Goal: Task Accomplishment & Management: Use online tool/utility

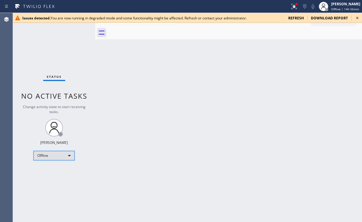
click at [55, 157] on div "Offline" at bounding box center [53, 155] width 41 height 9
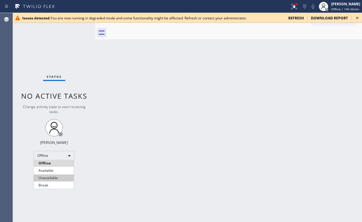
click at [47, 175] on li "Unavailable" at bounding box center [54, 177] width 40 height 7
click at [241, 142] on div "Back to Dashboard Change Sender ID Customers Technicians Select a contact Outbo…" at bounding box center [228, 117] width 267 height 209
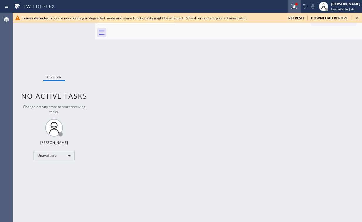
click at [298, 6] on icon at bounding box center [294, 6] width 7 height 7
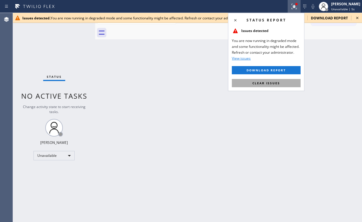
drag, startPoint x: 276, startPoint y: 82, endPoint x: 330, endPoint y: 48, distance: 63.5
click at [276, 82] on span "Clear issues" at bounding box center [266, 83] width 28 height 4
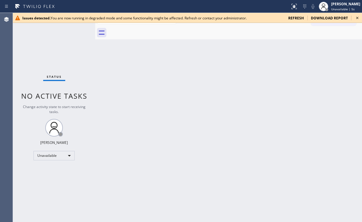
drag, startPoint x: 331, startPoint y: 45, endPoint x: 348, endPoint y: 31, distance: 21.3
click at [333, 43] on div "Back to Dashboard Change Sender ID Customers Technicians Select a contact Outbo…" at bounding box center [228, 117] width 267 height 209
click at [358, 18] on icon at bounding box center [357, 17] width 7 height 7
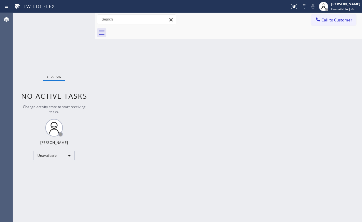
click at [262, 82] on div "Back to Dashboard Change Sender ID Customers Technicians Select a contact Outbo…" at bounding box center [228, 117] width 267 height 209
drag, startPoint x: 117, startPoint y: 103, endPoint x: 117, endPoint y: 85, distance: 17.9
click at [115, 83] on div "Back to Dashboard Change Sender ID Customers Technicians Select a contact Outbo…" at bounding box center [228, 117] width 267 height 209
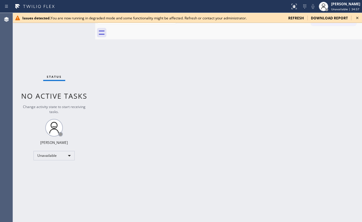
drag, startPoint x: 77, startPoint y: 60, endPoint x: 84, endPoint y: 59, distance: 7.7
click at [77, 60] on div "Status No active tasks Change activity state to start receiving tasks. [PERSON_…" at bounding box center [54, 117] width 82 height 209
click at [355, 18] on icon at bounding box center [357, 17] width 7 height 7
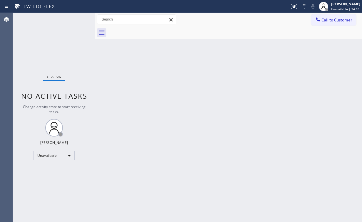
drag, startPoint x: 215, startPoint y: 105, endPoint x: 83, endPoint y: 169, distance: 146.4
click at [207, 110] on div "Back to Dashboard Change Sender ID Customers Technicians Select a contact Outbo…" at bounding box center [228, 117] width 267 height 209
drag, startPoint x: 270, startPoint y: 149, endPoint x: 264, endPoint y: 153, distance: 6.7
click at [269, 149] on div "Back to Dashboard Change Sender ID Customers Technicians Select a contact Outbo…" at bounding box center [228, 117] width 267 height 209
click at [324, 22] on span "Call to Customer" at bounding box center [336, 19] width 31 height 5
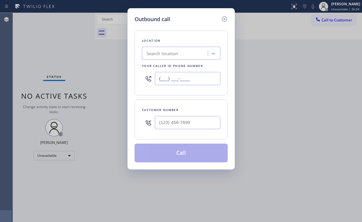
click at [204, 78] on input "(___) ___-____" at bounding box center [188, 78] width 66 height 13
paste input "323) 643-1169"
type input "[PHONE_NUMBER]"
click at [183, 123] on input "(___) ___-____" at bounding box center [188, 122] width 66 height 13
paste input "805) 583-8273"
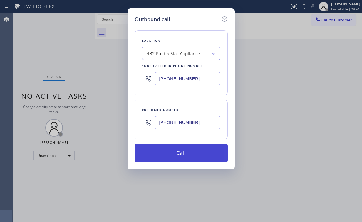
type input "[PHONE_NUMBER]"
click at [171, 147] on button "Call" at bounding box center [181, 153] width 93 height 19
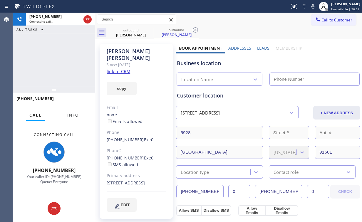
click at [73, 116] on span "Info" at bounding box center [72, 115] width 11 height 5
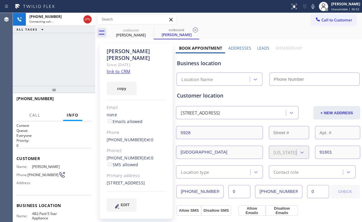
type input "[PHONE_NUMBER]"
click at [57, 68] on div "[PHONE_NUMBER] Connecting call… ALL TASKS ALL TASKS ACTIVE TASKS TASKS IN WRAP …" at bounding box center [54, 49] width 82 height 73
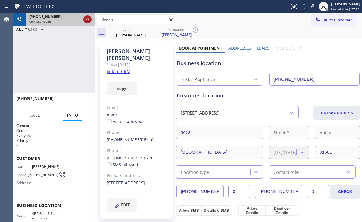
click at [87, 19] on icon at bounding box center [87, 19] width 7 height 7
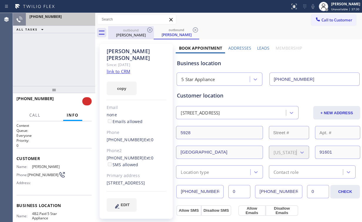
drag, startPoint x: 128, startPoint y: 34, endPoint x: 145, endPoint y: 31, distance: 17.5
click at [128, 33] on div "[PERSON_NAME]" at bounding box center [131, 34] width 44 height 5
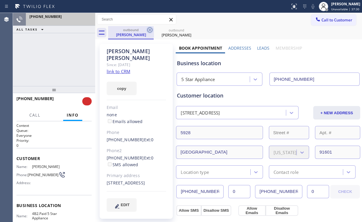
click at [148, 30] on icon at bounding box center [149, 29] width 7 height 7
click at [0, 0] on icon at bounding box center [0, 0] width 0 height 0
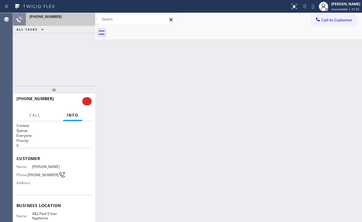
click at [80, 72] on div "+18055838273 ALL TASKS ALL TASKS ACTIVE TASKS TASKS IN WRAP UP" at bounding box center [54, 49] width 82 height 73
click at [66, 20] on div at bounding box center [60, 21] width 62 height 4
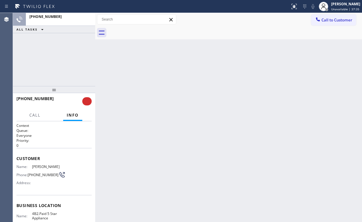
click at [63, 66] on div "+18055838273 ALL TASKS ALL TASKS ACTIVE TASKS TASKS IN WRAP UP" at bounding box center [54, 49] width 82 height 73
click at [89, 102] on button at bounding box center [86, 101] width 9 height 8
click at [64, 62] on div "+18055838273 ALL TASKS ALL TASKS ACTIVE TASKS TASKS IN WRAP UP" at bounding box center [54, 49] width 82 height 73
click at [298, 9] on icon at bounding box center [294, 6] width 7 height 7
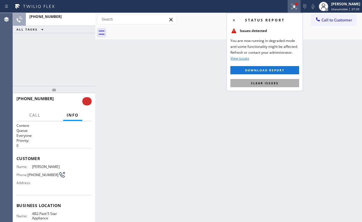
click at [263, 84] on span "Clear issues" at bounding box center [265, 83] width 28 height 4
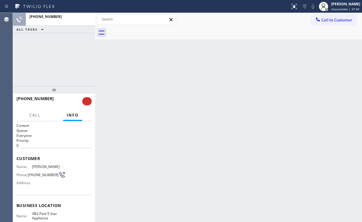
click at [243, 97] on div "Back to Dashboard Change Sender ID Customers Technicians Select a contact Outbo…" at bounding box center [228, 117] width 267 height 209
drag, startPoint x: 180, startPoint y: 45, endPoint x: 179, endPoint y: 57, distance: 12.4
click at [180, 46] on div "Back to Dashboard Change Sender ID Customers Technicians Select a contact Outbo…" at bounding box center [228, 117] width 267 height 209
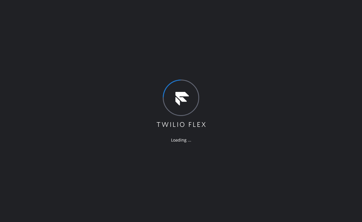
click at [2, 63] on div "Loading ..." at bounding box center [181, 111] width 362 height 222
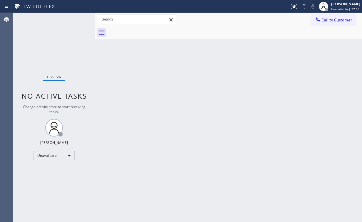
click at [162, 87] on div "Back to Dashboard Change Sender ID Customers Technicians Select a contact Outbo…" at bounding box center [228, 117] width 267 height 209
click at [330, 23] on button "Call to Customer" at bounding box center [333, 19] width 45 height 11
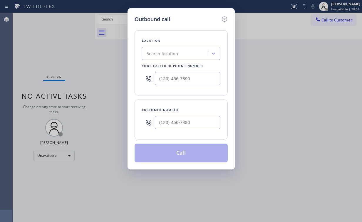
click at [199, 71] on div at bounding box center [181, 78] width 78 height 19
click at [200, 78] on input "(___) ___-____" at bounding box center [188, 78] width 66 height 13
paste input "954) 738-7814"
type input "[PHONE_NUMBER]"
drag, startPoint x: 185, startPoint y: 125, endPoint x: 189, endPoint y: 121, distance: 5.5
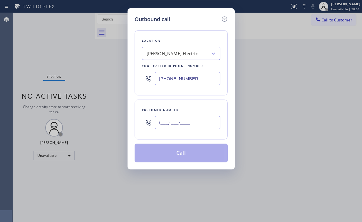
click at [185, 125] on input "(___) ___-____" at bounding box center [188, 122] width 66 height 13
paste input "289) 914-1990"
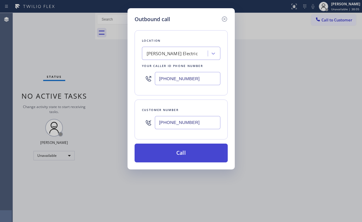
type input "[PHONE_NUMBER]"
click at [162, 152] on button "Call" at bounding box center [181, 153] width 93 height 19
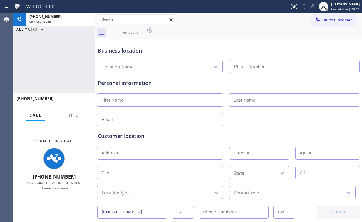
type input "[PHONE_NUMBER]"
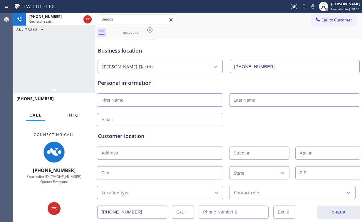
click at [69, 117] on span "Info" at bounding box center [72, 115] width 11 height 5
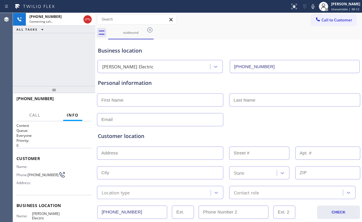
click at [58, 61] on div "[PHONE_NUMBER] Connecting call… ALL TASKS ALL TASKS ACTIVE TASKS TASKS IN WRAP …" at bounding box center [54, 49] width 82 height 73
click at [52, 49] on div "[PHONE_NUMBER] Connecting call… ALL TASKS ALL TASKS ACTIVE TASKS TASKS IN WRAP …" at bounding box center [54, 49] width 82 height 73
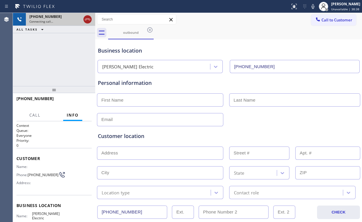
click at [87, 20] on icon at bounding box center [87, 19] width 7 height 7
drag, startPoint x: 129, startPoint y: 34, endPoint x: 159, endPoint y: 28, distance: 30.3
click at [129, 34] on div "outbound" at bounding box center [131, 32] width 44 height 4
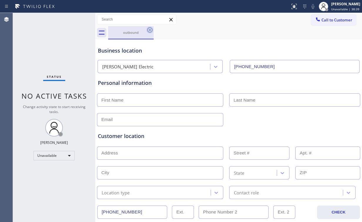
click at [151, 29] on icon at bounding box center [149, 29] width 7 height 7
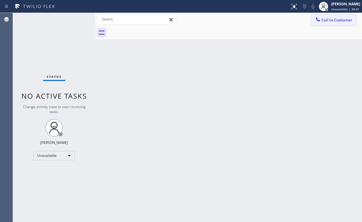
click at [324, 25] on button "Call to Customer" at bounding box center [333, 19] width 45 height 11
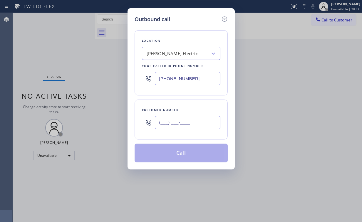
click at [181, 120] on input "(___) ___-____" at bounding box center [188, 122] width 66 height 13
paste input "289) 914-1990"
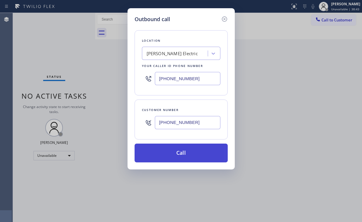
type input "[PHONE_NUMBER]"
click at [183, 153] on button "Call" at bounding box center [181, 153] width 93 height 19
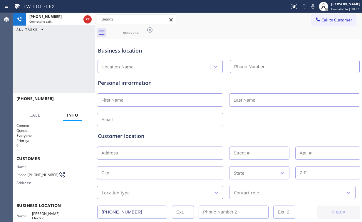
type input "[PHONE_NUMBER]"
click at [66, 45] on div "[PHONE_NUMBER] Connecting call… ALL TASKS ALL TASKS ACTIVE TASKS TASKS IN WRAP …" at bounding box center [54, 49] width 82 height 73
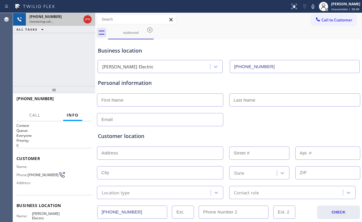
click at [83, 20] on div at bounding box center [87, 19] width 11 height 13
click at [86, 20] on icon at bounding box center [87, 20] width 5 height 2
drag, startPoint x: 67, startPoint y: 68, endPoint x: 148, endPoint y: 34, distance: 87.7
click at [67, 68] on div "[PHONE_NUMBER] Connecting call… ALL TASKS ALL TASKS ACTIVE TASKS TASKS IN WRAP …" at bounding box center [54, 49] width 82 height 73
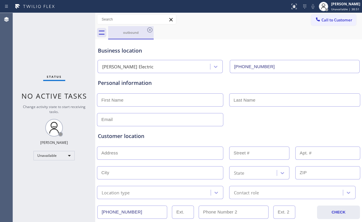
drag, startPoint x: 128, startPoint y: 28, endPoint x: 135, endPoint y: 29, distance: 6.9
click at [130, 28] on div "outbound" at bounding box center [131, 32] width 44 height 13
click at [149, 30] on icon at bounding box center [149, 29] width 7 height 7
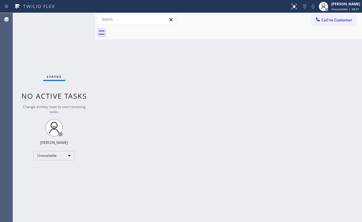
click at [155, 72] on div "Back to Dashboard Change Sender ID Customers Technicians Select a contact Outbo…" at bounding box center [228, 117] width 267 height 209
drag, startPoint x: 328, startPoint y: 20, endPoint x: 221, endPoint y: 55, distance: 113.4
click at [327, 21] on span "Call to Customer" at bounding box center [336, 19] width 31 height 5
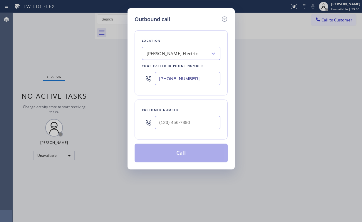
drag, startPoint x: 193, startPoint y: 78, endPoint x: 115, endPoint y: 75, distance: 78.2
click at [124, 75] on div "Outbound call Location [PERSON_NAME] Electric Your caller id phone number [PHON…" at bounding box center [181, 111] width 362 height 222
paste input "323) 643-1169"
type input "[PHONE_NUMBER]"
click at [192, 123] on input "(___) ___-____" at bounding box center [188, 122] width 66 height 13
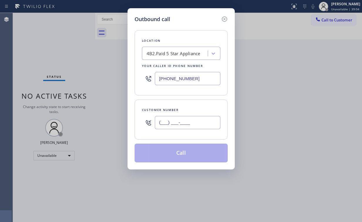
paste input "805) 583-8273"
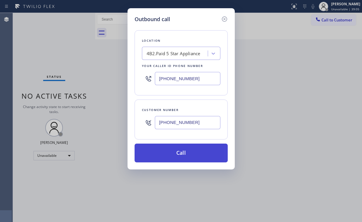
type input "[PHONE_NUMBER]"
drag, startPoint x: 176, startPoint y: 149, endPoint x: 166, endPoint y: 161, distance: 16.0
click at [176, 149] on button "Call" at bounding box center [181, 153] width 93 height 19
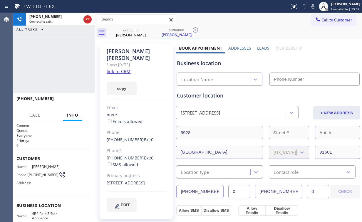
click at [45, 44] on div "[PHONE_NUMBER] Connecting call… ALL TASKS ALL TASKS ACTIVE TASKS TASKS IN WRAP …" at bounding box center [54, 49] width 82 height 73
type input "[PHONE_NUMBER]"
click at [67, 59] on div "[PHONE_NUMBER] Connecting call… ALL TASKS ALL TASKS ACTIVE TASKS TASKS IN WRAP …" at bounding box center [54, 49] width 82 height 73
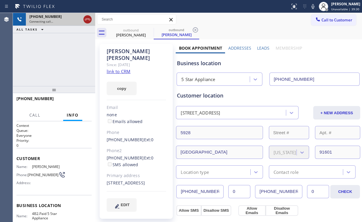
click at [88, 19] on icon at bounding box center [87, 20] width 5 height 2
drag, startPoint x: 138, startPoint y: 31, endPoint x: 151, endPoint y: 31, distance: 12.9
click at [139, 32] on div "outbound" at bounding box center [131, 30] width 44 height 4
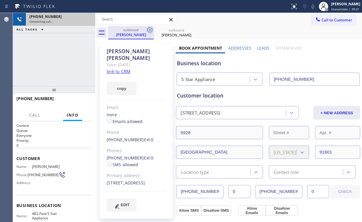
click at [153, 29] on icon at bounding box center [149, 29] width 7 height 7
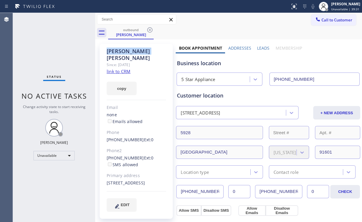
click at [153, 29] on icon at bounding box center [149, 29] width 7 height 7
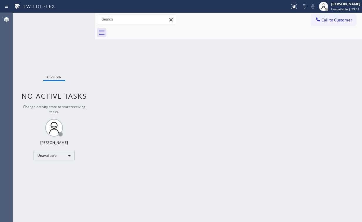
drag, startPoint x: 57, startPoint y: 45, endPoint x: 57, endPoint y: 39, distance: 6.2
click at [57, 45] on div "Status No active tasks Change activity state to start receiving tasks. [PERSON_…" at bounding box center [54, 117] width 82 height 209
click at [346, 22] on span "Call to Customer" at bounding box center [336, 19] width 31 height 5
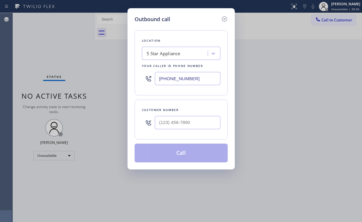
drag, startPoint x: 162, startPoint y: 73, endPoint x: 79, endPoint y: 60, distance: 84.1
click at [92, 66] on div "Outbound call Location 5 Star Appliance Your caller id phone number [PHONE_NUMB…" at bounding box center [181, 111] width 362 height 222
paste input "425) 409-6535"
type input "[PHONE_NUMBER]"
click at [198, 120] on input "(___) ___-____" at bounding box center [188, 122] width 66 height 13
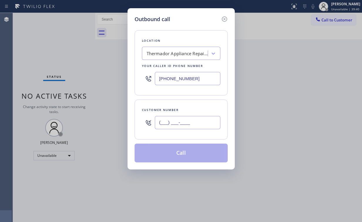
paste input "425) 827-3499"
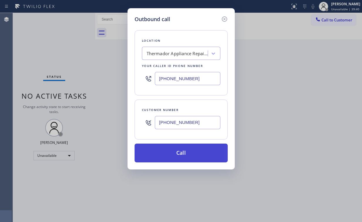
type input "[PHONE_NUMBER]"
click at [169, 153] on button "Call" at bounding box center [181, 153] width 93 height 19
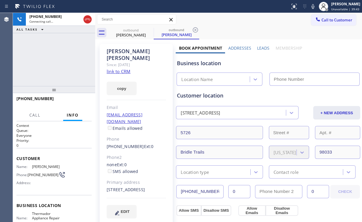
click at [38, 50] on div "[PHONE_NUMBER] Connecting call… ALL TASKS ALL TASKS ACTIVE TASKS TASKS IN WRAP …" at bounding box center [54, 49] width 82 height 73
type input "[PHONE_NUMBER]"
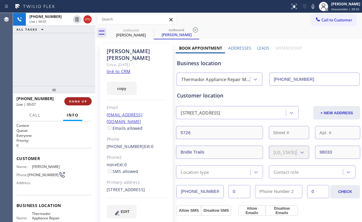
click at [75, 100] on span "HANG UP" at bounding box center [78, 101] width 18 height 4
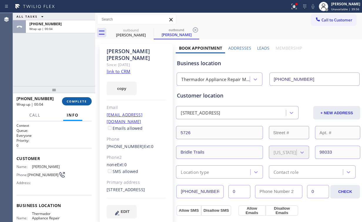
click at [79, 103] on span "COMPLETE" at bounding box center [77, 101] width 20 height 4
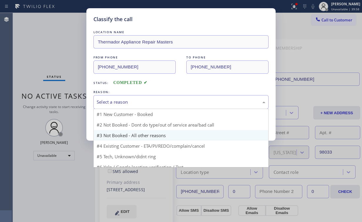
drag, startPoint x: 120, startPoint y: 100, endPoint x: 123, endPoint y: 121, distance: 21.1
click at [120, 100] on div "Select a reason" at bounding box center [181, 102] width 169 height 7
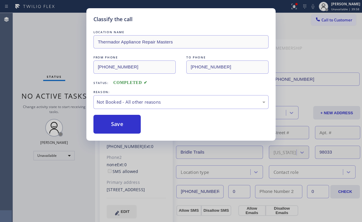
click at [122, 121] on button "Save" at bounding box center [116, 124] width 47 height 19
drag, startPoint x: 56, startPoint y: 55, endPoint x: 182, endPoint y: 46, distance: 126.3
click at [57, 55] on div "Classify the call LOCATION NAME Thermador Appliance Repair Masters FROM PHONE […" at bounding box center [181, 111] width 362 height 222
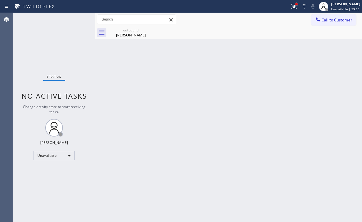
click at [298, 5] on div at bounding box center [296, 4] width 2 height 2
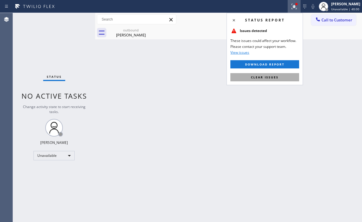
click at [258, 75] on span "Clear issues" at bounding box center [265, 77] width 28 height 4
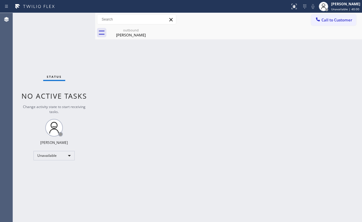
drag, startPoint x: 186, startPoint y: 77, endPoint x: 157, endPoint y: 43, distance: 44.6
click at [179, 70] on div "Back to Dashboard Change Sender ID Customers Technicians Select a contact Outbo…" at bounding box center [228, 117] width 267 height 209
click at [134, 35] on div "[PERSON_NAME]" at bounding box center [131, 34] width 44 height 5
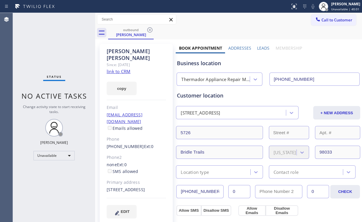
drag, startPoint x: 151, startPoint y: 29, endPoint x: 160, endPoint y: 33, distance: 10.0
click at [151, 29] on icon at bounding box center [149, 29] width 7 height 7
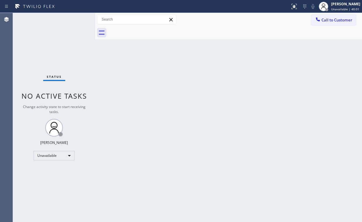
click at [250, 62] on div "Back to Dashboard Change Sender ID Customers Technicians Select a contact Outbo…" at bounding box center [228, 117] width 267 height 209
click at [328, 21] on span "Call to Customer" at bounding box center [336, 19] width 31 height 5
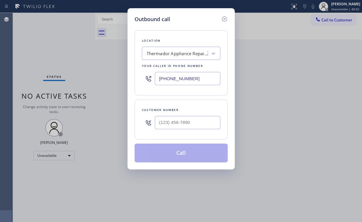
click at [206, 114] on div at bounding box center [188, 122] width 66 height 19
click at [197, 119] on input "(___) ___-____" at bounding box center [188, 122] width 66 height 13
paste input "425) 827-3499"
type input "[PHONE_NUMBER]"
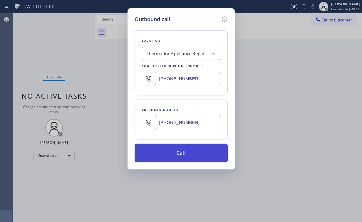
click at [172, 152] on button "Call" at bounding box center [181, 153] width 93 height 19
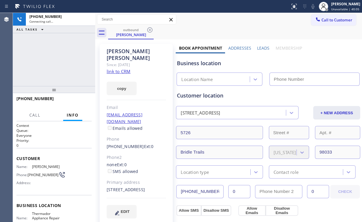
click at [67, 67] on div "[PHONE_NUMBER] Connecting call… ALL TASKS ALL TASKS ACTIVE TASKS TASKS IN WRAP …" at bounding box center [54, 49] width 82 height 73
type input "[PHONE_NUMBER]"
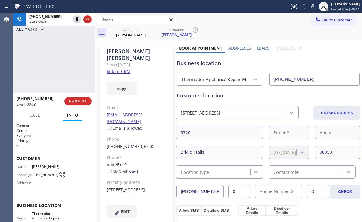
drag, startPoint x: 55, startPoint y: 46, endPoint x: 70, endPoint y: 96, distance: 51.7
click at [57, 51] on div "[PHONE_NUMBER] Live | 00:03 ALL TASKS ALL TASKS ACTIVE TASKS TASKS IN WRAP UP" at bounding box center [54, 49] width 82 height 73
click at [78, 100] on span "HANG UP" at bounding box center [78, 101] width 18 height 4
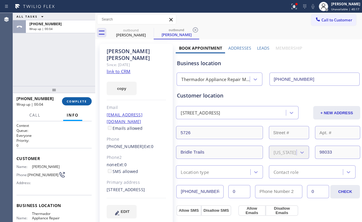
click at [83, 102] on span "COMPLETE" at bounding box center [77, 101] width 20 height 4
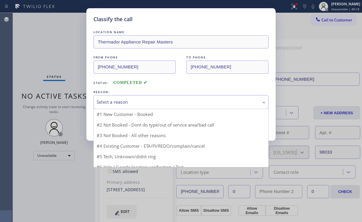
click at [136, 104] on div "Select a reason" at bounding box center [181, 102] width 169 height 7
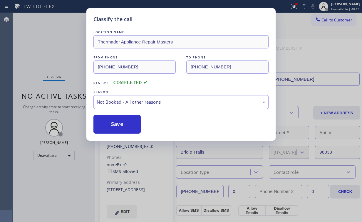
drag, startPoint x: 128, startPoint y: 128, endPoint x: 69, endPoint y: 57, distance: 92.4
click at [127, 125] on button "Save" at bounding box center [116, 124] width 47 height 19
click at [67, 53] on div "Classify the call LOCATION NAME Thermador Appliance Repair Masters FROM PHONE […" at bounding box center [181, 111] width 362 height 222
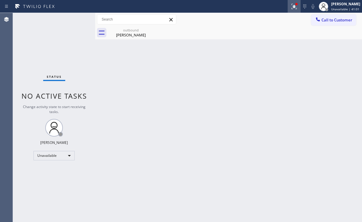
click at [297, 7] on icon at bounding box center [293, 6] width 5 height 5
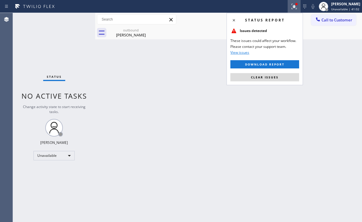
drag, startPoint x: 275, startPoint y: 75, endPoint x: 185, endPoint y: 80, distance: 90.0
click at [275, 75] on span "Clear issues" at bounding box center [265, 77] width 28 height 4
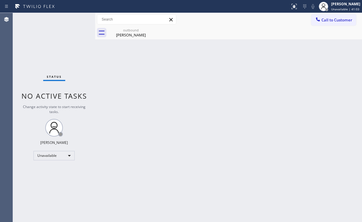
click at [133, 79] on div "Back to Dashboard Change Sender ID Customers Technicians Select a contact Outbo…" at bounding box center [228, 117] width 267 height 209
drag, startPoint x: 130, startPoint y: 35, endPoint x: 140, endPoint y: 33, distance: 9.8
click at [130, 34] on div "[PERSON_NAME]" at bounding box center [131, 34] width 44 height 5
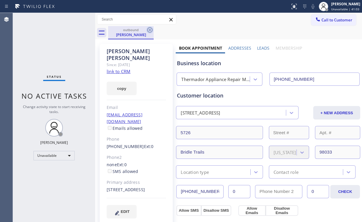
click at [150, 29] on icon at bounding box center [149, 29] width 7 height 7
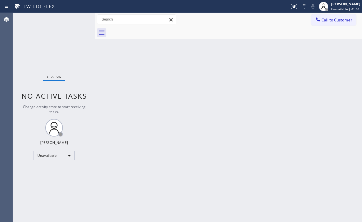
drag, startPoint x: 171, startPoint y: 82, endPoint x: 159, endPoint y: 74, distance: 14.8
click at [164, 78] on div "Back to Dashboard Change Sender ID Customers Technicians Select a contact Outbo…" at bounding box center [228, 117] width 267 height 209
drag, startPoint x: 28, startPoint y: 34, endPoint x: 40, endPoint y: 0, distance: 36.4
click at [28, 34] on div "Status No active tasks Change activity state to start receiving tasks. [PERSON_…" at bounding box center [54, 117] width 82 height 209
drag, startPoint x: 324, startPoint y: 22, endPoint x: 194, endPoint y: 69, distance: 138.0
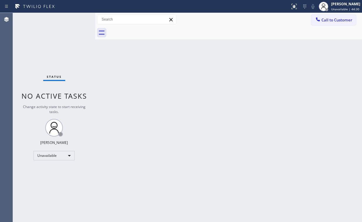
click at [323, 22] on span "Call to Customer" at bounding box center [336, 19] width 31 height 5
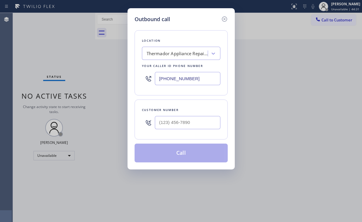
drag, startPoint x: 199, startPoint y: 78, endPoint x: 78, endPoint y: 76, distance: 121.0
click at [103, 76] on div "Outbound call Location Thermador Appliance Repair Masters Your caller id phone …" at bounding box center [181, 111] width 362 height 222
paste input "888) 530-5723"
type input "[PHONE_NUMBER]"
drag, startPoint x: 132, startPoint y: 106, endPoint x: 152, endPoint y: 114, distance: 22.4
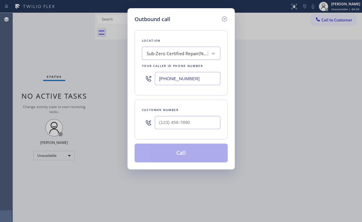
click at [132, 106] on div "Outbound call Location Sub-Zero Certified Repair(New) Your caller id phone numb…" at bounding box center [180, 88] width 107 height 161
click at [189, 118] on input "(___) ___-____" at bounding box center [188, 122] width 66 height 13
paste input "623) 352-0502"
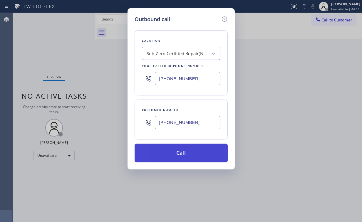
type input "[PHONE_NUMBER]"
click at [179, 151] on button "Call" at bounding box center [181, 153] width 93 height 19
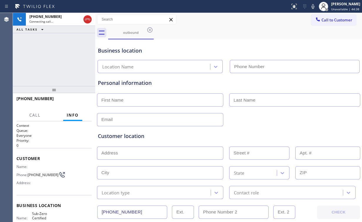
click at [60, 58] on div "[PHONE_NUMBER] Connecting call… ALL TASKS ALL TASKS ACTIVE TASKS TASKS IN WRAP …" at bounding box center [54, 49] width 82 height 73
type input "[PHONE_NUMBER]"
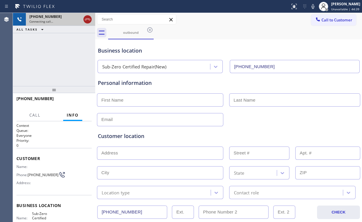
click at [88, 19] on icon at bounding box center [87, 20] width 5 height 2
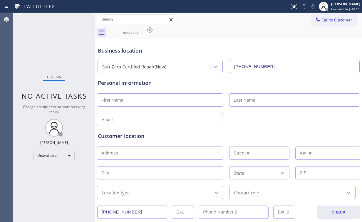
click at [319, 25] on button "Call to Customer" at bounding box center [333, 19] width 45 height 11
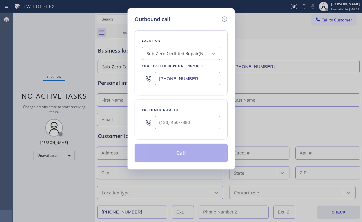
drag, startPoint x: 192, startPoint y: 79, endPoint x: 90, endPoint y: 89, distance: 102.4
click at [88, 79] on div "Outbound call Location Sub-Zero Certified Repair(New) Your caller id phone numb…" at bounding box center [181, 111] width 362 height 222
paste input "949) 202-598"
type input "[PHONE_NUMBER]"
click at [133, 100] on div "Outbound call Location [GEOGRAPHIC_DATA] Repair Service Your caller id phone nu…" at bounding box center [180, 88] width 107 height 161
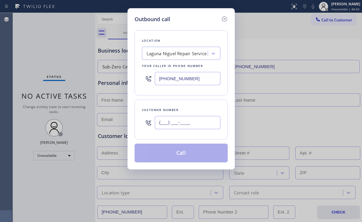
click at [178, 123] on input "(___) ___-____" at bounding box center [188, 122] width 66 height 13
paste input "949) 637-9749"
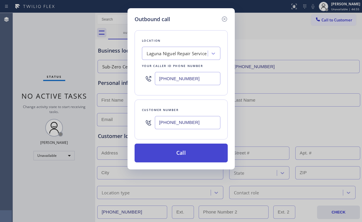
type input "[PHONE_NUMBER]"
click at [179, 154] on button "Call" at bounding box center [181, 153] width 93 height 19
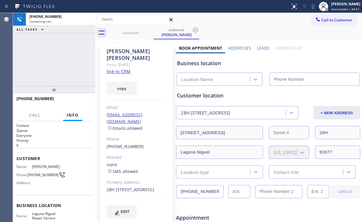
click at [52, 58] on div "[PHONE_NUMBER] Connecting call… ALL TASKS ALL TASKS ACTIVE TASKS TASKS IN WRAP …" at bounding box center [54, 49] width 82 height 73
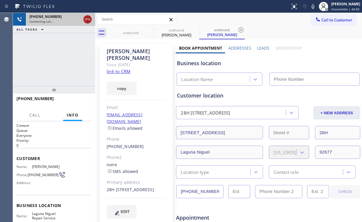
click at [87, 19] on icon at bounding box center [87, 19] width 7 height 7
type input "[PHONE_NUMBER]"
click at [130, 33] on div "outbound" at bounding box center [131, 33] width 44 height 4
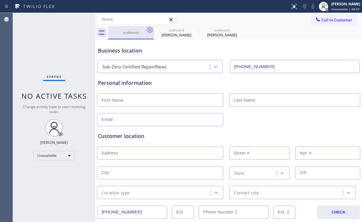
type input "[PHONE_NUMBER]"
click at [150, 30] on icon at bounding box center [149, 29] width 5 height 5
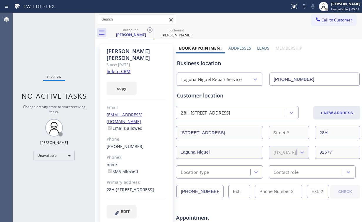
click at [123, 61] on div "Since: [DATE]" at bounding box center [136, 64] width 59 height 7
click at [121, 68] on link "link to CRM" at bounding box center [119, 71] width 24 height 6
click at [144, 33] on div "[PERSON_NAME]" at bounding box center [131, 34] width 44 height 5
click at [149, 31] on icon at bounding box center [149, 29] width 5 height 5
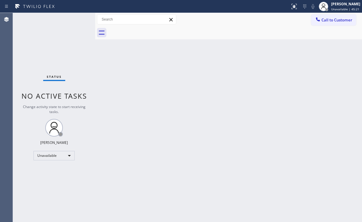
click at [42, 38] on div "Status No active tasks Change activity state to start receiving tasks. [PERSON_…" at bounding box center [54, 117] width 82 height 209
drag, startPoint x: 334, startPoint y: 23, endPoint x: 296, endPoint y: 48, distance: 44.7
click at [333, 23] on button "Call to Customer" at bounding box center [333, 19] width 45 height 11
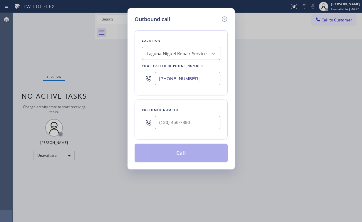
drag, startPoint x: 135, startPoint y: 81, endPoint x: 99, endPoint y: 84, distance: 36.0
click at [99, 84] on div "Outbound call Location [GEOGRAPHIC_DATA] Repair Service Your caller id phone nu…" at bounding box center [181, 111] width 362 height 222
paste input "650) 243-0322"
type input "[PHONE_NUMBER]"
click at [131, 105] on div "Outbound call Location Thermador Repair Group [GEOGRAPHIC_DATA] Your caller id …" at bounding box center [180, 88] width 107 height 161
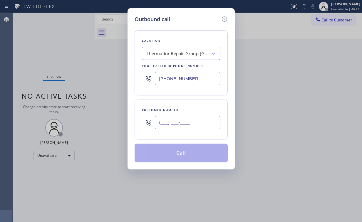
click at [177, 124] on input "(___) ___-____" at bounding box center [188, 122] width 66 height 13
paste input "916) 712-8718"
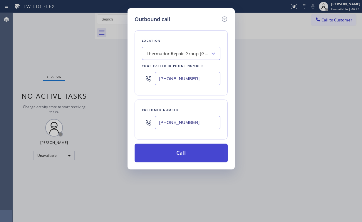
type input "[PHONE_NUMBER]"
click at [179, 154] on button "Call" at bounding box center [181, 153] width 93 height 19
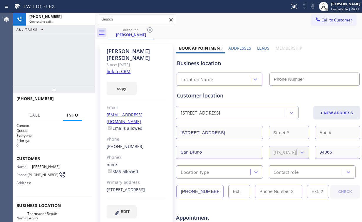
click at [58, 51] on div "[PHONE_NUMBER] Connecting call… ALL TASKS ALL TASKS ACTIVE TASKS TASKS IN WRAP …" at bounding box center [54, 49] width 82 height 73
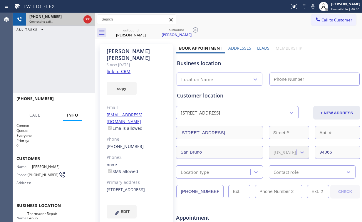
type input "[PHONE_NUMBER]"
click at [88, 19] on icon at bounding box center [87, 20] width 5 height 2
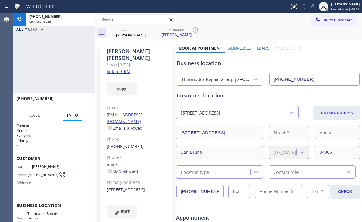
click at [122, 68] on link "link to CRM" at bounding box center [119, 71] width 24 height 6
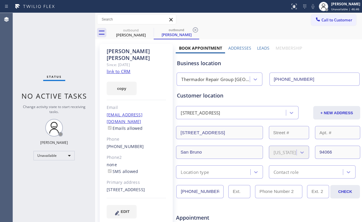
click at [233, 14] on div "Call to Customer Outbound call Location Thermador Repair Group [GEOGRAPHIC_DATA…" at bounding box center [228, 19] width 267 height 13
click at [324, 22] on span "Call to Customer" at bounding box center [336, 19] width 31 height 5
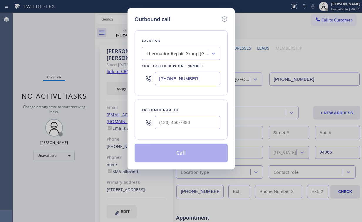
drag, startPoint x: 202, startPoint y: 80, endPoint x: 96, endPoint y: 88, distance: 106.1
click at [117, 84] on div "Outbound call Location Thermador Repair Group [GEOGRAPHIC_DATA] Your caller id …" at bounding box center [181, 111] width 362 height 222
paste input "480) 545-267"
type input "[PHONE_NUMBER]"
drag, startPoint x: 124, startPoint y: 97, endPoint x: 131, endPoint y: 105, distance: 10.6
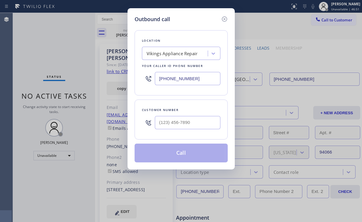
click at [124, 98] on div "Outbound call Location Vikings Appliance Repair Your caller id phone number [PH…" at bounding box center [181, 111] width 362 height 222
click at [180, 127] on input "(___) ___-____" at bounding box center [188, 122] width 66 height 13
paste input "480) 274-4243"
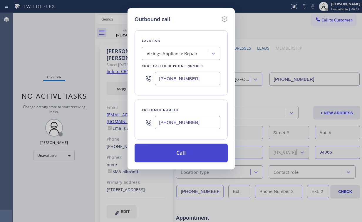
type input "[PHONE_NUMBER]"
click at [194, 152] on button "Call" at bounding box center [181, 153] width 93 height 19
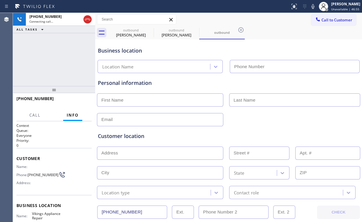
type input "[PHONE_NUMBER]"
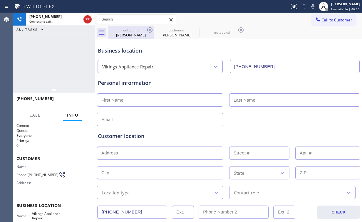
click at [140, 30] on div "outbound" at bounding box center [131, 30] width 44 height 4
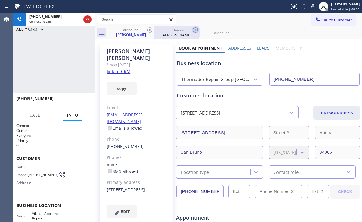
click at [148, 30] on icon at bounding box center [149, 29] width 7 height 7
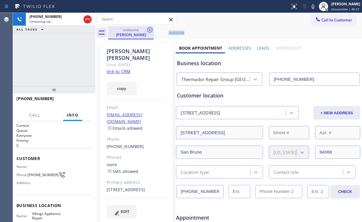
click at [148, 30] on icon at bounding box center [149, 29] width 7 height 7
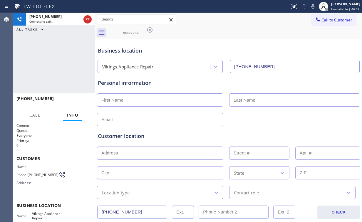
click at [55, 56] on div "[PHONE_NUMBER] Connecting call… ALL TASKS ALL TASKS ACTIVE TASKS TASKS IN WRAP …" at bounding box center [54, 49] width 82 height 73
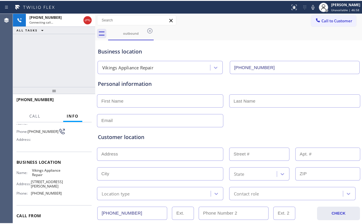
scroll to position [47, 0]
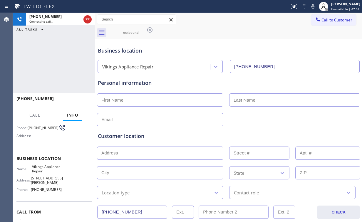
drag, startPoint x: 60, startPoint y: 57, endPoint x: 65, endPoint y: 79, distance: 21.9
click at [60, 57] on div "[PHONE_NUMBER] Connecting call… ALL TASKS ALL TASKS ACTIVE TASKS TASKS IN WRAP …" at bounding box center [54, 49] width 82 height 73
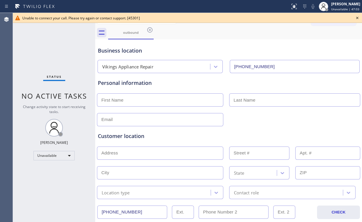
click at [56, 58] on div "Status No active tasks Change activity state to start receiving tasks. [PERSON_…" at bounding box center [54, 117] width 82 height 209
click at [153, 29] on icon at bounding box center [149, 29] width 7 height 7
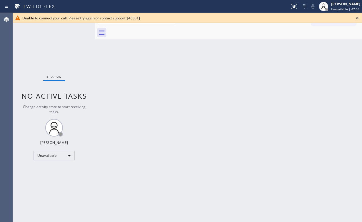
click at [358, 17] on icon at bounding box center [357, 18] width 2 height 2
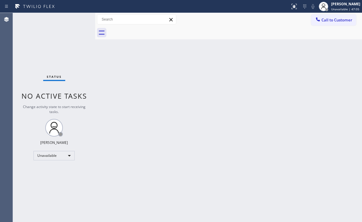
click at [297, 62] on div "Back to Dashboard Change Sender ID Customers Technicians Select a contact Outbo…" at bounding box center [228, 117] width 267 height 209
click at [305, 56] on div "Back to Dashboard Change Sender ID Customers Technicians Select a contact Outbo…" at bounding box center [228, 117] width 267 height 209
click at [330, 21] on span "Call to Customer" at bounding box center [336, 19] width 31 height 5
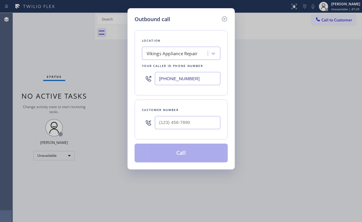
drag, startPoint x: 209, startPoint y: 78, endPoint x: 80, endPoint y: 86, distance: 128.9
click at [132, 80] on div "Outbound call Location Vikings Appliance Repair Your caller id phone number [PH…" at bounding box center [180, 88] width 107 height 161
paste input "347) 407-910"
type input "[PHONE_NUMBER]"
click at [135, 106] on div "Customer number" at bounding box center [181, 120] width 93 height 40
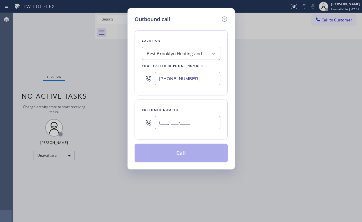
click at [187, 125] on input "(___) ___-____" at bounding box center [188, 122] width 66 height 13
paste input "718) 972-0700"
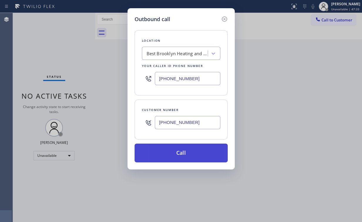
type input "[PHONE_NUMBER]"
click at [167, 155] on button "Call" at bounding box center [181, 153] width 93 height 19
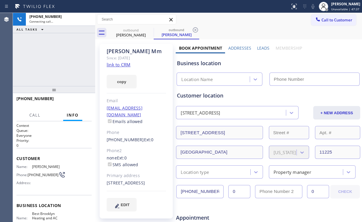
type input "[PHONE_NUMBER]"
drag, startPoint x: 57, startPoint y: 60, endPoint x: 80, endPoint y: 26, distance: 41.0
click at [58, 58] on div "[PHONE_NUMBER] Connecting call… ALL TASKS ALL TASKS ACTIVE TASKS TASKS IN WRAP …" at bounding box center [54, 49] width 82 height 73
click at [90, 62] on div "[PHONE_NUMBER] Connecting call… ALL TASKS ALL TASKS ACTIVE TASKS TASKS IN WRAP …" at bounding box center [54, 49] width 82 height 73
click at [119, 66] on link "link to CRM" at bounding box center [119, 65] width 24 height 6
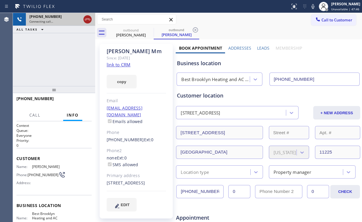
drag, startPoint x: 87, startPoint y: 19, endPoint x: 70, endPoint y: 0, distance: 25.4
click at [88, 19] on icon at bounding box center [87, 19] width 7 height 7
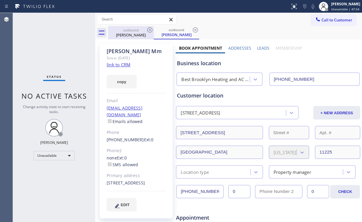
click at [134, 31] on div "outbound" at bounding box center [131, 30] width 44 height 4
click at [150, 29] on icon at bounding box center [149, 29] width 5 height 5
click at [152, 27] on icon at bounding box center [149, 29] width 7 height 7
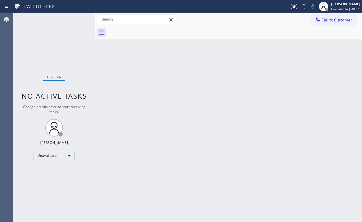
drag, startPoint x: 45, startPoint y: 37, endPoint x: 44, endPoint y: 23, distance: 13.3
click at [45, 36] on div "Status No active tasks Change activity state to start receiving tasks. [PERSON_…" at bounding box center [54, 117] width 82 height 209
drag, startPoint x: 49, startPoint y: 45, endPoint x: 53, endPoint y: 1, distance: 43.9
click at [48, 40] on div "Status No active tasks Change activity state to start receiving tasks. [PERSON_…" at bounding box center [54, 117] width 82 height 209
click at [343, 22] on span "Call to Customer" at bounding box center [336, 19] width 31 height 5
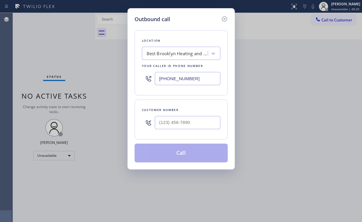
drag, startPoint x: 202, startPoint y: 78, endPoint x: 72, endPoint y: 77, distance: 130.1
click at [109, 77] on div "Outbound call Location Best Brooklyn Heating and AC Repair Your caller id phone…" at bounding box center [181, 111] width 362 height 222
paste input "562) 526-1359"
type input "[PHONE_NUMBER]"
click at [190, 124] on input "(___) ___-____" at bounding box center [188, 122] width 66 height 13
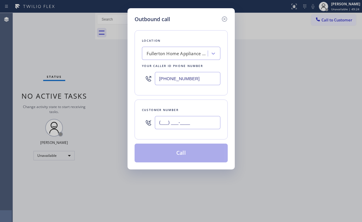
paste input "714) 770-6111"
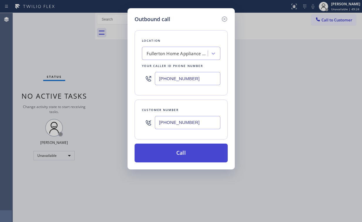
type input "[PHONE_NUMBER]"
click at [176, 147] on button "Call" at bounding box center [181, 153] width 93 height 19
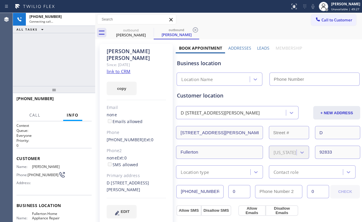
click at [43, 43] on div "[PHONE_NUMBER] Connecting call… ALL TASKS ALL TASKS ACTIVE TASKS TASKS IN WRAP …" at bounding box center [54, 49] width 82 height 73
type input "[PHONE_NUMBER]"
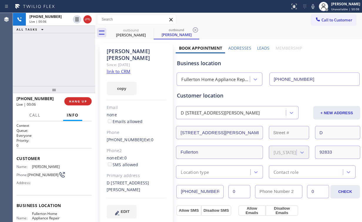
drag, startPoint x: 59, startPoint y: 36, endPoint x: 87, endPoint y: 79, distance: 50.4
click at [61, 40] on div "[PHONE_NUMBER] Live | 00:06 ALL TASKS ALL TASKS ACTIVE TASKS TASKS IN WRAP UP" at bounding box center [54, 49] width 82 height 73
click at [81, 102] on span "HANG UP" at bounding box center [78, 101] width 18 height 4
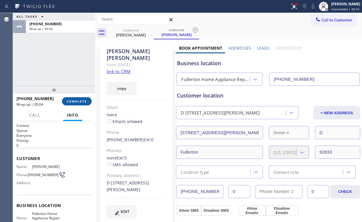
click at [81, 102] on span "COMPLETE" at bounding box center [77, 101] width 20 height 4
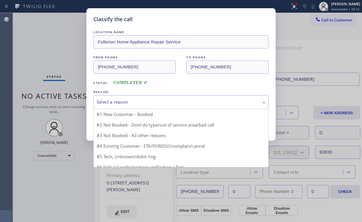
drag, startPoint x: 133, startPoint y: 99, endPoint x: 124, endPoint y: 124, distance: 27.0
click at [133, 99] on div "Select a reason" at bounding box center [181, 102] width 169 height 7
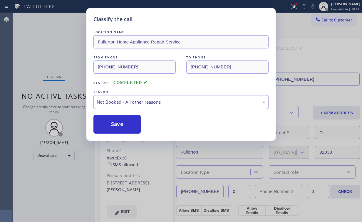
drag, startPoint x: 123, startPoint y: 124, endPoint x: 62, endPoint y: 63, distance: 85.8
click at [122, 123] on button "Save" at bounding box center [116, 124] width 47 height 19
drag, startPoint x: 62, startPoint y: 63, endPoint x: 65, endPoint y: 64, distance: 3.0
click at [63, 63] on div "Classify the call LOCATION NAME [GEOGRAPHIC_DATA] Home Appliance Repair Service…" at bounding box center [181, 111] width 362 height 222
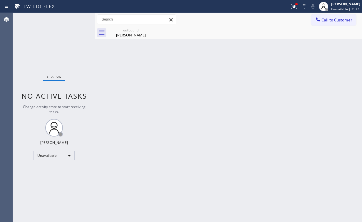
drag, startPoint x: 292, startPoint y: 4, endPoint x: 297, endPoint y: 26, distance: 22.0
click at [293, 5] on div at bounding box center [294, 6] width 13 height 7
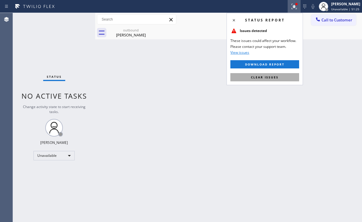
click at [280, 75] on button "Clear issues" at bounding box center [264, 77] width 69 height 8
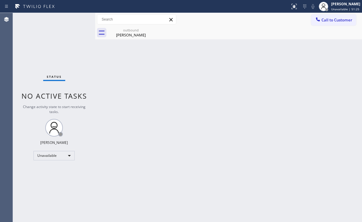
drag, startPoint x: 300, startPoint y: 74, endPoint x: 215, endPoint y: 37, distance: 92.5
click at [299, 72] on div "Back to Dashboard Change Sender ID Customers Technicians Select a contact Outbo…" at bounding box center [228, 117] width 267 height 209
drag, startPoint x: 125, startPoint y: 29, endPoint x: 145, endPoint y: 30, distance: 20.3
click at [125, 29] on div "outbound" at bounding box center [131, 30] width 44 height 4
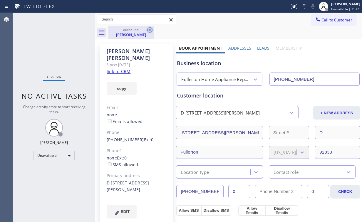
click at [153, 29] on icon at bounding box center [149, 29] width 7 height 7
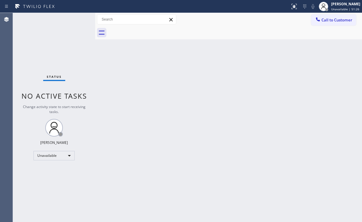
click at [303, 59] on div "Back to Dashboard Change Sender ID Customers Technicians Select a contact Outbo…" at bounding box center [228, 117] width 267 height 209
drag, startPoint x: 340, startPoint y: 19, endPoint x: 220, endPoint y: 87, distance: 137.7
click at [340, 19] on span "Call to Customer" at bounding box center [336, 19] width 31 height 5
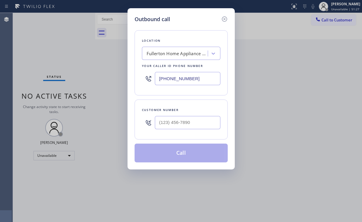
type input "(___) ___-____"
click at [196, 117] on input "(___) ___-____" at bounding box center [188, 122] width 66 height 13
type input "(___) ___-____"
drag, startPoint x: 195, startPoint y: 79, endPoint x: 138, endPoint y: 61, distance: 60.1
click at [133, 78] on div "Outbound call Location [GEOGRAPHIC_DATA] Home Appliance Repair Service Your cal…" at bounding box center [180, 88] width 107 height 161
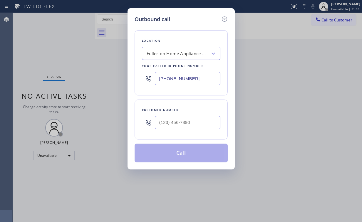
paste input "877) 414-7264"
type input "[PHONE_NUMBER]"
drag, startPoint x: 188, startPoint y: 120, endPoint x: 188, endPoint y: 128, distance: 7.6
click at [188, 120] on input "(___) ___-____" at bounding box center [188, 122] width 66 height 13
paste input "630) 779-7593"
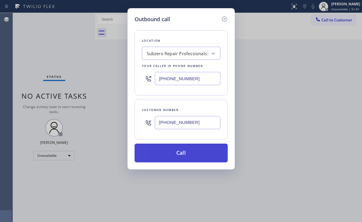
type input "[PHONE_NUMBER]"
click at [179, 154] on button "Call" at bounding box center [181, 153] width 93 height 19
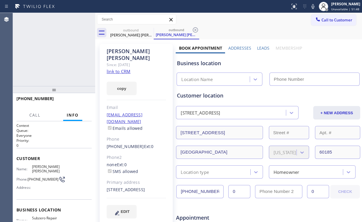
type input "[PHONE_NUMBER]"
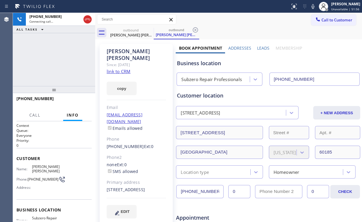
click at [66, 61] on div "[PHONE_NUMBER] Connecting call… ALL TASKS ALL TASKS ACTIVE TASKS TASKS IN WRAP …" at bounding box center [54, 49] width 82 height 73
click at [61, 64] on div "[PHONE_NUMBER] Connecting call… ALL TASKS ALL TASKS ACTIVE TASKS TASKS IN WRAP …" at bounding box center [54, 49] width 82 height 73
click at [57, 59] on div "[PHONE_NUMBER] Live | 00:08 ALL TASKS ALL TASKS ACTIVE TASKS TASKS IN WRAP UP" at bounding box center [54, 49] width 82 height 73
click at [203, 80] on div "Subzero Repair Professionals" at bounding box center [211, 79] width 61 height 7
drag, startPoint x: 210, startPoint y: 63, endPoint x: 199, endPoint y: 64, distance: 11.2
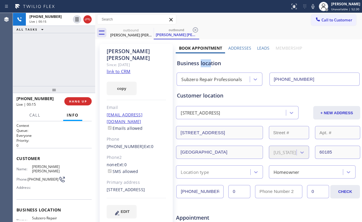
click at [199, 64] on div "Business location" at bounding box center [268, 63] width 182 height 8
click at [56, 54] on div "[PHONE_NUMBER] Live | 00:16 ALL TASKS ALL TASKS ACTIVE TASKS TASKS IN WRAP UP" at bounding box center [54, 49] width 82 height 73
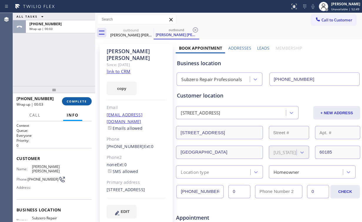
click at [80, 103] on button "COMPLETE" at bounding box center [77, 101] width 30 height 8
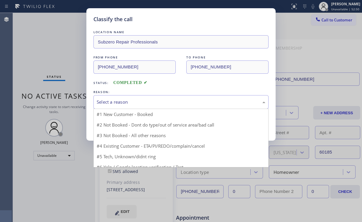
click at [118, 101] on div "Select a reason" at bounding box center [181, 102] width 169 height 7
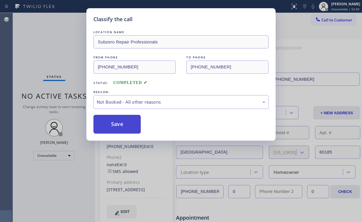
drag, startPoint x: 125, startPoint y: 126, endPoint x: 98, endPoint y: 93, distance: 42.0
click at [125, 125] on button "Save" at bounding box center [116, 124] width 47 height 19
click at [55, 43] on div "Classify the call LOCATION NAME Subzero Repair Professionals FROM PHONE [PHONE_…" at bounding box center [181, 111] width 362 height 222
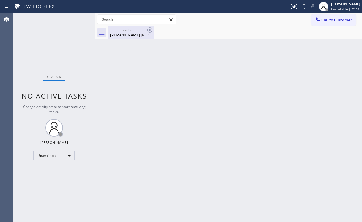
drag, startPoint x: 137, startPoint y: 31, endPoint x: 153, endPoint y: 34, distance: 15.5
click at [137, 32] on div "outbound" at bounding box center [131, 30] width 44 height 4
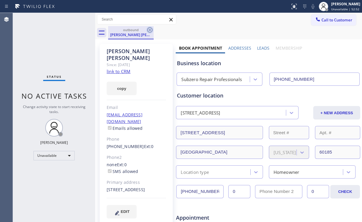
click at [150, 29] on icon at bounding box center [149, 29] width 7 height 7
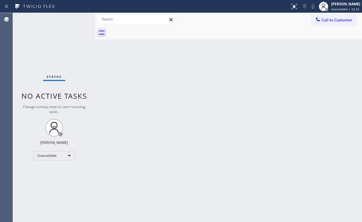
drag, startPoint x: 125, startPoint y: 73, endPoint x: 137, endPoint y: 176, distance: 103.0
click at [132, 113] on div "Back to Dashboard Change Sender ID Customers Technicians Select a contact Outbo…" at bounding box center [228, 117] width 267 height 209
drag, startPoint x: 325, startPoint y: 17, endPoint x: 205, endPoint y: 68, distance: 129.7
click at [324, 18] on span "Call to Customer" at bounding box center [336, 19] width 31 height 5
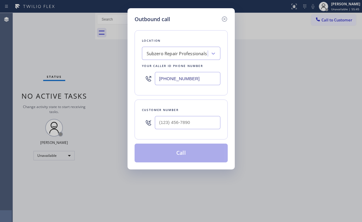
drag, startPoint x: 199, startPoint y: 77, endPoint x: 88, endPoint y: 72, distance: 111.2
click at [120, 78] on div "Outbound call Location Subzero Repair Professionals Your caller id phone number…" at bounding box center [181, 111] width 362 height 222
paste input "415) 364-8160"
type input "[PHONE_NUMBER]"
click at [189, 121] on input "(___) ___-____" at bounding box center [188, 122] width 66 height 13
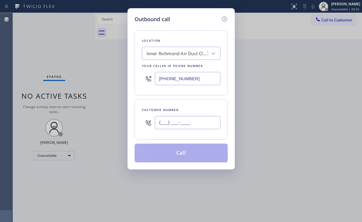
paste input "415) 845-6409"
type input "[PHONE_NUMBER]"
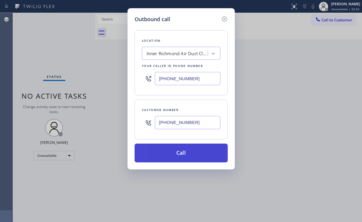
click at [183, 155] on button "Call" at bounding box center [181, 153] width 93 height 19
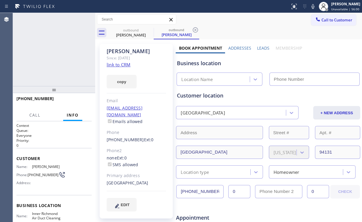
type input "[PHONE_NUMBER]"
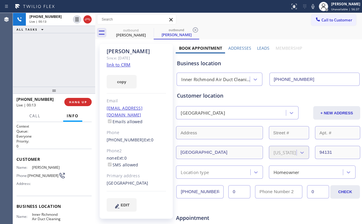
click at [47, 43] on div "[PHONE_NUMBER] Live | 00:13 ALL TASKS ALL TASKS ACTIVE TASKS TASKS IN WRAP UP" at bounding box center [54, 50] width 82 height 74
click at [77, 99] on button "HANG UP" at bounding box center [77, 102] width 27 height 8
click at [78, 100] on button "HANG UP" at bounding box center [77, 102] width 27 height 8
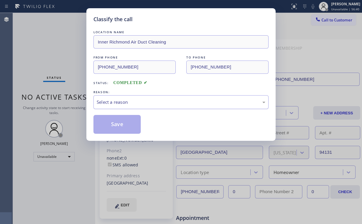
click at [111, 103] on div "Select a reason" at bounding box center [181, 102] width 169 height 7
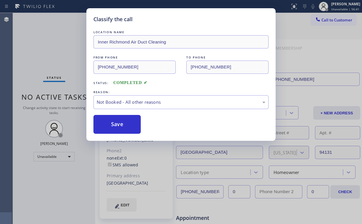
click at [113, 123] on button "Save" at bounding box center [116, 124] width 47 height 19
drag, startPoint x: 48, startPoint y: 41, endPoint x: 75, endPoint y: 47, distance: 27.9
click at [51, 43] on div "Classify the call LOCATION NAME Inner Richmond Air Duct Cleaning FROM PHONE [PH…" at bounding box center [181, 112] width 362 height 224
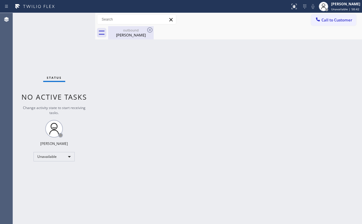
click at [137, 30] on div "outbound" at bounding box center [131, 30] width 44 height 4
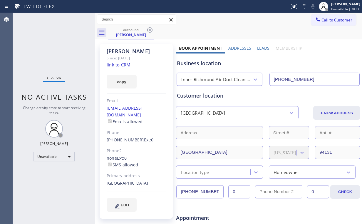
click at [152, 29] on icon at bounding box center [149, 29] width 5 height 5
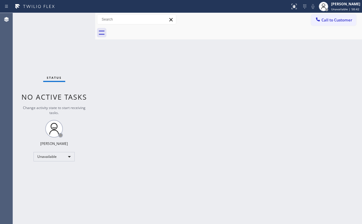
click at [209, 95] on div "Back to Dashboard Change Sender ID Customers Technicians Select a contact Outbo…" at bounding box center [228, 118] width 267 height 211
click at [333, 22] on span "Call to Customer" at bounding box center [336, 19] width 31 height 5
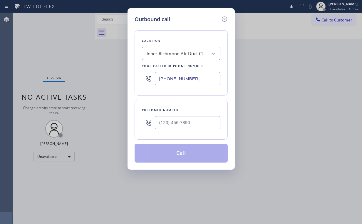
drag, startPoint x: 207, startPoint y: 76, endPoint x: 94, endPoint y: 79, distance: 112.8
click at [94, 79] on div "Outbound call Location [GEOGRAPHIC_DATA] Air Duct Cleaning Your caller id phone…" at bounding box center [181, 112] width 362 height 224
paste input "877) 917-9852"
type input "[PHONE_NUMBER]"
click at [192, 123] on input "(___) ___-____" at bounding box center [188, 122] width 66 height 13
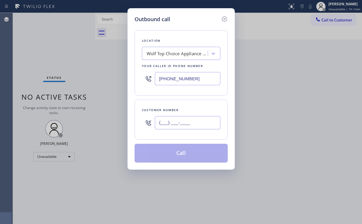
paste input "773) 490-4337"
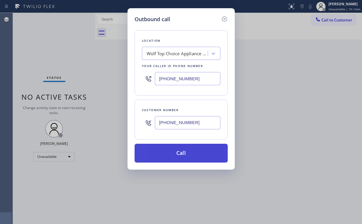
type input "[PHONE_NUMBER]"
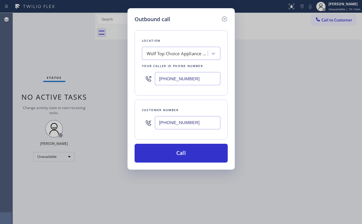
drag, startPoint x: 175, startPoint y: 154, endPoint x: 132, endPoint y: 222, distance: 80.2
click at [174, 155] on button "Call" at bounding box center [181, 153] width 93 height 19
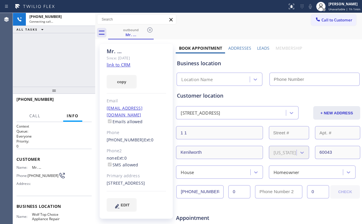
click at [70, 59] on div "[PHONE_NUMBER] Connecting call… ALL TASKS ALL TASKS ACTIVE TASKS TASKS IN WRAP …" at bounding box center [54, 50] width 82 height 74
type input "[PHONE_NUMBER]"
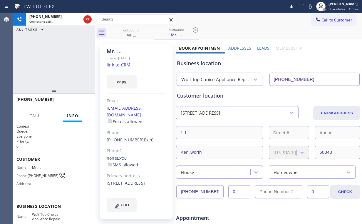
click at [69, 57] on div "[PHONE_NUMBER] Connecting call… ALL TASKS ALL TASKS ACTIVE TASKS TASKS IN WRAP …" at bounding box center [54, 50] width 82 height 74
drag, startPoint x: 70, startPoint y: 57, endPoint x: 59, endPoint y: 12, distance: 46.3
click at [70, 56] on div "[PHONE_NUMBER] Connecting call… ALL TASKS ALL TASKS ACTIVE TASKS TASKS IN WRAP …" at bounding box center [54, 50] width 82 height 74
click at [78, 99] on button "HANG UP" at bounding box center [77, 102] width 27 height 8
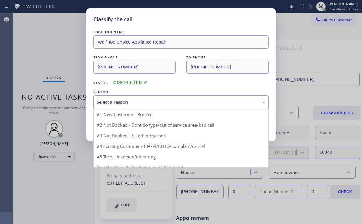
click at [109, 102] on div "Select a reason" at bounding box center [181, 102] width 169 height 7
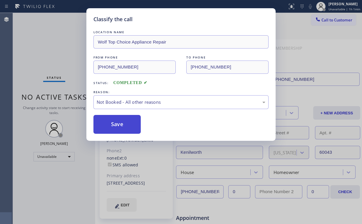
click at [111, 124] on button "Save" at bounding box center [116, 124] width 47 height 19
click at [51, 36] on div "Classify the call LOCATION NAME Wolf Top Choice Appliance Repair FROM PHONE [PH…" at bounding box center [181, 112] width 362 height 224
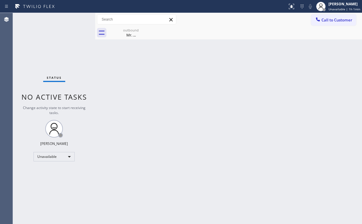
click at [324, 23] on button "Call to Customer" at bounding box center [333, 19] width 45 height 11
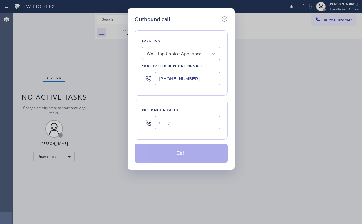
click at [187, 122] on input "(___) ___-____" at bounding box center [188, 122] width 66 height 13
paste input "773) 490-4337"
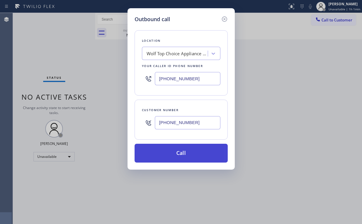
type input "[PHONE_NUMBER]"
click at [178, 154] on button "Call" at bounding box center [181, 153] width 93 height 19
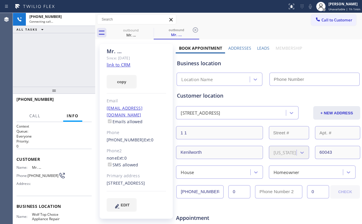
click at [53, 61] on div "[PHONE_NUMBER] Connecting call… ALL TASKS ALL TASKS ACTIVE TASKS TASKS IN WRAP …" at bounding box center [54, 50] width 82 height 74
type input "[PHONE_NUMBER]"
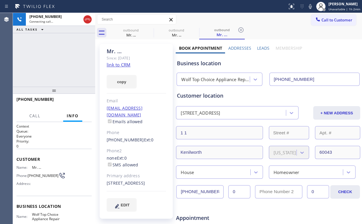
click at [61, 60] on div "[PHONE_NUMBER] Connecting call… ALL TASKS ALL TASKS ACTIVE TASKS TASKS IN WRAP …" at bounding box center [54, 50] width 82 height 74
drag, startPoint x: 121, startPoint y: 35, endPoint x: 147, endPoint y: 32, distance: 26.3
click at [121, 35] on div "Mr. ..." at bounding box center [131, 34] width 44 height 5
click at [148, 30] on icon at bounding box center [149, 29] width 7 height 7
click at [49, 48] on div "[PHONE_NUMBER] Connecting call… ALL TASKS ALL TASKS ACTIVE TASKS TASKS IN WRAP …" at bounding box center [54, 50] width 82 height 74
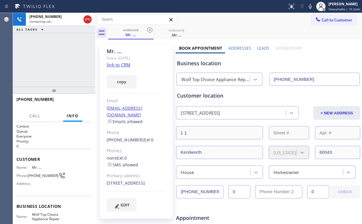
drag, startPoint x: 54, startPoint y: 46, endPoint x: 59, endPoint y: 46, distance: 4.7
click at [56, 46] on div "[PHONE_NUMBER] Connecting call… ALL TASKS ALL TASKS ACTIVE TASKS TASKS IN WRAP …" at bounding box center [54, 50] width 82 height 74
click at [64, 55] on div "[PHONE_NUMBER] Live | 00:04 ALL TASKS ALL TASKS ACTIVE TASKS TASKS IN WRAP UP" at bounding box center [54, 50] width 82 height 74
click at [57, 60] on div "[PHONE_NUMBER] Live | 00:08 ALL TASKS ALL TASKS ACTIVE TASKS TASKS IN WRAP UP" at bounding box center [54, 50] width 82 height 74
click at [57, 60] on div "[PHONE_NUMBER] Live | 00:09 ALL TASKS ALL TASKS ACTIVE TASKS TASKS IN WRAP UP" at bounding box center [54, 50] width 82 height 74
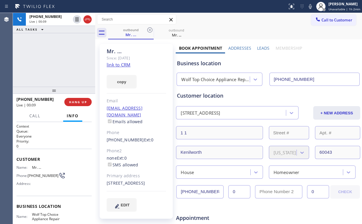
click at [57, 60] on div "[PHONE_NUMBER] Live | 00:09 ALL TASKS ALL TASKS ACTIVE TASKS TASKS IN WRAP UP" at bounding box center [54, 50] width 82 height 74
click at [58, 60] on div "[PHONE_NUMBER] Live | 00:11 ALL TASKS ALL TASKS ACTIVE TASKS TASKS IN WRAP UP" at bounding box center [54, 50] width 82 height 74
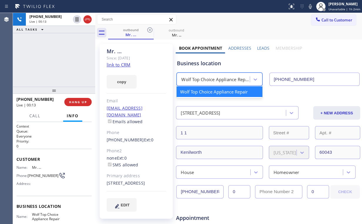
click at [229, 74] on div "Wolf Top Choice Appliance Repair" at bounding box center [219, 79] width 85 height 13
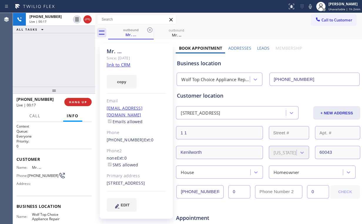
click at [58, 59] on div "[PHONE_NUMBER] Live | 00:17 ALL TASKS ALL TASKS ACTIVE TASKS TASKS IN WRAP UP" at bounding box center [54, 50] width 82 height 74
click at [58, 59] on div "[PHONE_NUMBER] Live | 00:18 ALL TASKS ALL TASKS ACTIVE TASKS TASKS IN WRAP UP" at bounding box center [54, 50] width 82 height 74
click at [58, 59] on div "[PHONE_NUMBER] Live | 00:19 ALL TASKS ALL TASKS ACTIVE TASKS TASKS IN WRAP UP" at bounding box center [54, 50] width 82 height 74
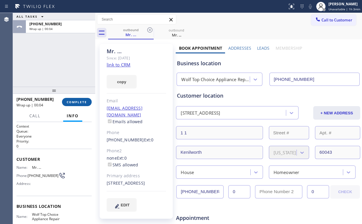
click at [80, 105] on button "COMPLETE" at bounding box center [77, 102] width 30 height 8
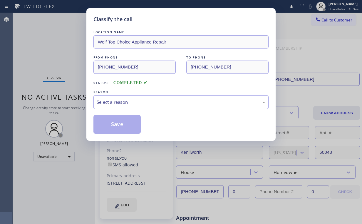
drag, startPoint x: 114, startPoint y: 103, endPoint x: 113, endPoint y: 108, distance: 4.5
click at [114, 103] on div "Select a reason" at bounding box center [181, 102] width 169 height 7
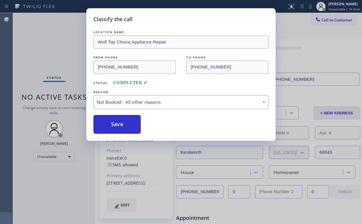
click at [115, 126] on button "Save" at bounding box center [116, 124] width 47 height 19
click at [57, 49] on div "Classify the call LOCATION NAME Wolf Top Choice Appliance Repair FROM PHONE [PH…" at bounding box center [181, 112] width 362 height 224
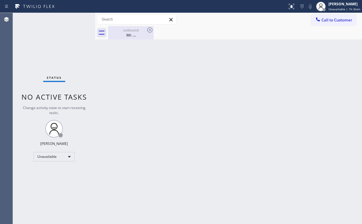
drag, startPoint x: 126, startPoint y: 31, endPoint x: 144, endPoint y: 33, distance: 17.5
click at [127, 31] on div "outbound" at bounding box center [131, 30] width 44 height 4
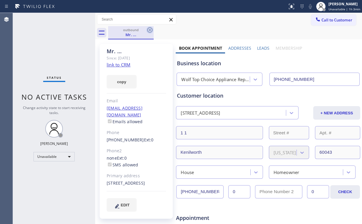
click at [147, 31] on icon at bounding box center [149, 29] width 7 height 7
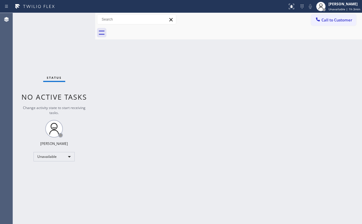
click at [222, 78] on div "Back to Dashboard Change Sender ID Customers Technicians Select a contact Outbo…" at bounding box center [228, 118] width 267 height 211
drag, startPoint x: 51, startPoint y: 45, endPoint x: 32, endPoint y: 4, distance: 45.5
click at [51, 45] on div "Status No active tasks Change activity state to start receiving tasks. [PERSON_…" at bounding box center [54, 118] width 82 height 211
click at [43, 35] on div "Status No active tasks Change activity state to start receiving tasks. [PERSON_…" at bounding box center [54, 118] width 82 height 211
drag, startPoint x: 26, startPoint y: 41, endPoint x: 47, endPoint y: 28, distance: 25.0
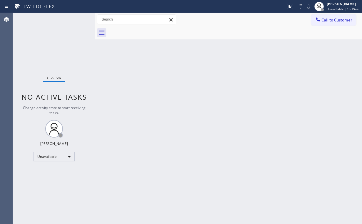
click at [26, 41] on div "Status No active tasks Change activity state to start receiving tasks. [PERSON_…" at bounding box center [54, 118] width 82 height 211
click at [43, 50] on div "Status No active tasks Change activity state to start receiving tasks. [PERSON_…" at bounding box center [54, 118] width 82 height 211
click at [329, 19] on span "Call to Customer" at bounding box center [336, 19] width 31 height 5
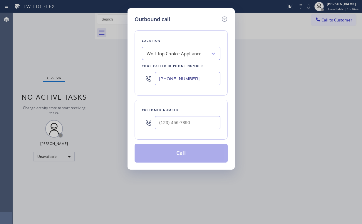
drag, startPoint x: 204, startPoint y: 78, endPoint x: 63, endPoint y: 61, distance: 142.3
click at [140, 75] on div "Location Wolf Top Choice Appliance Repair Your caller id phone number [PHONE_NU…" at bounding box center [181, 62] width 93 height 65
paste input "650) 800-8848"
type input "[PHONE_NUMBER]"
click at [199, 125] on input "(___) ___-____" at bounding box center [188, 122] width 66 height 13
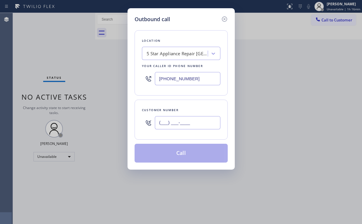
paste input "415) 850-2515"
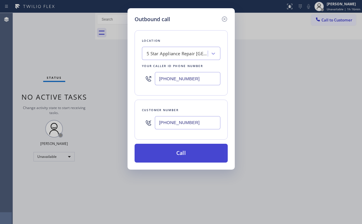
type input "[PHONE_NUMBER]"
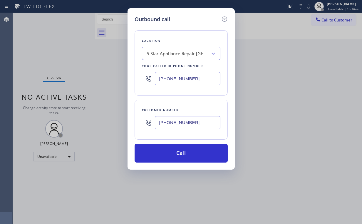
drag, startPoint x: 181, startPoint y: 150, endPoint x: 156, endPoint y: 197, distance: 53.1
click at [181, 152] on button "Call" at bounding box center [181, 153] width 93 height 19
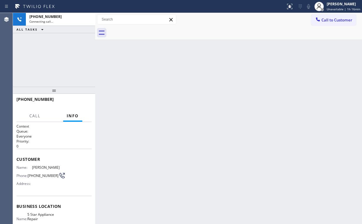
drag, startPoint x: 52, startPoint y: 53, endPoint x: 56, endPoint y: 53, distance: 3.5
click at [52, 53] on div "[PHONE_NUMBER] Connecting call… ALL TASKS ALL TASKS ACTIVE TASKS TASKS IN WRAP …" at bounding box center [54, 50] width 82 height 74
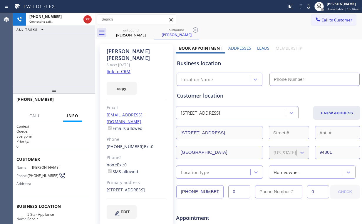
type input "[PHONE_NUMBER]"
click at [212, 80] on div "5 Star Appliance Repair [GEOGRAPHIC_DATA]" at bounding box center [215, 79] width 69 height 7
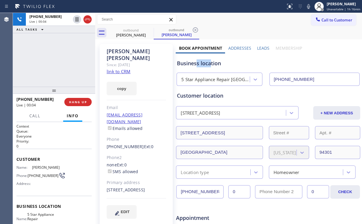
drag, startPoint x: 210, startPoint y: 63, endPoint x: 197, endPoint y: 63, distance: 13.2
click at [197, 63] on div "Business location" at bounding box center [268, 63] width 182 height 8
click at [194, 65] on div "Business location" at bounding box center [268, 63] width 182 height 8
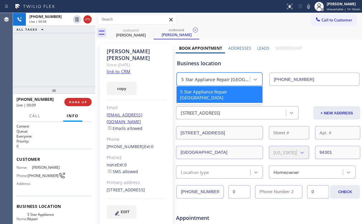
click at [217, 80] on div "5 Star Appliance Repair [GEOGRAPHIC_DATA]" at bounding box center [215, 79] width 69 height 7
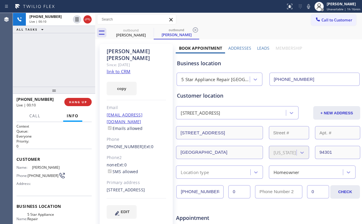
click at [209, 63] on div "Business location" at bounding box center [268, 63] width 182 height 8
click at [58, 60] on div "[PHONE_NUMBER] Live | 00:12 ALL TASKS ALL TASKS ACTIVE TASKS TASKS IN WRAP UP" at bounding box center [54, 50] width 82 height 74
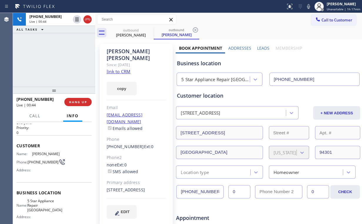
scroll to position [47, 0]
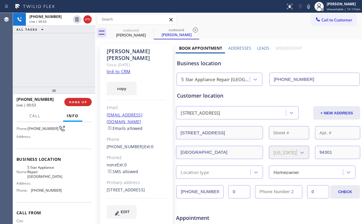
click at [59, 58] on div "[PHONE_NUMBER] Live | 00:53 ALL TASKS ALL TASKS ACTIVE TASKS TASKS IN WRAP UP" at bounding box center [54, 50] width 82 height 74
click at [75, 101] on span "HANG UP" at bounding box center [78, 102] width 18 height 4
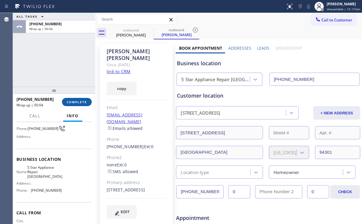
click at [73, 104] on button "COMPLETE" at bounding box center [77, 102] width 30 height 8
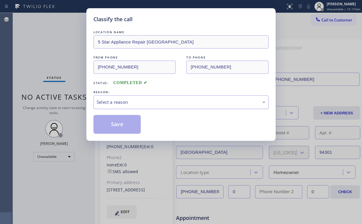
click at [104, 99] on div "Select a reason" at bounding box center [181, 102] width 169 height 7
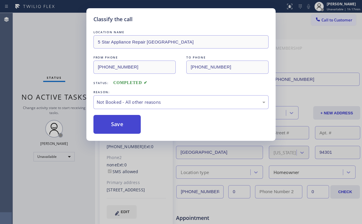
drag, startPoint x: 119, startPoint y: 121, endPoint x: 55, endPoint y: 58, distance: 89.9
click at [119, 121] on button "Save" at bounding box center [116, 124] width 47 height 19
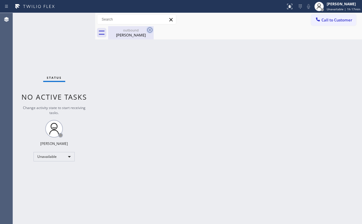
drag, startPoint x: 126, startPoint y: 35, endPoint x: 148, endPoint y: 31, distance: 22.5
click at [126, 35] on div "[PERSON_NAME]" at bounding box center [131, 34] width 44 height 5
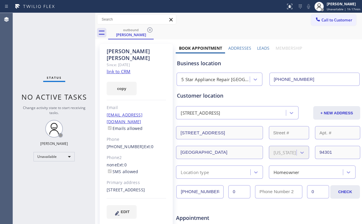
drag, startPoint x: 152, startPoint y: 29, endPoint x: 203, endPoint y: 66, distance: 63.6
click at [152, 29] on icon at bounding box center [149, 29] width 7 height 7
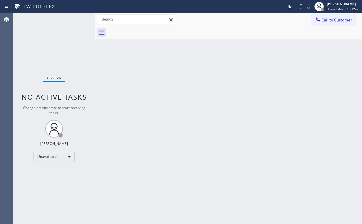
click at [224, 92] on div "Back to Dashboard Change Sender ID Customers Technicians Select a contact Outbo…" at bounding box center [228, 118] width 267 height 211
drag, startPoint x: 46, startPoint y: 29, endPoint x: 48, endPoint y: 32, distance: 3.5
click at [46, 30] on div "Status No active tasks Change activity state to start receiving tasks. [PERSON_…" at bounding box center [54, 118] width 82 height 211
click at [334, 20] on span "Call to Customer" at bounding box center [336, 19] width 31 height 5
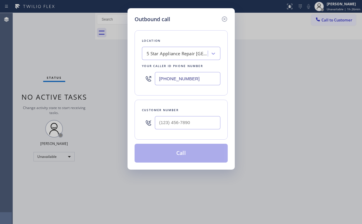
drag, startPoint x: 192, startPoint y: 78, endPoint x: 78, endPoint y: 87, distance: 114.1
click at [74, 88] on div "Outbound call Location 5 Star Appliance Repair [GEOGRAPHIC_DATA] Your caller id…" at bounding box center [181, 112] width 362 height 224
paste input "323) 313-0386"
type input "[PHONE_NUMBER]"
click at [180, 125] on input "(___) ___-____" at bounding box center [188, 122] width 66 height 13
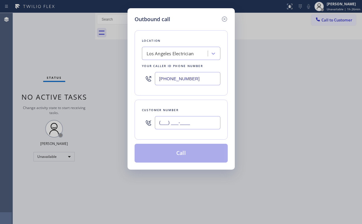
paste input "216) 424-3918"
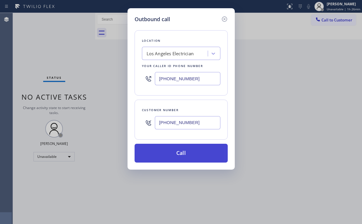
type input "[PHONE_NUMBER]"
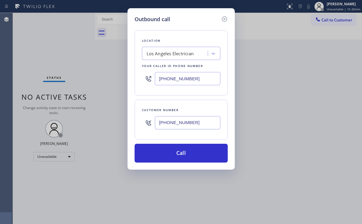
drag, startPoint x: 178, startPoint y: 153, endPoint x: 153, endPoint y: 186, distance: 40.9
click at [177, 153] on button "Call" at bounding box center [181, 153] width 93 height 19
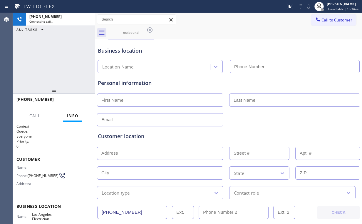
type input "[PHONE_NUMBER]"
click at [61, 63] on div "[PHONE_NUMBER] Connecting call… ALL TASKS ALL TASKS ACTIVE TASKS TASKS IN WRAP …" at bounding box center [54, 50] width 82 height 74
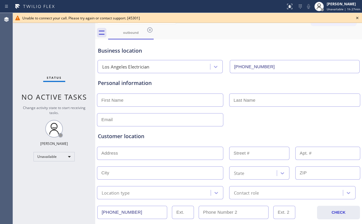
click at [357, 18] on icon at bounding box center [357, 18] width 2 height 2
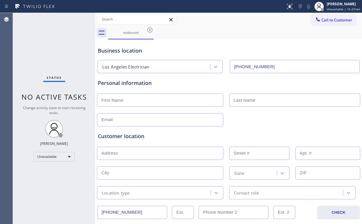
click at [334, 21] on span "Call to Customer" at bounding box center [336, 19] width 31 height 5
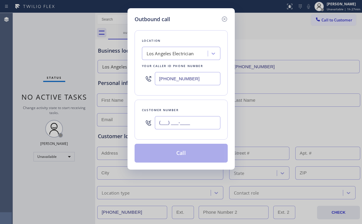
click at [193, 116] on input "(___) ___-____" at bounding box center [188, 122] width 66 height 13
paste input "216) 424-3918"
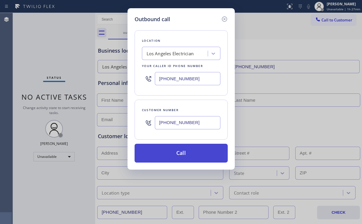
type input "[PHONE_NUMBER]"
click at [177, 155] on button "Call" at bounding box center [181, 153] width 93 height 19
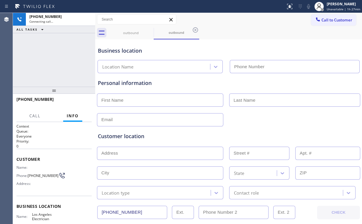
type input "[PHONE_NUMBER]"
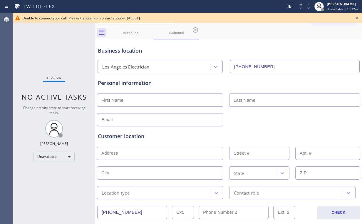
click at [45, 61] on div "Status No active tasks Change activity state to start receiving tasks. [PERSON_…" at bounding box center [54, 118] width 82 height 211
click at [136, 28] on div "outbound" at bounding box center [131, 32] width 44 height 13
drag, startPoint x: 148, startPoint y: 29, endPoint x: 151, endPoint y: 31, distance: 3.2
click at [148, 29] on icon at bounding box center [149, 29] width 7 height 7
click at [150, 30] on icon at bounding box center [149, 29] width 7 height 7
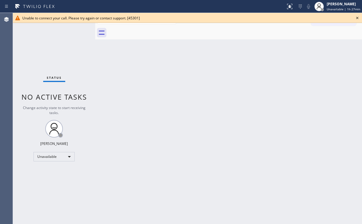
click at [357, 18] on icon at bounding box center [357, 17] width 7 height 7
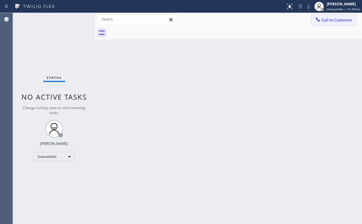
click at [324, 19] on span "Call to Customer" at bounding box center [336, 19] width 31 height 5
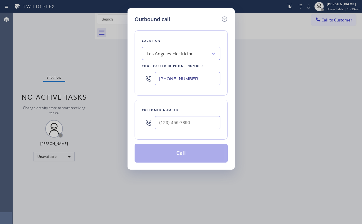
click at [115, 78] on div "Outbound call Location [GEOGRAPHIC_DATA] Electrician Your caller id phone numbe…" at bounding box center [181, 112] width 362 height 224
paste input "206) 202-100"
type input "[PHONE_NUMBER]"
click at [129, 111] on div "Outbound call Location [GEOGRAPHIC_DATA] Appliance Mending Your caller id phone…" at bounding box center [180, 88] width 107 height 161
click at [201, 123] on input "(___) ___-____" at bounding box center [188, 122] width 66 height 13
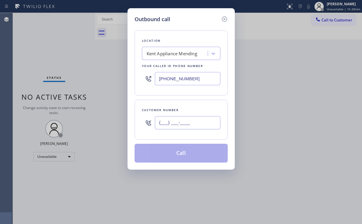
paste input "253) 656-9207"
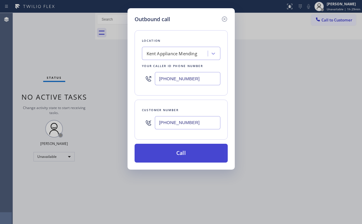
type input "[PHONE_NUMBER]"
click at [174, 154] on button "Call" at bounding box center [181, 153] width 93 height 19
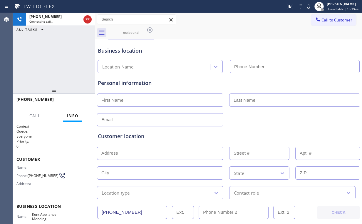
type input "[PHONE_NUMBER]"
drag, startPoint x: 62, startPoint y: 54, endPoint x: 81, endPoint y: 26, distance: 33.6
click at [63, 54] on div "[PHONE_NUMBER] Connecting call… ALL TASKS ALL TASKS ACTIVE TASKS TASKS IN WRAP …" at bounding box center [54, 50] width 82 height 74
drag, startPoint x: 62, startPoint y: 58, endPoint x: 62, endPoint y: 53, distance: 5.0
click at [61, 57] on div "[PHONE_NUMBER] Connecting call… ALL TASKS ALL TASKS ACTIVE TASKS TASKS IN WRAP …" at bounding box center [54, 50] width 82 height 74
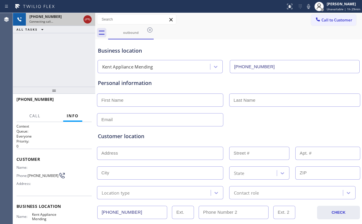
click at [88, 20] on icon at bounding box center [87, 19] width 7 height 7
click at [133, 32] on div "outbound" at bounding box center [131, 32] width 44 height 4
click at [151, 31] on icon at bounding box center [149, 29] width 7 height 7
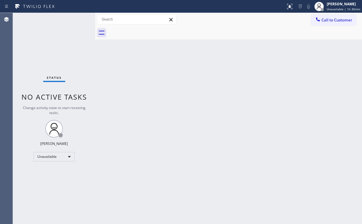
click at [151, 31] on div at bounding box center [235, 32] width 254 height 13
drag, startPoint x: 340, startPoint y: 20, endPoint x: 215, endPoint y: 80, distance: 139.1
click at [337, 21] on span "Call to Customer" at bounding box center [336, 19] width 31 height 5
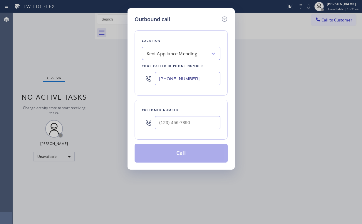
drag, startPoint x: 202, startPoint y: 78, endPoint x: 103, endPoint y: 63, distance: 99.9
click at [128, 78] on div "Outbound call Location [GEOGRAPHIC_DATA] Appliance Mending Your caller id phone…" at bounding box center [180, 88] width 107 height 161
paste input "818) 926-4987"
type input "[PHONE_NUMBER]"
click at [198, 118] on input "(___) ___-____" at bounding box center [188, 122] width 66 height 13
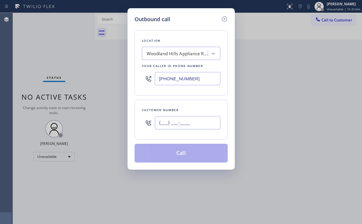
paste input "818) 445-9606"
type input "[PHONE_NUMBER]"
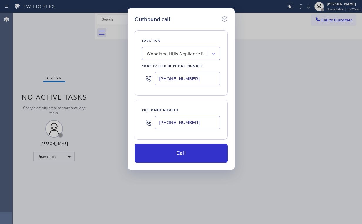
drag, startPoint x: 43, startPoint y: 56, endPoint x: 85, endPoint y: 55, distance: 41.4
click at [47, 57] on div "Outbound call Location [GEOGRAPHIC_DATA] Appliance Repair Service Your caller i…" at bounding box center [181, 112] width 362 height 224
drag, startPoint x: 199, startPoint y: 77, endPoint x: 88, endPoint y: 86, distance: 111.4
click at [97, 86] on div "Outbound call Location [GEOGRAPHIC_DATA] Appliance Repair Service Your caller i…" at bounding box center [181, 112] width 362 height 224
paste input "628) 277-8686"
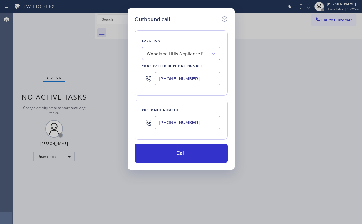
type input "[PHONE_NUMBER]"
click at [187, 122] on input "[PHONE_NUMBER]" at bounding box center [188, 122] width 66 height 13
paste input "8"
type input "[PHONE_NUMBER]"
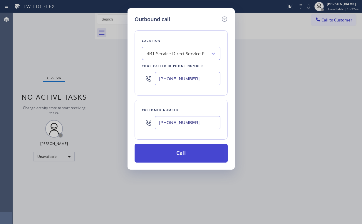
click at [189, 147] on button "Call" at bounding box center [181, 153] width 93 height 19
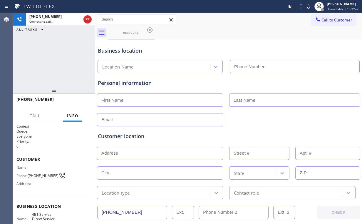
type input "[PHONE_NUMBER]"
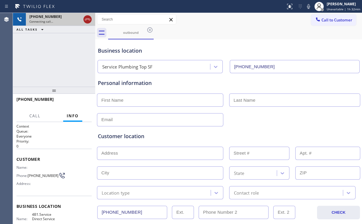
click at [86, 19] on icon at bounding box center [87, 19] width 7 height 7
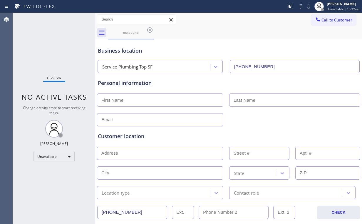
drag, startPoint x: 324, startPoint y: 22, endPoint x: 320, endPoint y: 23, distance: 4.2
click at [323, 22] on span "Call to Customer" at bounding box center [336, 19] width 31 height 5
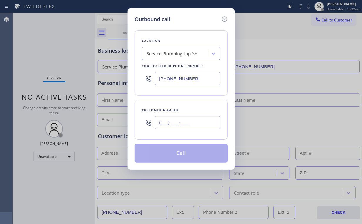
click at [196, 121] on input "(___) ___-____" at bounding box center [188, 122] width 66 height 13
paste input "805) 405-6709"
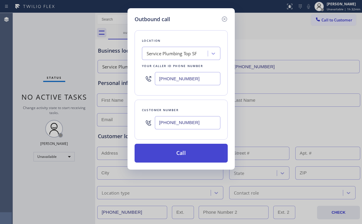
type input "[PHONE_NUMBER]"
click at [181, 155] on button "Call" at bounding box center [181, 153] width 93 height 19
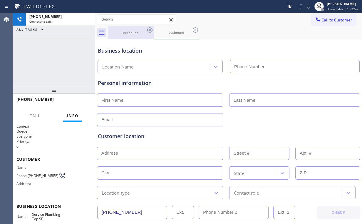
type input "[PHONE_NUMBER]"
click at [127, 34] on div "outbound" at bounding box center [131, 33] width 44 height 4
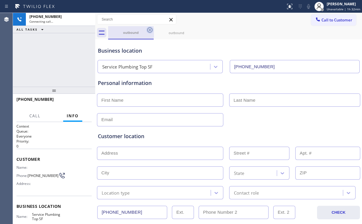
click at [148, 29] on icon at bounding box center [149, 29] width 7 height 7
click at [66, 52] on div "[PHONE_NUMBER] Connecting call… ALL TASKS ALL TASKS ACTIVE TASKS TASKS IN WRAP …" at bounding box center [54, 50] width 82 height 74
click at [67, 54] on div "[PHONE_NUMBER] Connecting call… ALL TASKS ALL TASKS ACTIVE TASKS TASKS IN WRAP …" at bounding box center [54, 50] width 82 height 74
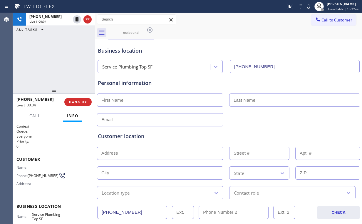
click at [70, 58] on div "[PHONE_NUMBER] Live | 00:04 ALL TASKS ALL TASKS ACTIVE TASKS TASKS IN WRAP UP" at bounding box center [54, 50] width 82 height 74
click at [58, 61] on div "[PHONE_NUMBER] Live | 00:14 ALL TASKS ALL TASKS ACTIVE TASKS TASKS IN WRAP UP" at bounding box center [54, 50] width 82 height 74
click at [58, 61] on div "[PHONE_NUMBER] Live | 00:15 ALL TASKS ALL TASKS ACTIVE TASKS TASKS IN WRAP UP" at bounding box center [54, 50] width 82 height 74
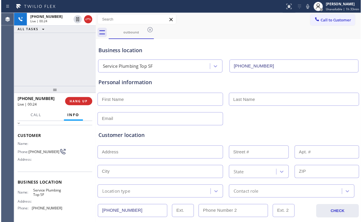
scroll to position [23, 0]
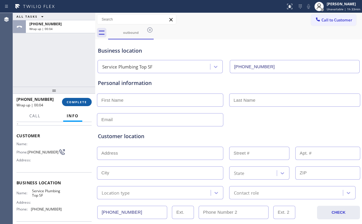
click at [77, 103] on span "COMPLETE" at bounding box center [77, 102] width 20 height 4
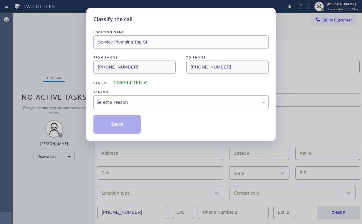
drag, startPoint x: 120, startPoint y: 102, endPoint x: 122, endPoint y: 107, distance: 5.1
click at [120, 102] on div "Select a reason" at bounding box center [181, 102] width 169 height 7
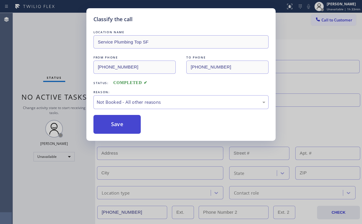
drag, startPoint x: 122, startPoint y: 123, endPoint x: 115, endPoint y: 114, distance: 12.1
click at [122, 123] on button "Save" at bounding box center [116, 124] width 47 height 19
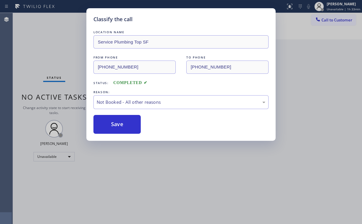
click at [61, 55] on div "Classify the call LOCATION NAME Service Plumbing Top SF FROM PHONE [PHONE_NUMBE…" at bounding box center [181, 112] width 362 height 224
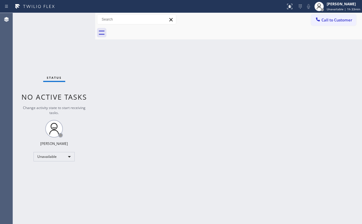
drag, startPoint x: 256, startPoint y: 96, endPoint x: 287, endPoint y: 95, distance: 31.2
click at [257, 96] on div "Back to Dashboard Change Sender ID Customers Technicians Select a contact Outbo…" at bounding box center [228, 118] width 267 height 211
click at [327, 17] on span "Call to Customer" at bounding box center [336, 19] width 31 height 5
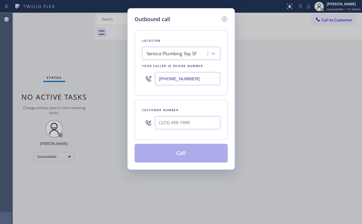
drag, startPoint x: 190, startPoint y: 78, endPoint x: 141, endPoint y: 79, distance: 48.8
click at [126, 81] on div "Outbound call Location Service Plumbing Top SF Your caller id phone number [PHO…" at bounding box center [181, 112] width 362 height 224
paste input "551) 525-8799"
type input "[PHONE_NUMBER]"
click at [179, 123] on input "(___) ___-____" at bounding box center [188, 122] width 66 height 13
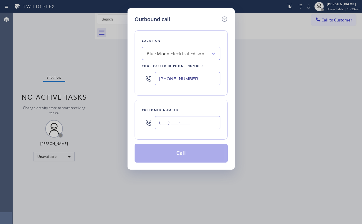
paste input "609) 359-4569"
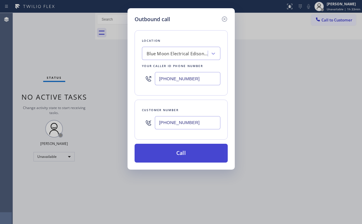
type input "[PHONE_NUMBER]"
click at [181, 156] on button "Call" at bounding box center [181, 153] width 93 height 19
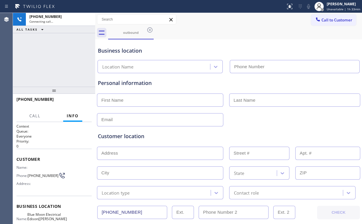
type input "[PHONE_NUMBER]"
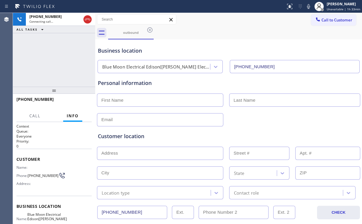
drag, startPoint x: 51, startPoint y: 55, endPoint x: 54, endPoint y: 56, distance: 3.4
click at [51, 55] on div "[PHONE_NUMBER] Connecting call… ALL TASKS ALL TASKS ACTIVE TASKS TASKS IN WRAP …" at bounding box center [54, 50] width 82 height 74
drag, startPoint x: 50, startPoint y: 61, endPoint x: 74, endPoint y: 98, distance: 44.9
click at [50, 61] on div "[PHONE_NUMBER] Connecting call… ALL TASKS ALL TASKS ACTIVE TASKS TASKS IN WRAP …" at bounding box center [54, 50] width 82 height 74
click at [51, 61] on div "[PHONE_NUMBER] Live | 00:07 ALL TASKS ALL TASKS ACTIVE TASKS TASKS IN WRAP UP" at bounding box center [54, 50] width 82 height 74
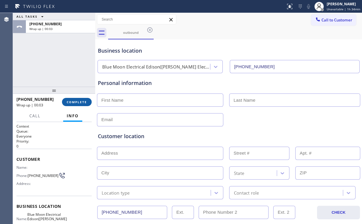
click at [77, 105] on button "COMPLETE" at bounding box center [77, 102] width 30 height 8
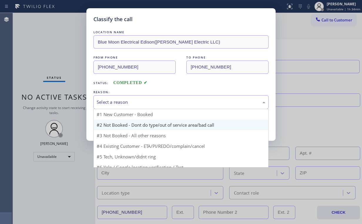
drag, startPoint x: 119, startPoint y: 100, endPoint x: 117, endPoint y: 126, distance: 25.9
click at [119, 100] on div "Select a reason" at bounding box center [181, 102] width 169 height 7
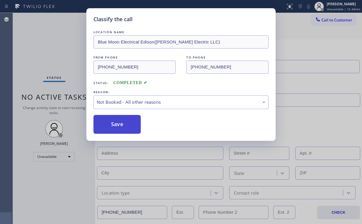
click at [115, 126] on button "Save" at bounding box center [116, 124] width 47 height 19
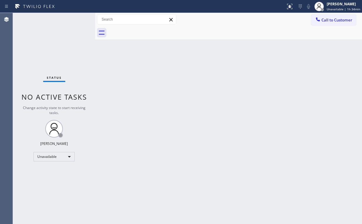
drag, startPoint x: 100, startPoint y: 67, endPoint x: 124, endPoint y: 139, distance: 75.5
click at [102, 72] on div "Back to Dashboard Change Sender ID Customers Technicians Select a contact Outbo…" at bounding box center [228, 118] width 267 height 211
click at [50, 48] on div "Status No active tasks Change activity state to start receiving tasks. [PERSON_…" at bounding box center [54, 118] width 82 height 211
click at [335, 22] on span "Call to Customer" at bounding box center [336, 19] width 31 height 5
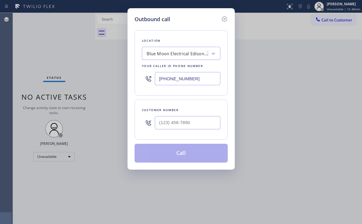
drag, startPoint x: 201, startPoint y: 80, endPoint x: 86, endPoint y: 67, distance: 115.8
click at [125, 73] on div "Outbound call Location Blue Moon Electrical Edison([PERSON_NAME] Electric LLC) …" at bounding box center [181, 112] width 362 height 224
paste input "818) 926-4987"
type input "[PHONE_NUMBER]"
click at [198, 126] on input "(___) ___-____" at bounding box center [188, 122] width 66 height 13
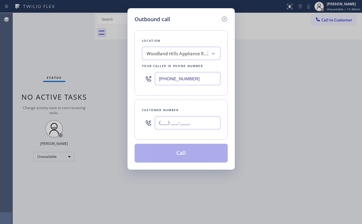
paste input "818) 445-9606"
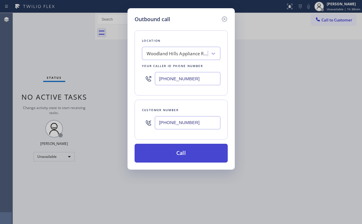
type input "[PHONE_NUMBER]"
click at [179, 156] on button "Call" at bounding box center [181, 153] width 93 height 19
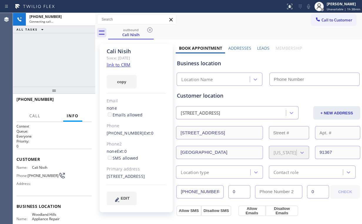
click at [48, 43] on div "[PHONE_NUMBER] Connecting call… ALL TASKS ALL TASKS ACTIVE TASKS TASKS IN WRAP …" at bounding box center [54, 50] width 82 height 74
type input "[PHONE_NUMBER]"
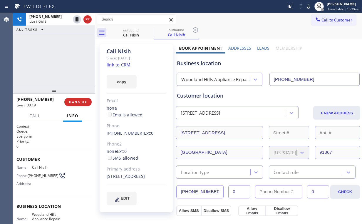
click at [59, 58] on div "[PHONE_NUMBER] Live | 00:19 ALL TASKS ALL TASKS ACTIVE TASKS TASKS IN WRAP UP" at bounding box center [54, 50] width 82 height 74
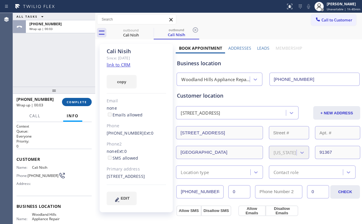
click at [81, 103] on span "COMPLETE" at bounding box center [77, 102] width 20 height 4
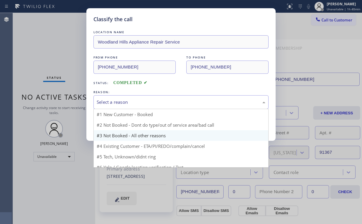
drag, startPoint x: 122, startPoint y: 103, endPoint x: 121, endPoint y: 123, distance: 19.4
click at [123, 104] on div "Select a reason" at bounding box center [181, 102] width 169 height 7
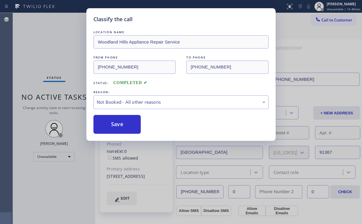
click at [121, 126] on button "Save" at bounding box center [116, 124] width 47 height 19
drag, startPoint x: 43, startPoint y: 41, endPoint x: 124, endPoint y: 215, distance: 191.9
click at [44, 42] on div "Classify the call LOCATION NAME [GEOGRAPHIC_DATA] Appliance Repair Service FROM…" at bounding box center [181, 112] width 362 height 224
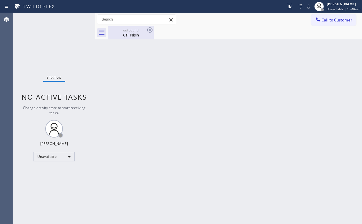
drag, startPoint x: 128, startPoint y: 34, endPoint x: 145, endPoint y: 29, distance: 17.5
click at [128, 34] on div "Cali Nisih" at bounding box center [131, 34] width 44 height 5
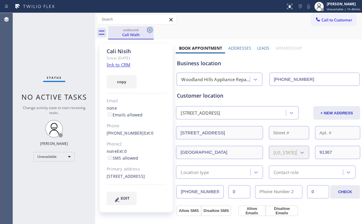
click at [148, 30] on icon at bounding box center [149, 29] width 7 height 7
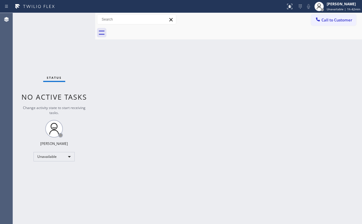
click at [43, 32] on div "Status No active tasks Change activity state to start receiving tasks. [PERSON_…" at bounding box center [54, 118] width 82 height 211
click at [338, 20] on span "Call to Customer" at bounding box center [336, 19] width 31 height 5
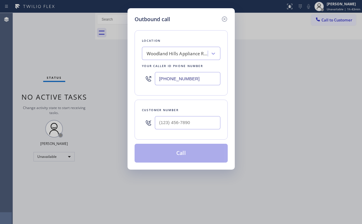
drag, startPoint x: 186, startPoint y: 76, endPoint x: 112, endPoint y: 76, distance: 74.0
click at [125, 76] on div "Outbound call Location [GEOGRAPHIC_DATA] Appliance Repair Service Your caller i…" at bounding box center [181, 112] width 362 height 224
paste input "551) 553-5669"
type input "[PHONE_NUMBER]"
click at [177, 121] on input "(___) ___-____" at bounding box center [188, 122] width 66 height 13
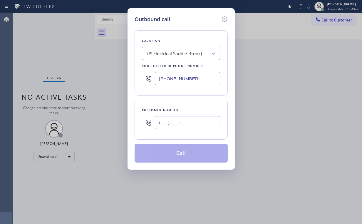
paste input "609) 359-4569"
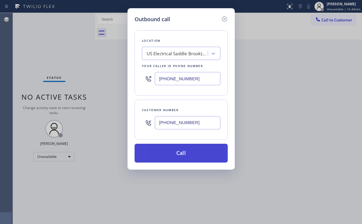
type input "[PHONE_NUMBER]"
click at [175, 153] on button "Call" at bounding box center [181, 153] width 93 height 19
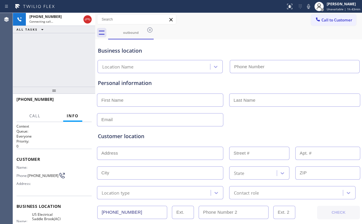
type input "[PHONE_NUMBER]"
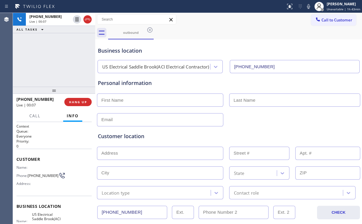
drag, startPoint x: 34, startPoint y: 68, endPoint x: 41, endPoint y: 70, distance: 6.6
click at [36, 68] on div "[PHONE_NUMBER] Live | 00:07 ALL TASKS ALL TASKS ACTIVE TASKS TASKS IN WRAP UP" at bounding box center [54, 50] width 82 height 74
click at [82, 102] on span "HANG UP" at bounding box center [78, 102] width 18 height 4
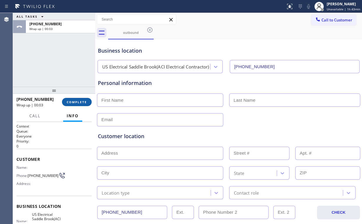
click at [80, 103] on span "COMPLETE" at bounding box center [77, 102] width 20 height 4
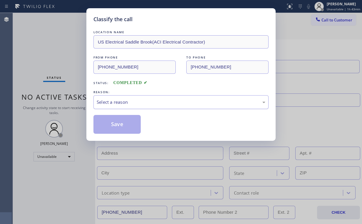
click at [108, 100] on div "Select a reason" at bounding box center [181, 102] width 169 height 7
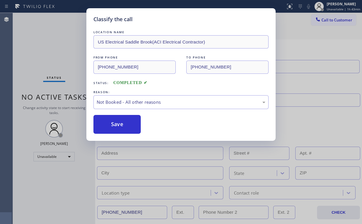
click at [117, 123] on button "Save" at bounding box center [116, 124] width 47 height 19
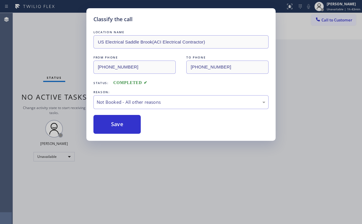
drag, startPoint x: 54, startPoint y: 50, endPoint x: 89, endPoint y: 63, distance: 37.5
click at [55, 51] on div "Classify the call LOCATION NAME US Electrical Saddle Brook(ACI Electrical Contr…" at bounding box center [181, 112] width 362 height 224
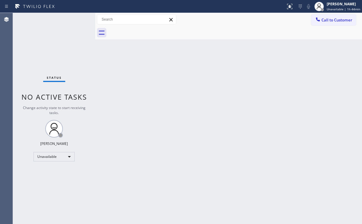
drag, startPoint x: 336, startPoint y: 19, endPoint x: 237, endPoint y: 71, distance: 111.4
click at [335, 19] on span "Call to Customer" at bounding box center [336, 19] width 31 height 5
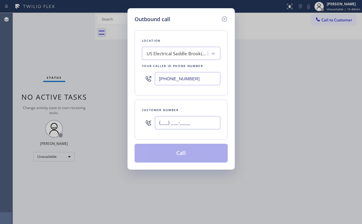
click at [186, 119] on input "(___) ___-____" at bounding box center [188, 122] width 66 height 13
paste input "609) 359-4569"
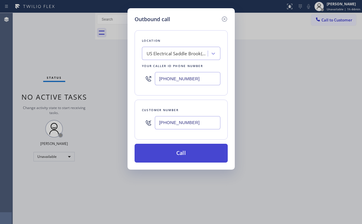
type input "[PHONE_NUMBER]"
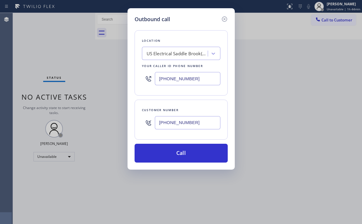
drag, startPoint x: 170, startPoint y: 150, endPoint x: 148, endPoint y: 203, distance: 57.3
click at [170, 150] on button "Call" at bounding box center [181, 153] width 93 height 19
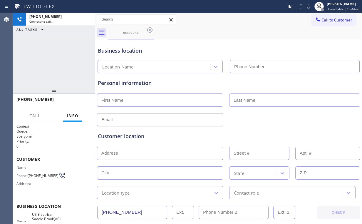
type input "[PHONE_NUMBER]"
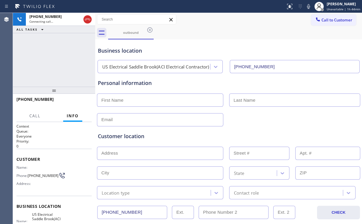
drag, startPoint x: 76, startPoint y: 57, endPoint x: 110, endPoint y: 201, distance: 148.1
click at [76, 59] on div "[PHONE_NUMBER] Connecting call… ALL TASKS ALL TASKS ACTIVE TASKS TASKS IN WRAP …" at bounding box center [54, 50] width 82 height 74
click at [62, 39] on div "[PHONE_NUMBER] Live | 00:08 ALL TASKS ALL TASKS ACTIVE TASKS TASKS IN WRAP UP" at bounding box center [54, 50] width 82 height 74
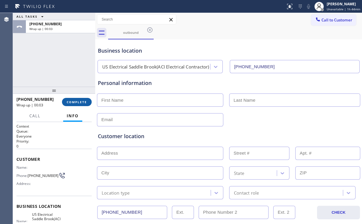
drag, startPoint x: 82, startPoint y: 96, endPoint x: 82, endPoint y: 100, distance: 3.6
click at [82, 96] on div "[PHONE_NUMBER] Wrap up | 00:03 COMPLETE" at bounding box center [53, 101] width 75 height 15
click at [82, 100] on span "COMPLETE" at bounding box center [77, 102] width 20 height 4
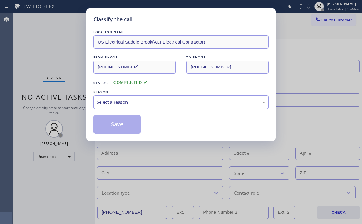
click at [117, 100] on div "Select a reason" at bounding box center [181, 102] width 169 height 7
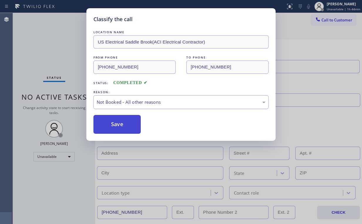
click at [117, 124] on button "Save" at bounding box center [116, 124] width 47 height 19
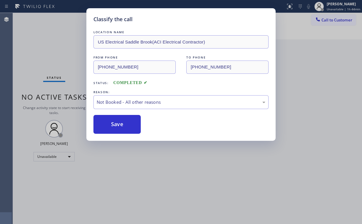
click at [44, 49] on div "Status No active tasks Change activity state to start receiving tasks. [PERSON_…" at bounding box center [54, 118] width 82 height 211
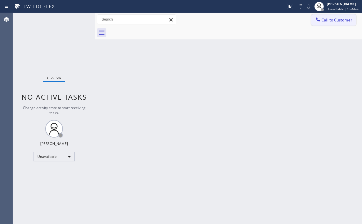
click at [325, 24] on button "Call to Customer" at bounding box center [333, 19] width 45 height 11
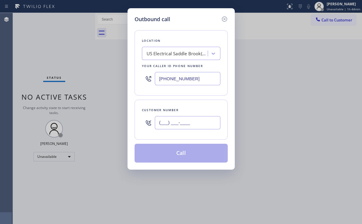
click at [205, 119] on input "(___) ___-____" at bounding box center [188, 122] width 66 height 13
paste input "609) 359-4569"
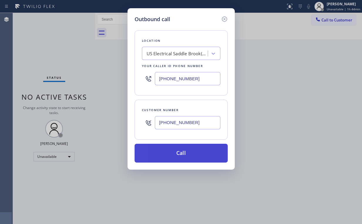
type input "[PHONE_NUMBER]"
click at [181, 152] on button "Call" at bounding box center [181, 153] width 93 height 19
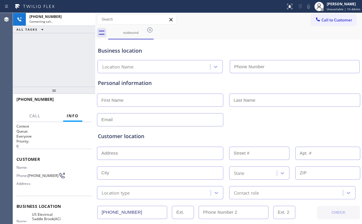
type input "[PHONE_NUMBER]"
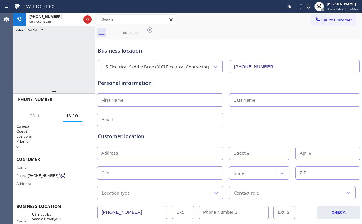
click at [68, 63] on div "[PHONE_NUMBER] Connecting call… ALL TASKS ALL TASKS ACTIVE TASKS TASKS IN WRAP …" at bounding box center [54, 50] width 82 height 74
drag, startPoint x: 66, startPoint y: 60, endPoint x: 53, endPoint y: 31, distance: 31.9
click at [66, 59] on div "[PHONE_NUMBER] Connecting call… ALL TASKS ALL TASKS ACTIVE TASKS TASKS IN WRAP …" at bounding box center [54, 50] width 82 height 74
click at [78, 100] on span "HANG UP" at bounding box center [78, 102] width 18 height 4
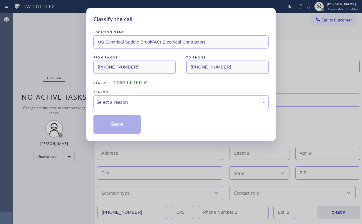
click at [107, 102] on div "Select a reason" at bounding box center [181, 102] width 169 height 7
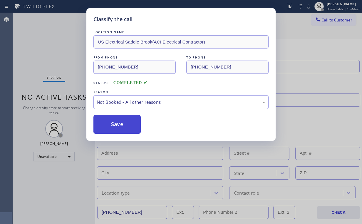
click at [109, 128] on button "Save" at bounding box center [116, 124] width 47 height 19
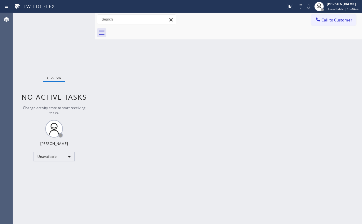
click at [48, 39] on div "Status No active tasks Change activity state to start receiving tasks. [PERSON_…" at bounding box center [54, 118] width 82 height 211
click at [321, 17] on div at bounding box center [317, 19] width 7 height 7
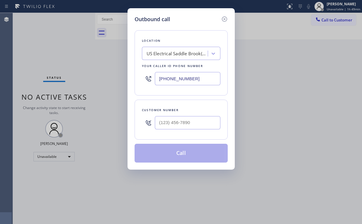
drag, startPoint x: 193, startPoint y: 81, endPoint x: 92, endPoint y: 77, distance: 100.8
click at [80, 81] on div "Outbound call Location [GEOGRAPHIC_DATA] Electrical [GEOGRAPHIC_DATA](ACI Elect…" at bounding box center [181, 112] width 362 height 224
paste input "626) 726-3132"
type input "[PHONE_NUMBER]"
click at [204, 117] on input "(___) ___-____" at bounding box center [188, 122] width 66 height 13
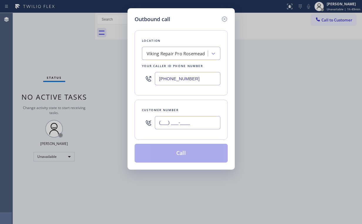
paste input "205) 794-6257"
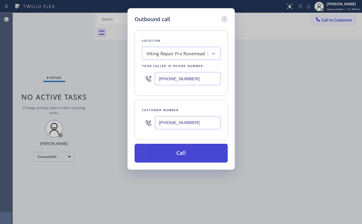
type input "[PHONE_NUMBER]"
click at [175, 153] on button "Call" at bounding box center [181, 153] width 93 height 19
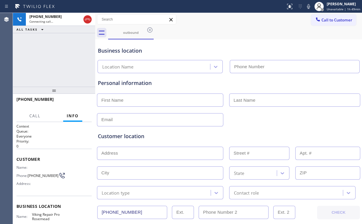
type input "[PHONE_NUMBER]"
drag, startPoint x: 56, startPoint y: 62, endPoint x: 74, endPoint y: 65, distance: 18.7
click at [56, 62] on div "[PHONE_NUMBER] Connecting call… ALL TASKS ALL TASKS ACTIVE TASKS TASKS IN WRAP …" at bounding box center [54, 50] width 82 height 74
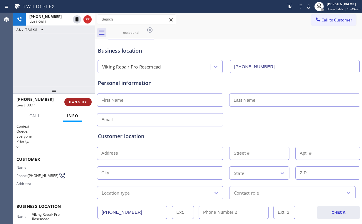
click at [79, 102] on span "HANG UP" at bounding box center [78, 102] width 18 height 4
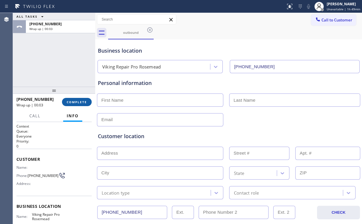
click at [80, 102] on span "COMPLETE" at bounding box center [77, 102] width 20 height 4
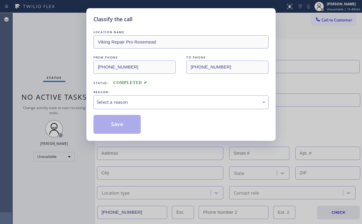
click at [130, 99] on div "Select a reason" at bounding box center [181, 102] width 169 height 7
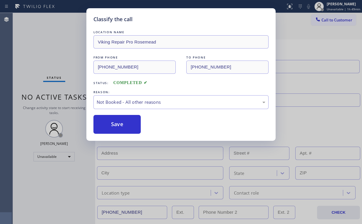
drag, startPoint x: 117, startPoint y: 125, endPoint x: 88, endPoint y: 64, distance: 68.4
click at [118, 125] on button "Save" at bounding box center [116, 124] width 47 height 19
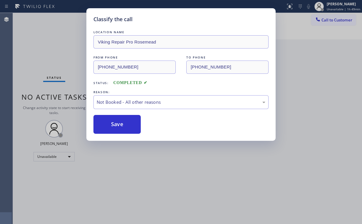
click at [63, 34] on div "Classify the call LOCATION NAME Viking Repair Pro Rosemead FROM PHONE [PHONE_NU…" at bounding box center [181, 112] width 362 height 224
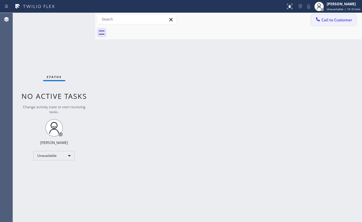
drag, startPoint x: 327, startPoint y: 20, endPoint x: 324, endPoint y: 22, distance: 3.3
click at [327, 21] on span "Call to Customer" at bounding box center [336, 19] width 31 height 5
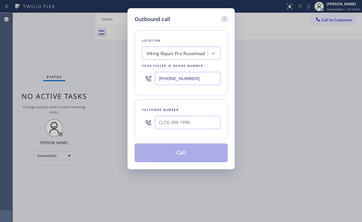
drag, startPoint x: 191, startPoint y: 78, endPoint x: 131, endPoint y: 75, distance: 60.3
click at [145, 76] on div "[PHONE_NUMBER]" at bounding box center [181, 78] width 78 height 19
paste input "213) 255-675"
type input "[PHONE_NUMBER]"
drag, startPoint x: 189, startPoint y: 126, endPoint x: 195, endPoint y: 120, distance: 8.5
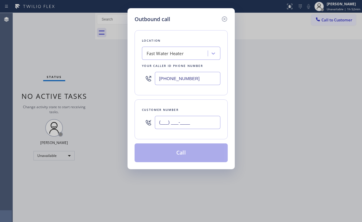
click at [190, 126] on input "(___) ___-____" at bounding box center [188, 122] width 66 height 13
paste input "818) 522-4731"
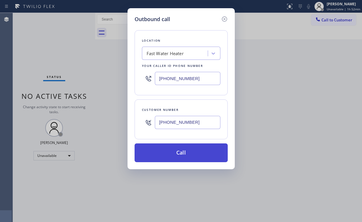
type input "[PHONE_NUMBER]"
click at [176, 153] on button "Call" at bounding box center [181, 153] width 93 height 19
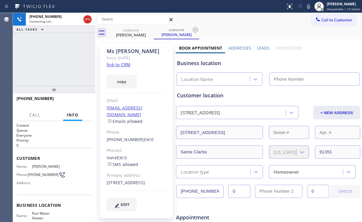
click at [68, 54] on div "[PHONE_NUMBER] Connecting call… ALL TASKS ALL TASKS ACTIVE TASKS TASKS IN WRAP …" at bounding box center [54, 49] width 82 height 73
type input "[PHONE_NUMBER]"
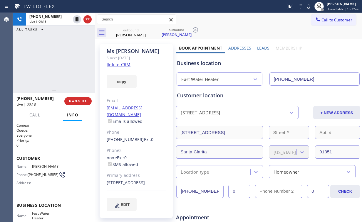
click at [214, 64] on div "Business location" at bounding box center [268, 63] width 182 height 8
drag, startPoint x: 210, startPoint y: 64, endPoint x: 187, endPoint y: 63, distance: 23.2
click at [187, 63] on div "Business location" at bounding box center [268, 63] width 182 height 8
click at [42, 63] on div "[PHONE_NUMBER] Live | 00:21 ALL TASKS ALL TASKS ACTIVE TASKS TASKS IN WRAP UP" at bounding box center [54, 49] width 82 height 73
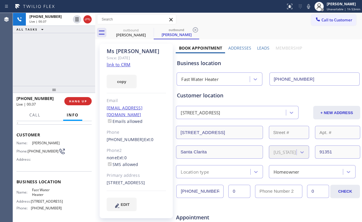
scroll to position [47, 0]
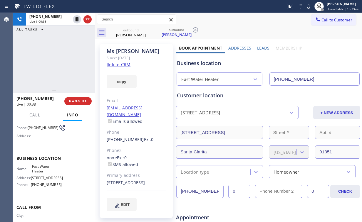
click at [58, 58] on div "[PHONE_NUMBER] Live | 00:38 ALL TASKS ALL TASKS ACTIVE TASKS TASKS IN WRAP UP" at bounding box center [54, 49] width 82 height 73
click at [58, 58] on div "[PHONE_NUMBER] Live | 00:39 ALL TASKS ALL TASKS ACTIVE TASKS TASKS IN WRAP UP" at bounding box center [54, 49] width 82 height 73
click at [58, 58] on div "[PHONE_NUMBER] Live | 00:40 ALL TASKS ALL TASKS ACTIVE TASKS TASKS IN WRAP UP" at bounding box center [54, 49] width 82 height 73
click at [53, 59] on div "[PHONE_NUMBER] Live | 00:40 ALL TASKS ALL TASKS ACTIVE TASKS TASKS IN WRAP UP" at bounding box center [54, 49] width 82 height 73
click at [70, 100] on span "HANG UP" at bounding box center [78, 101] width 18 height 4
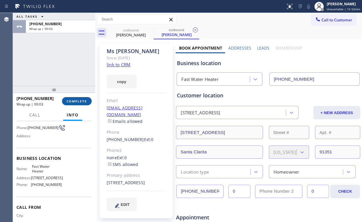
click at [70, 100] on span "COMPLETE" at bounding box center [77, 101] width 20 height 4
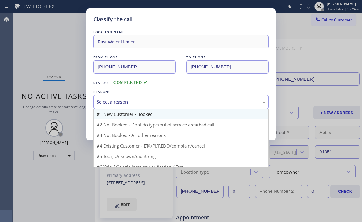
drag, startPoint x: 110, startPoint y: 99, endPoint x: 123, endPoint y: 117, distance: 22.9
click at [110, 99] on div "Select a reason" at bounding box center [181, 102] width 169 height 7
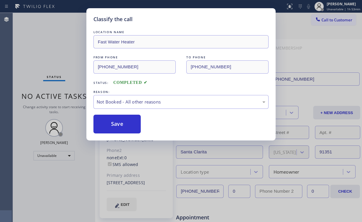
drag, startPoint x: 123, startPoint y: 122, endPoint x: 80, endPoint y: 75, distance: 64.1
click at [122, 121] on button "Save" at bounding box center [116, 124] width 47 height 19
drag, startPoint x: 48, startPoint y: 43, endPoint x: 53, endPoint y: 44, distance: 4.7
click at [48, 45] on div "Classify the call LOCATION NAME Fast Water Heater FROM PHONE [PHONE_NUMBER] TO …" at bounding box center [181, 111] width 362 height 222
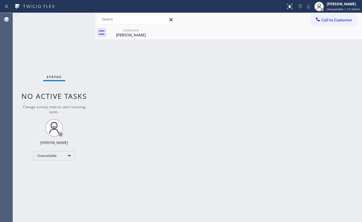
click at [342, 19] on span "Call to Customer" at bounding box center [336, 19] width 31 height 5
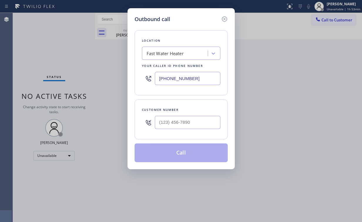
click at [209, 114] on div at bounding box center [188, 122] width 66 height 19
click at [201, 120] on input "(___) ___-____" at bounding box center [188, 122] width 66 height 13
paste input "818) 522-4731"
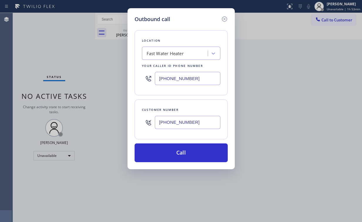
type input "[PHONE_NUMBER]"
click at [168, 153] on button "Call" at bounding box center [181, 153] width 93 height 19
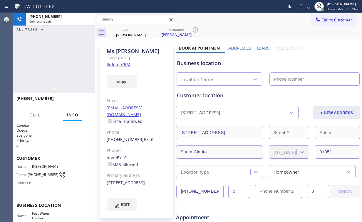
click at [48, 57] on div "[PHONE_NUMBER] Connecting call… ALL TASKS ALL TASKS ACTIVE TASKS TASKS IN WRAP …" at bounding box center [54, 49] width 82 height 73
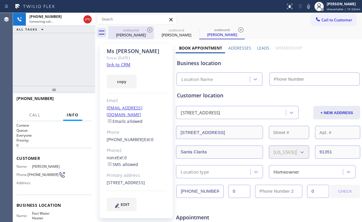
click at [136, 31] on div "outbound" at bounding box center [131, 30] width 44 height 4
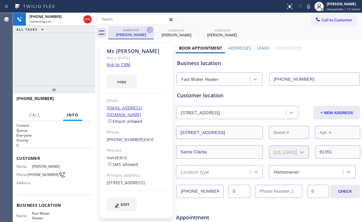
click at [149, 29] on icon at bounding box center [149, 29] width 5 height 5
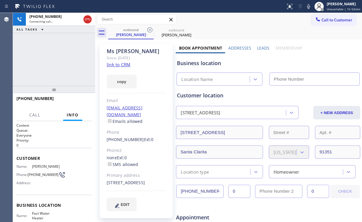
click at [52, 53] on div "[PHONE_NUMBER] Connecting call… ALL TASKS ALL TASKS ACTIVE TASKS TASKS IN WRAP …" at bounding box center [54, 49] width 82 height 73
type input "[PHONE_NUMBER]"
click at [75, 60] on div "[PHONE_NUMBER] Connecting call… ALL TASKS ALL TASKS ACTIVE TASKS TASKS IN WRAP …" at bounding box center [54, 49] width 82 height 73
click at [67, 49] on div "[PHONE_NUMBER] Connecting call… ALL TASKS ALL TASKS ACTIVE TASKS TASKS IN WRAP …" at bounding box center [54, 49] width 82 height 73
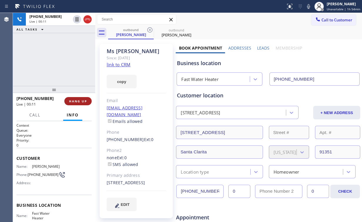
click at [80, 103] on button "HANG UP" at bounding box center [77, 101] width 27 height 8
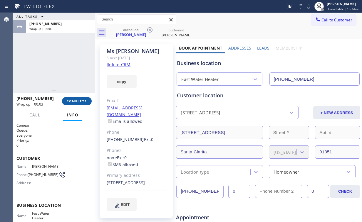
click at [80, 103] on span "COMPLETE" at bounding box center [77, 101] width 20 height 4
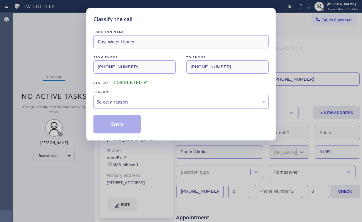
drag, startPoint x: 115, startPoint y: 102, endPoint x: 115, endPoint y: 107, distance: 4.8
click at [115, 102] on div "Select a reason" at bounding box center [181, 102] width 169 height 7
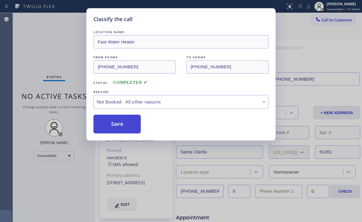
click at [118, 126] on button "Save" at bounding box center [116, 124] width 47 height 19
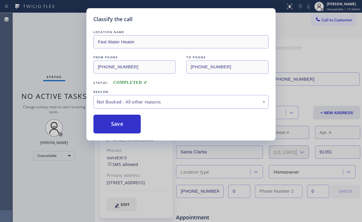
click at [57, 52] on div "Classify the call LOCATION NAME Fast Water Heater FROM PHONE [PHONE_NUMBER] TO …" at bounding box center [181, 111] width 362 height 222
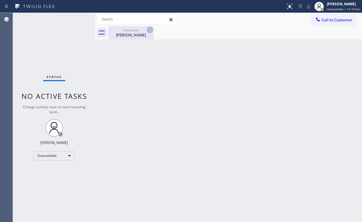
drag, startPoint x: 131, startPoint y: 29, endPoint x: 148, endPoint y: 29, distance: 16.8
click at [132, 30] on div "outbound" at bounding box center [131, 30] width 44 height 4
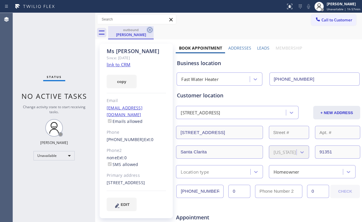
click at [152, 29] on icon at bounding box center [149, 29] width 7 height 7
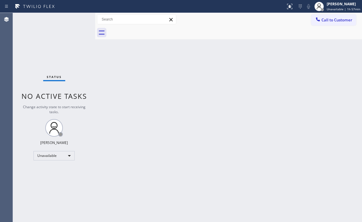
click at [223, 121] on div "Back to Dashboard Change Sender ID Customers Technicians Select a contact Outbo…" at bounding box center [228, 117] width 267 height 209
click at [46, 45] on div "Status No active tasks Change activity state to start receiving tasks. [PERSON_…" at bounding box center [54, 117] width 82 height 209
click at [55, 37] on div "Status No active tasks Change activity state to start receiving tasks. [PERSON_…" at bounding box center [54, 117] width 82 height 209
click at [100, 61] on div "Back to Dashboard Change Sender ID Customers Technicians Select a contact Outbo…" at bounding box center [228, 117] width 267 height 209
click at [60, 157] on div "Unavailable" at bounding box center [53, 155] width 41 height 9
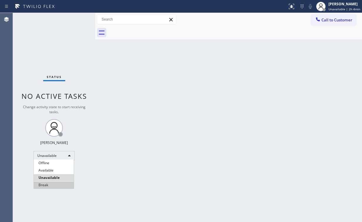
click at [50, 186] on li "Break" at bounding box center [54, 185] width 40 height 7
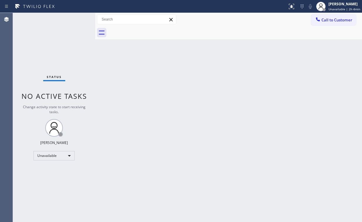
drag, startPoint x: 143, startPoint y: 176, endPoint x: 132, endPoint y: 209, distance: 35.1
click at [143, 177] on div "Back to Dashboard Change Sender ID Customers Technicians Select a contact Outbo…" at bounding box center [228, 117] width 267 height 209
click at [39, 154] on div "Break" at bounding box center [53, 155] width 41 height 9
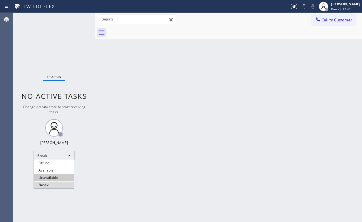
click at [43, 177] on li "Unavailable" at bounding box center [54, 177] width 40 height 7
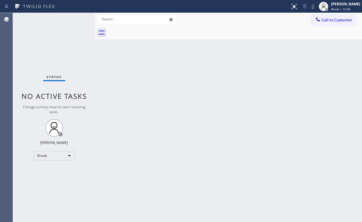
click at [143, 154] on div "Back to Dashboard Change Sender ID Customers Technicians Select a contact Outbo…" at bounding box center [228, 117] width 267 height 209
drag, startPoint x: 49, startPoint y: 32, endPoint x: 53, endPoint y: 30, distance: 4.4
click at [49, 32] on div "Status No active tasks Change activity state to start receiving tasks. [PERSON_…" at bounding box center [54, 117] width 82 height 209
click at [327, 19] on span "Call to Customer" at bounding box center [336, 19] width 31 height 5
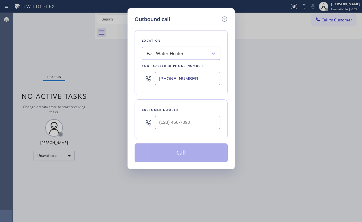
click at [99, 78] on div "Outbound call Location Fast Water Heater Your caller id phone number [PHONE_NUM…" at bounding box center [181, 111] width 362 height 222
paste input "855) 731-49"
type input "[PHONE_NUMBER]"
click at [191, 122] on input "(___) ___-____" at bounding box center [188, 122] width 66 height 13
paste input "323) 702-1218"
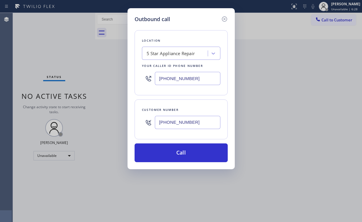
type input "[PHONE_NUMBER]"
drag, startPoint x: 173, startPoint y: 164, endPoint x: 168, endPoint y: 175, distance: 12.2
click at [173, 163] on div "Outbound call Location 5 Star Appliance Repair Your caller id phone number [PHO…" at bounding box center [180, 88] width 107 height 161
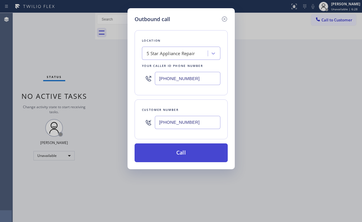
click at [167, 158] on button "Call" at bounding box center [181, 153] width 93 height 19
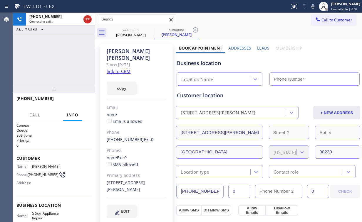
click at [58, 49] on div "[PHONE_NUMBER] Connecting call… ALL TASKS ALL TASKS ACTIVE TASKS TASKS IN WRAP …" at bounding box center [54, 49] width 82 height 73
type input "[PHONE_NUMBER]"
click at [58, 63] on div "[PHONE_NUMBER] Connecting call… ALL TASKS ALL TASKS ACTIVE TASKS TASKS IN WRAP …" at bounding box center [54, 49] width 82 height 73
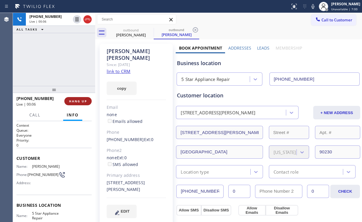
click at [82, 98] on button "HANG UP" at bounding box center [77, 101] width 27 height 8
click at [81, 99] on button "HANG UP" at bounding box center [77, 101] width 27 height 8
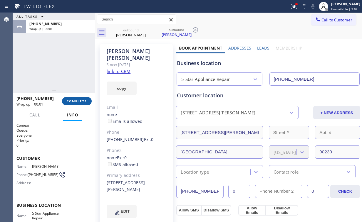
click at [77, 99] on button "COMPLETE" at bounding box center [77, 101] width 30 height 8
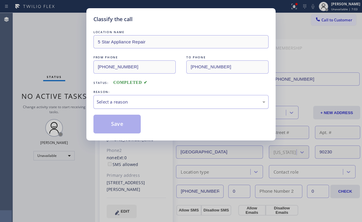
click at [120, 102] on div "Select a reason" at bounding box center [181, 102] width 169 height 7
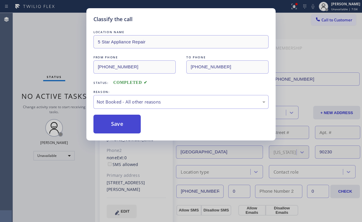
click at [121, 124] on button "Save" at bounding box center [116, 124] width 47 height 19
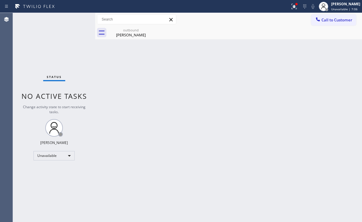
click at [46, 33] on div "Status No active tasks Change activity state to start receiving tasks. [PERSON_…" at bounding box center [54, 117] width 82 height 209
click at [125, 31] on div "outbound" at bounding box center [131, 30] width 44 height 4
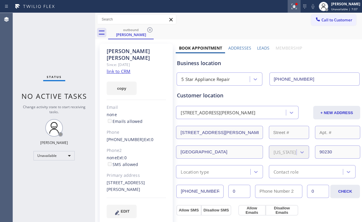
click at [296, 9] on icon at bounding box center [293, 6] width 5 height 5
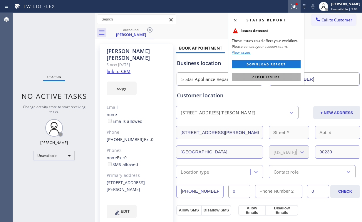
drag, startPoint x: 271, startPoint y: 78, endPoint x: 248, endPoint y: 75, distance: 23.4
click at [271, 78] on span "Clear issues" at bounding box center [266, 77] width 28 height 4
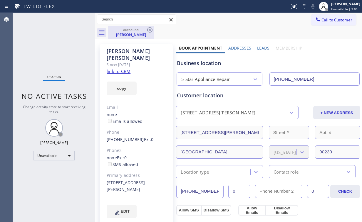
drag, startPoint x: 40, startPoint y: 47, endPoint x: 125, endPoint y: 33, distance: 86.6
click at [44, 47] on div "Status No active tasks Change activity state to start receiving tasks. [PERSON_…" at bounding box center [54, 117] width 82 height 209
drag, startPoint x: 129, startPoint y: 33, endPoint x: 150, endPoint y: 31, distance: 20.7
click at [129, 33] on div "[PERSON_NAME]" at bounding box center [131, 34] width 44 height 5
click at [151, 30] on icon at bounding box center [149, 29] width 7 height 7
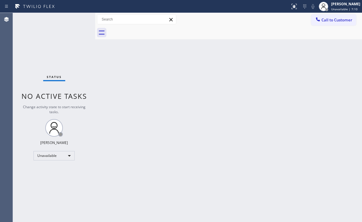
drag, startPoint x: 42, startPoint y: 40, endPoint x: 58, endPoint y: 6, distance: 37.6
click at [43, 38] on div "Status No active tasks Change activity state to start receiving tasks. [PERSON_…" at bounding box center [54, 117] width 82 height 209
click at [315, 18] on icon at bounding box center [318, 19] width 6 height 6
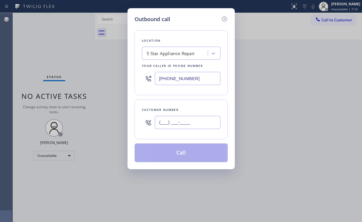
click at [190, 121] on input "(___) ___-____" at bounding box center [188, 122] width 66 height 13
paste input "323) 702-1218"
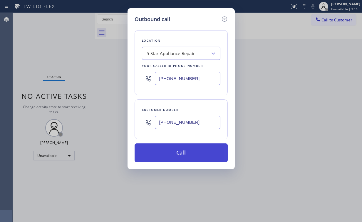
type input "[PHONE_NUMBER]"
click at [159, 154] on button "Call" at bounding box center [181, 153] width 93 height 19
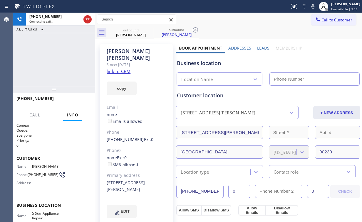
click at [53, 51] on div "[PHONE_NUMBER] Connecting call… ALL TASKS ALL TASKS ACTIVE TASKS TASKS IN WRAP …" at bounding box center [54, 49] width 82 height 73
type input "[PHONE_NUMBER]"
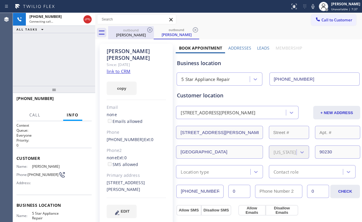
drag, startPoint x: 88, startPoint y: 19, endPoint x: 130, endPoint y: 36, distance: 45.6
click at [89, 19] on icon at bounding box center [87, 19] width 7 height 7
click at [145, 36] on div "[PERSON_NAME]" at bounding box center [131, 34] width 44 height 5
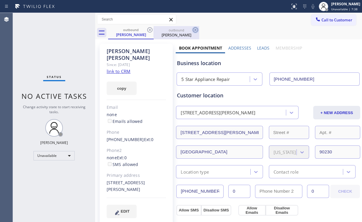
click at [149, 30] on icon at bounding box center [149, 29] width 7 height 7
drag, startPoint x: 150, startPoint y: 31, endPoint x: 144, endPoint y: 58, distance: 28.6
click at [150, 31] on icon at bounding box center [149, 29] width 7 height 7
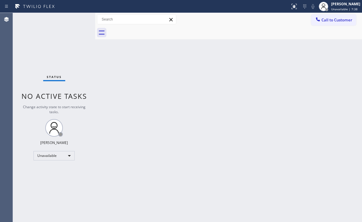
drag, startPoint x: 115, startPoint y: 66, endPoint x: 166, endPoint y: 65, distance: 50.8
click at [115, 66] on div "Back to Dashboard Change Sender ID Customers Technicians Select a contact Outbo…" at bounding box center [228, 117] width 267 height 209
drag, startPoint x: 42, startPoint y: 45, endPoint x: 42, endPoint y: 41, distance: 3.8
click at [42, 44] on div "Status No active tasks Change activity state to start receiving tasks. [PERSON_…" at bounding box center [54, 117] width 82 height 209
drag, startPoint x: 195, startPoint y: 85, endPoint x: 157, endPoint y: 173, distance: 95.5
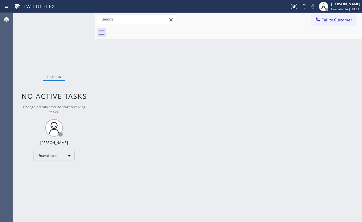
click at [195, 85] on div "Back to Dashboard Change Sender ID Customers Technicians Select a contact Outbo…" at bounding box center [228, 117] width 267 height 209
drag, startPoint x: 328, startPoint y: 18, endPoint x: 226, endPoint y: 65, distance: 112.2
click at [327, 18] on span "Call to Customer" at bounding box center [336, 19] width 31 height 5
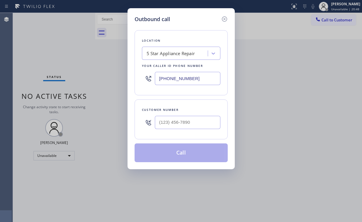
drag, startPoint x: 197, startPoint y: 79, endPoint x: 90, endPoint y: 62, distance: 108.2
click at [121, 76] on div "Outbound call Location 5 Star Appliance Repair Your caller id phone number [PHO…" at bounding box center [181, 111] width 362 height 222
paste input "714) 855-4254"
type input "[PHONE_NUMBER]"
click at [192, 120] on input "(___) ___-____" at bounding box center [188, 122] width 66 height 13
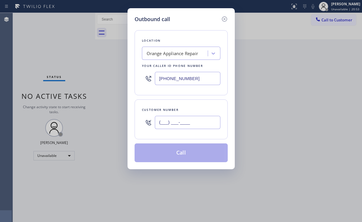
paste input "714) 998-2769"
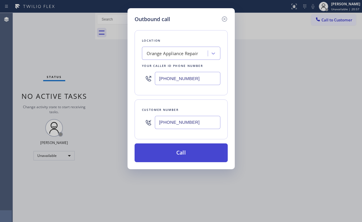
type input "[PHONE_NUMBER]"
click at [176, 147] on button "Call" at bounding box center [181, 153] width 93 height 19
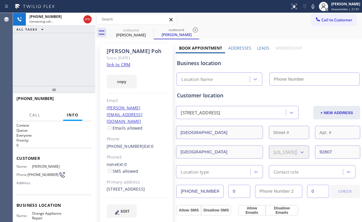
type input "[PHONE_NUMBER]"
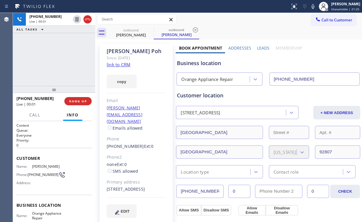
click at [62, 64] on div "[PHONE_NUMBER] Live | 00:01 ALL TASKS ALL TASKS ACTIVE TASKS TASKS IN WRAP UP" at bounding box center [54, 49] width 82 height 73
click at [80, 102] on span "HANG UP" at bounding box center [78, 101] width 18 height 4
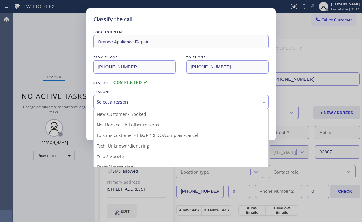
click at [113, 99] on div "Select a reason" at bounding box center [181, 102] width 169 height 7
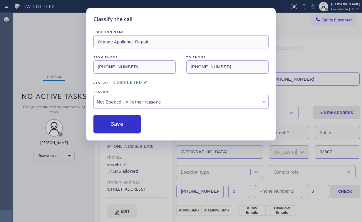
drag, startPoint x: 114, startPoint y: 126, endPoint x: 106, endPoint y: 109, distance: 18.4
click at [115, 125] on button "Save" at bounding box center [116, 124] width 47 height 19
click at [67, 49] on div "Classify the call LOCATION NAME Orange Appliance Repair FROM PHONE [PHONE_NUMBE…" at bounding box center [181, 111] width 362 height 222
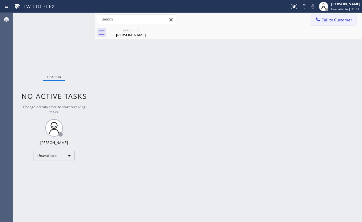
click at [327, 23] on button "Call to Customer" at bounding box center [333, 19] width 45 height 11
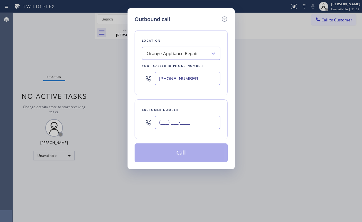
click at [192, 123] on input "(___) ___-____" at bounding box center [188, 122] width 66 height 13
paste input "714) 998-2769"
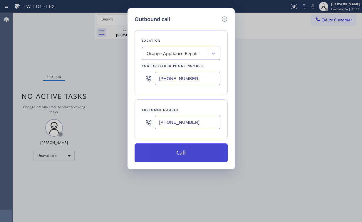
type input "[PHONE_NUMBER]"
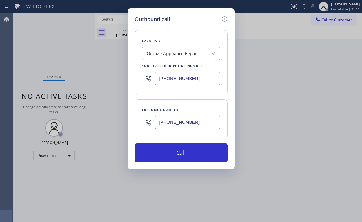
drag, startPoint x: 176, startPoint y: 150, endPoint x: 150, endPoint y: 206, distance: 61.6
click at [175, 151] on button "Call" at bounding box center [181, 153] width 93 height 19
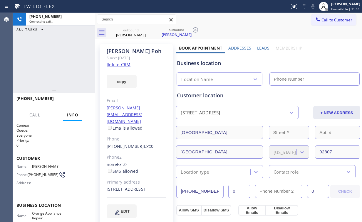
click at [60, 56] on div "[PHONE_NUMBER] Connecting call… ALL TASKS ALL TASKS ACTIVE TASKS TASKS IN WRAP …" at bounding box center [54, 49] width 82 height 73
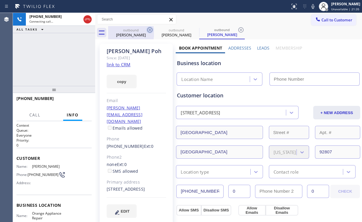
click at [131, 38] on div "outbound [PERSON_NAME]" at bounding box center [131, 32] width 44 height 13
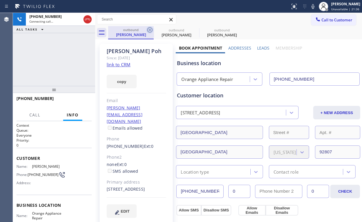
click at [151, 27] on icon at bounding box center [149, 29] width 7 height 7
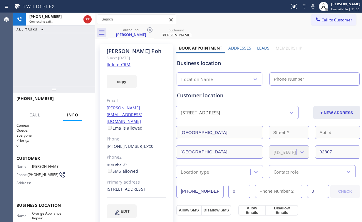
type input "[PHONE_NUMBER]"
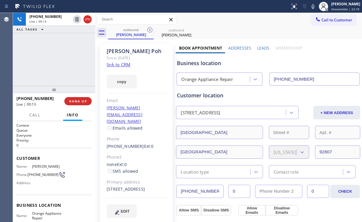
click at [51, 67] on div "[PHONE_NUMBER] Live | 00:13 ALL TASKS ALL TASKS ACTIVE TASKS TASKS IN WRAP UP" at bounding box center [54, 49] width 82 height 73
click at [77, 99] on button "HANG UP" at bounding box center [77, 101] width 27 height 8
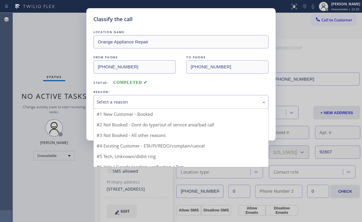
drag, startPoint x: 110, startPoint y: 100, endPoint x: 113, endPoint y: 117, distance: 17.6
click at [111, 100] on div "Select a reason" at bounding box center [181, 102] width 169 height 7
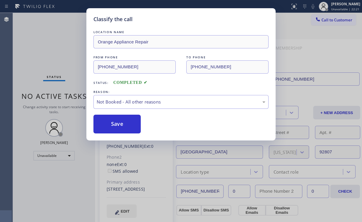
drag, startPoint x: 119, startPoint y: 126, endPoint x: 94, endPoint y: 89, distance: 44.3
click at [119, 125] on button "Save" at bounding box center [116, 124] width 47 height 19
click at [50, 52] on div "Classify the call LOCATION NAME Orange Appliance Repair FROM PHONE [PHONE_NUMBE…" at bounding box center [181, 111] width 362 height 222
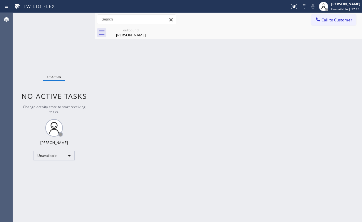
click at [43, 43] on div "Status No active tasks Change activity state to start receiving tasks. [PERSON_…" at bounding box center [54, 117] width 82 height 209
click at [26, 36] on div "Status No active tasks Change activity state to start receiving tasks. [PERSON_…" at bounding box center [54, 117] width 82 height 209
click at [135, 35] on div "[PERSON_NAME]" at bounding box center [131, 34] width 44 height 5
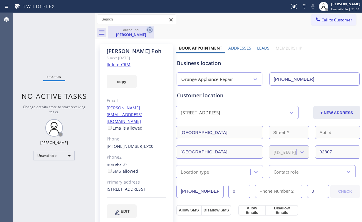
click at [148, 30] on icon at bounding box center [149, 29] width 7 height 7
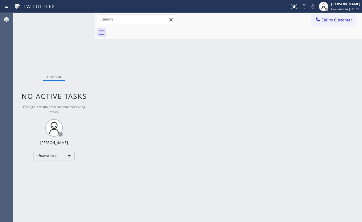
click at [60, 42] on div "Status No active tasks Change activity state to start receiving tasks. [PERSON_…" at bounding box center [54, 117] width 82 height 209
click at [186, 94] on div "Back to Dashboard Change Sender ID Customers Technicians Select a contact Outbo…" at bounding box center [228, 117] width 267 height 209
click at [340, 19] on span "Call to Customer" at bounding box center [336, 19] width 31 height 5
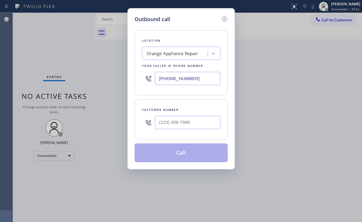
drag, startPoint x: 206, startPoint y: 79, endPoint x: 97, endPoint y: 66, distance: 110.3
click at [119, 70] on div "Outbound call Location Orange Appliance Repair Your caller id phone number [PHO…" at bounding box center [181, 111] width 362 height 222
paste input "657) 218-2893"
type input "[PHONE_NUMBER]"
click at [191, 120] on input "(___) ___-____" at bounding box center [188, 122] width 66 height 13
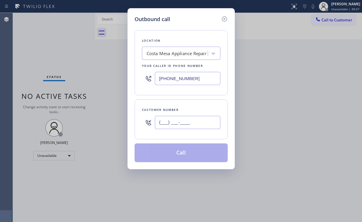
paste input "714) 788-3460"
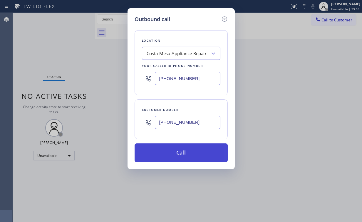
type input "[PHONE_NUMBER]"
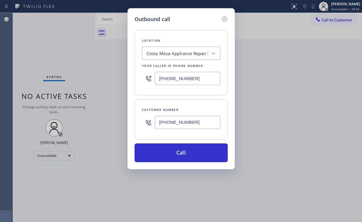
drag, startPoint x: 177, startPoint y: 155, endPoint x: 155, endPoint y: 209, distance: 58.4
click at [177, 157] on button "Call" at bounding box center [181, 153] width 93 height 19
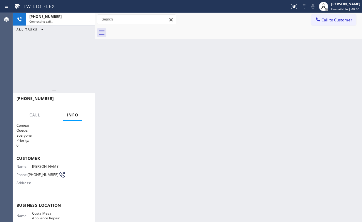
click at [61, 56] on div "[PHONE_NUMBER] Connecting call… ALL TASKS ALL TASKS ACTIVE TASKS TASKS IN WRAP …" at bounding box center [54, 49] width 82 height 73
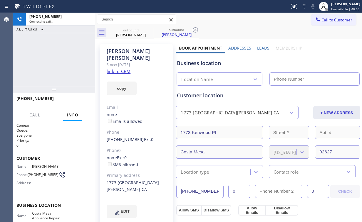
type input "[PHONE_NUMBER]"
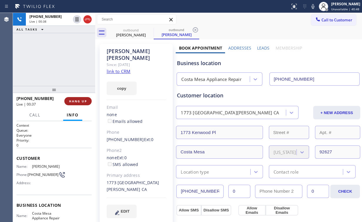
click at [80, 102] on span "HANG UP" at bounding box center [78, 101] width 18 height 4
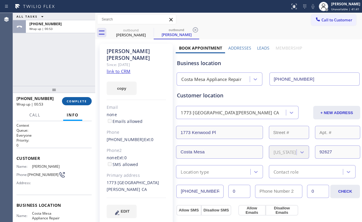
click at [82, 102] on span "COMPLETE" at bounding box center [77, 101] width 20 height 4
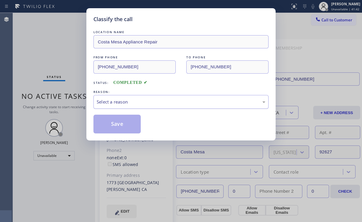
drag, startPoint x: 110, startPoint y: 102, endPoint x: 111, endPoint y: 105, distance: 3.7
click at [110, 102] on div "Select a reason" at bounding box center [181, 102] width 169 height 7
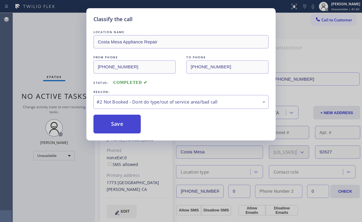
click at [113, 127] on button "Save" at bounding box center [116, 124] width 47 height 19
drag, startPoint x: 50, startPoint y: 41, endPoint x: 44, endPoint y: 5, distance: 36.6
click at [50, 39] on div "Classify the call LOCATION NAME [GEOGRAPHIC_DATA] Appliance Repair FROM PHONE […" at bounding box center [181, 111] width 362 height 222
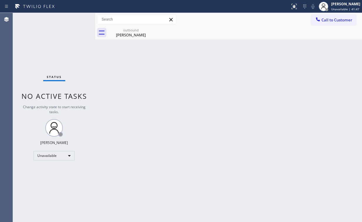
click at [322, 22] on span "Call to Customer" at bounding box center [336, 19] width 31 height 5
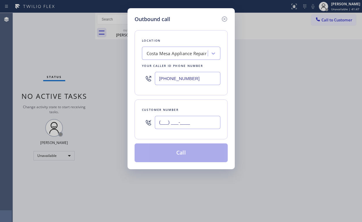
click at [192, 118] on input "(___) ___-____" at bounding box center [188, 122] width 66 height 13
paste input "714) 788-3460"
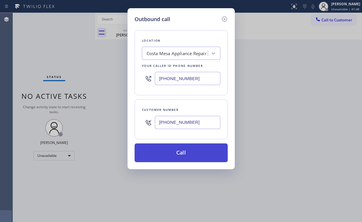
type input "[PHONE_NUMBER]"
click at [168, 150] on button "Call" at bounding box center [181, 153] width 93 height 19
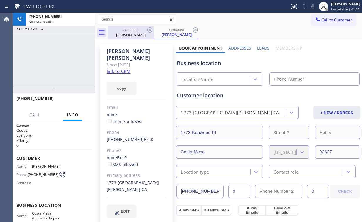
drag, startPoint x: 74, startPoint y: 55, endPoint x: 121, endPoint y: 34, distance: 51.5
click at [75, 54] on div "[PHONE_NUMBER] Connecting call… ALL TASKS ALL TASKS ACTIVE TASKS TASKS IN WRAP …" at bounding box center [54, 49] width 82 height 73
click at [126, 31] on div "outbound" at bounding box center [131, 30] width 44 height 4
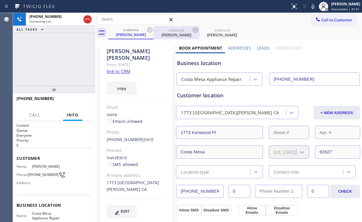
drag, startPoint x: 149, startPoint y: 29, endPoint x: 147, endPoint y: 35, distance: 6.0
click at [149, 29] on icon at bounding box center [149, 29] width 7 height 7
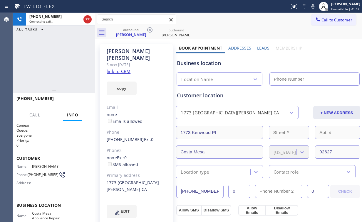
type input "[PHONE_NUMBER]"
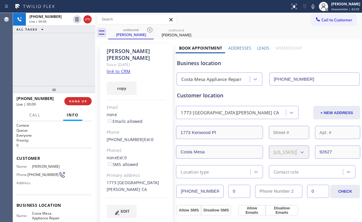
drag, startPoint x: 64, startPoint y: 59, endPoint x: 59, endPoint y: 56, distance: 5.4
click at [59, 56] on div "[PHONE_NUMBER] Live | 00:09 ALL TASKS ALL TASKS ACTIVE TASKS TASKS IN WRAP UP" at bounding box center [54, 49] width 82 height 73
click at [76, 102] on span "HANG UP" at bounding box center [78, 101] width 18 height 4
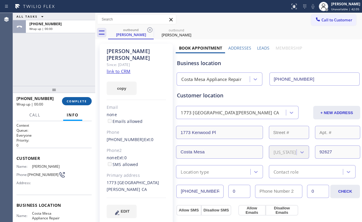
click at [78, 102] on span "COMPLETE" at bounding box center [77, 101] width 20 height 4
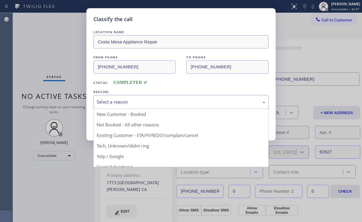
click at [122, 100] on div "Select a reason" at bounding box center [181, 102] width 169 height 7
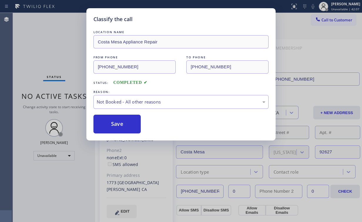
drag, startPoint x: 117, startPoint y: 123, endPoint x: 70, endPoint y: 75, distance: 67.3
click at [117, 122] on button "Save" at bounding box center [116, 124] width 47 height 19
click at [31, 23] on div "Classify the call LOCATION NAME [GEOGRAPHIC_DATA] Appliance Repair FROM PHONE […" at bounding box center [181, 111] width 362 height 222
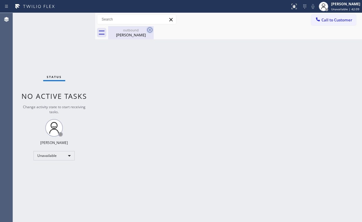
drag, startPoint x: 140, startPoint y: 32, endPoint x: 149, endPoint y: 32, distance: 9.1
click at [140, 31] on div "outbound" at bounding box center [131, 30] width 44 height 4
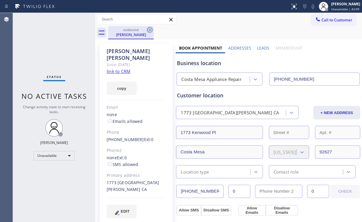
click at [150, 28] on icon at bounding box center [149, 29] width 7 height 7
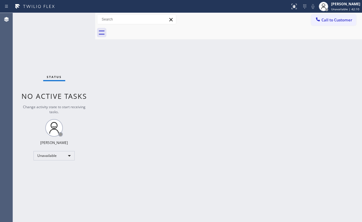
click at [194, 79] on div "Back to Dashboard Change Sender ID Customers Technicians Select a contact Outbo…" at bounding box center [228, 117] width 267 height 209
click at [310, 20] on div "Call to Customer Outbound call Location [GEOGRAPHIC_DATA] Appliance Repair Your…" at bounding box center [228, 19] width 267 height 10
click at [321, 23] on div at bounding box center [317, 19] width 7 height 7
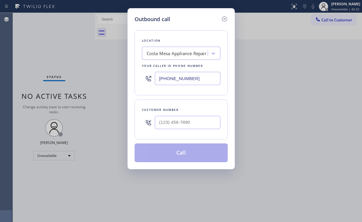
drag, startPoint x: 143, startPoint y: 80, endPoint x: 101, endPoint y: 78, distance: 42.1
click at [114, 79] on div "Outbound call Location [GEOGRAPHIC_DATA] Appliance Repair Your caller id phone …" at bounding box center [181, 111] width 362 height 222
paste input "61) 368-9097"
type input "[PHONE_NUMBER]"
drag, startPoint x: 183, startPoint y: 119, endPoint x: 189, endPoint y: 119, distance: 5.9
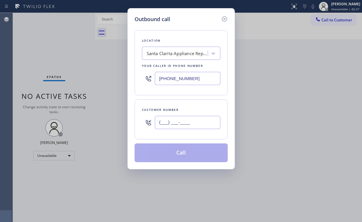
click at [184, 120] on input "(___) ___-____" at bounding box center [188, 122] width 66 height 13
paste input "818) 268-2616"
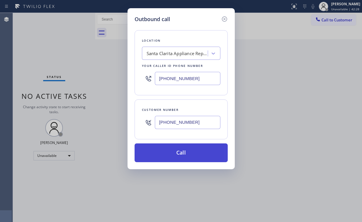
type input "[PHONE_NUMBER]"
click at [177, 152] on button "Call" at bounding box center [181, 153] width 93 height 19
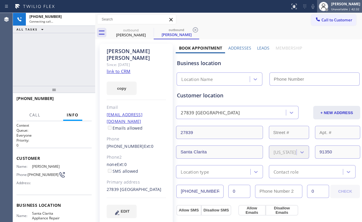
type input "[PHONE_NUMBER]"
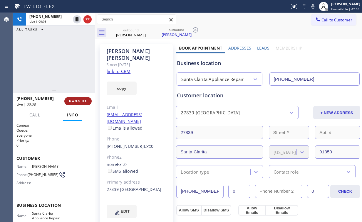
click at [84, 103] on span "HANG UP" at bounding box center [78, 101] width 18 height 4
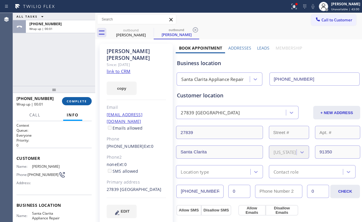
click at [81, 102] on span "COMPLETE" at bounding box center [77, 101] width 20 height 4
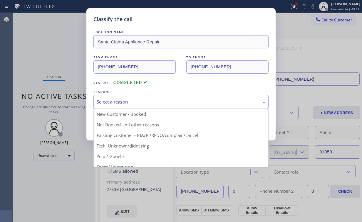
click at [125, 103] on div "Select a reason" at bounding box center [181, 102] width 169 height 7
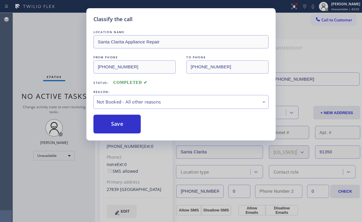
click at [123, 123] on button "Save" at bounding box center [116, 124] width 47 height 19
drag, startPoint x: 56, startPoint y: 52, endPoint x: 121, endPoint y: 207, distance: 168.4
click at [57, 52] on div "Classify the call LOCATION NAME Santa Clarita Appliance Repair FROM PHONE [PHON…" at bounding box center [181, 111] width 362 height 222
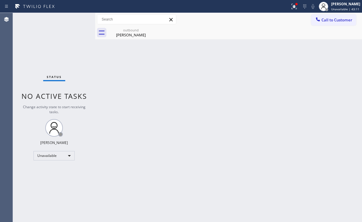
drag, startPoint x: 215, startPoint y: 50, endPoint x: 256, endPoint y: 38, distance: 42.5
click at [216, 50] on div "Back to Dashboard Change Sender ID Customers Technicians Select a contact Outbo…" at bounding box center [228, 117] width 267 height 209
click at [316, 18] on icon at bounding box center [318, 19] width 4 height 4
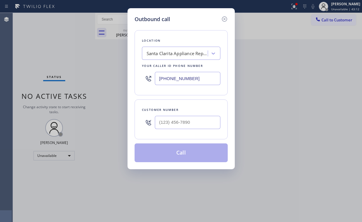
drag, startPoint x: 196, startPoint y: 79, endPoint x: 120, endPoint y: 77, distance: 75.8
click at [131, 77] on div "Outbound call Location [GEOGRAPHIC_DATA] Appliance Repair Your caller id phone …" at bounding box center [180, 88] width 107 height 161
paste input "917) 924-6973"
type input "[PHONE_NUMBER]"
drag, startPoint x: 131, startPoint y: 100, endPoint x: 145, endPoint y: 113, distance: 19.6
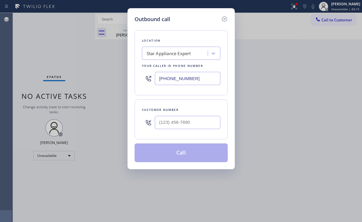
click at [131, 100] on div "Outbound call Location Star Appliance Expert Your caller id phone number [PHONE…" at bounding box center [180, 88] width 107 height 161
click at [180, 125] on input "(___) ___-____" at bounding box center [188, 122] width 66 height 13
paste input "347) 525-6179"
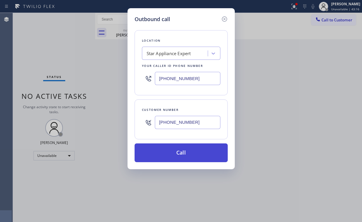
type input "[PHONE_NUMBER]"
click at [174, 155] on button "Call" at bounding box center [181, 153] width 93 height 19
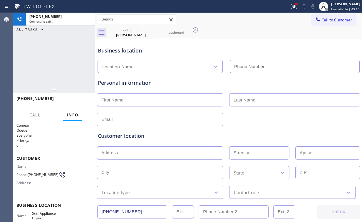
type input "[PHONE_NUMBER]"
click at [47, 51] on div "[PHONE_NUMBER] Connecting call… ALL TASKS ALL TASKS ACTIVE TASKS TASKS IN WRAP …" at bounding box center [54, 49] width 82 height 73
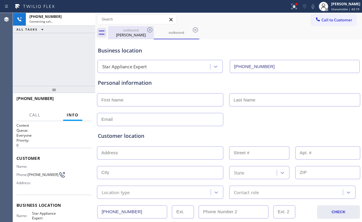
click at [127, 34] on div "[PERSON_NAME]" at bounding box center [131, 34] width 44 height 5
type input "[PHONE_NUMBER]"
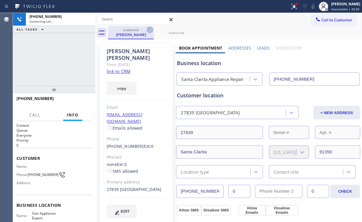
click at [149, 31] on icon at bounding box center [149, 29] width 7 height 7
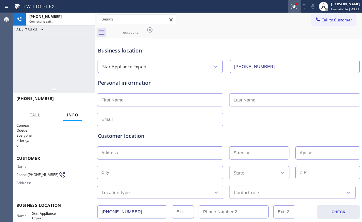
click at [298, 6] on icon at bounding box center [294, 6] width 7 height 7
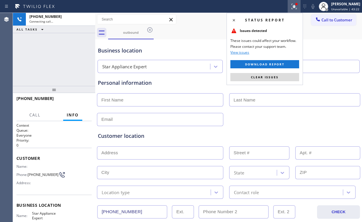
drag, startPoint x: 272, startPoint y: 79, endPoint x: 295, endPoint y: 74, distance: 23.8
click at [272, 79] on button "Clear issues" at bounding box center [264, 77] width 69 height 8
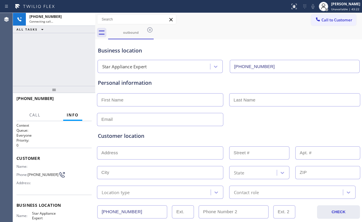
drag, startPoint x: 303, startPoint y: 54, endPoint x: 296, endPoint y: 51, distance: 7.2
click at [303, 54] on div "Business location" at bounding box center [228, 51] width 261 height 8
click at [53, 61] on div "[PHONE_NUMBER] Live | 00:05 ALL TASKS ALL TASKS ACTIVE TASKS TASKS IN WRAP UP" at bounding box center [54, 49] width 82 height 73
click at [57, 59] on div "[PHONE_NUMBER] Live | 00:13 ALL TASKS ALL TASKS ACTIVE TASKS TASKS IN WRAP UP" at bounding box center [54, 49] width 82 height 73
click at [57, 59] on div "[PHONE_NUMBER] Live | 00:14 ALL TASKS ALL TASKS ACTIVE TASKS TASKS IN WRAP UP" at bounding box center [54, 49] width 82 height 73
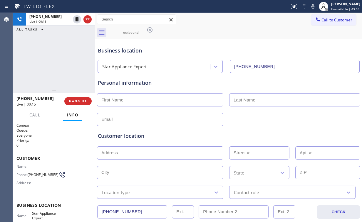
click at [57, 59] on div "[PHONE_NUMBER] Live | 00:15 ALL TASKS ALL TASKS ACTIVE TASKS TASKS IN WRAP UP" at bounding box center [54, 49] width 82 height 73
click at [57, 59] on div "[PHONE_NUMBER] Live | 00:18 ALL TASKS ALL TASKS ACTIVE TASKS TASKS IN WRAP UP" at bounding box center [54, 49] width 82 height 73
click at [57, 59] on div "[PHONE_NUMBER] Live | 00:19 ALL TASKS ALL TASKS ACTIVE TASKS TASKS IN WRAP UP" at bounding box center [54, 49] width 82 height 73
click at [58, 59] on div "[PHONE_NUMBER] Live | 00:24 ALL TASKS ALL TASKS ACTIVE TASKS TASKS IN WRAP UP" at bounding box center [54, 49] width 82 height 73
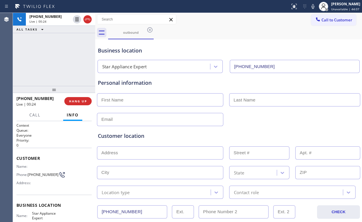
click at [58, 59] on div "[PHONE_NUMBER] Live | 00:24 ALL TASKS ALL TASKS ACTIVE TASKS TASKS IN WRAP UP" at bounding box center [54, 49] width 82 height 73
click at [58, 60] on div "[PHONE_NUMBER] Live | 00:27 ALL TASKS ALL TASKS ACTIVE TASKS TASKS IN WRAP UP" at bounding box center [54, 49] width 82 height 73
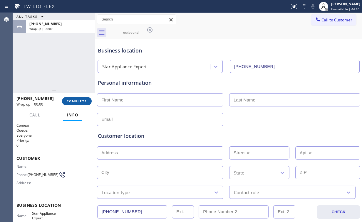
click at [78, 101] on span "COMPLETE" at bounding box center [77, 101] width 20 height 4
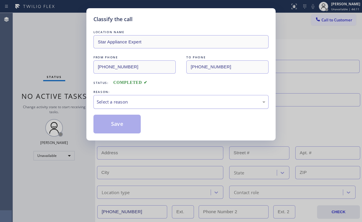
click at [116, 103] on div "Select a reason" at bounding box center [181, 102] width 169 height 7
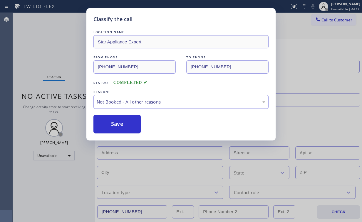
drag, startPoint x: 115, startPoint y: 125, endPoint x: 57, endPoint y: 59, distance: 88.0
click at [115, 125] on button "Save" at bounding box center [116, 124] width 47 height 19
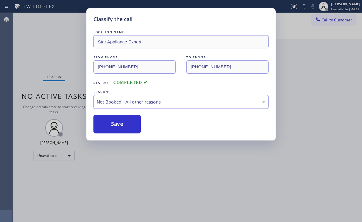
click at [53, 51] on div "Classify the call LOCATION NAME Star Appliance Expert FROM PHONE [PHONE_NUMBER]…" at bounding box center [181, 111] width 362 height 222
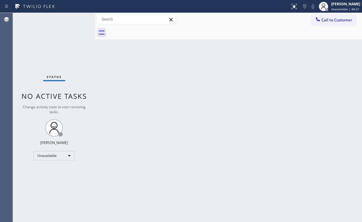
drag, startPoint x: 211, startPoint y: 67, endPoint x: 301, endPoint y: 39, distance: 94.6
click at [214, 67] on div "Back to Dashboard Change Sender ID Customers Technicians Select a contact Outbo…" at bounding box center [228, 117] width 267 height 209
drag, startPoint x: 334, startPoint y: 17, endPoint x: 207, endPoint y: 68, distance: 137.3
click at [334, 16] on button "Call to Customer" at bounding box center [333, 19] width 45 height 11
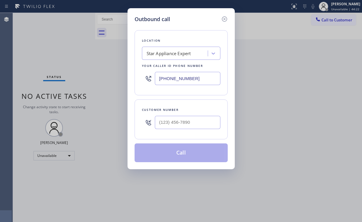
drag, startPoint x: 194, startPoint y: 80, endPoint x: 66, endPoint y: 83, distance: 127.5
click at [146, 79] on div "[PHONE_NUMBER]" at bounding box center [181, 78] width 78 height 19
paste input "855) 731-4952"
type input "[PHONE_NUMBER]"
click at [137, 98] on div "Location 5 Star Appliance Repair Your caller id phone number [PHONE_NUMBER] Cus…" at bounding box center [181, 92] width 93 height 139
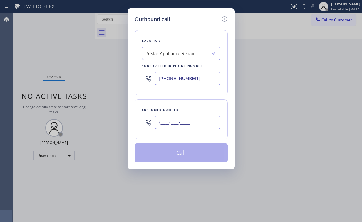
drag, startPoint x: 184, startPoint y: 124, endPoint x: 185, endPoint y: 121, distance: 3.3
click at [184, 123] on input "(___) ___-____" at bounding box center [188, 122] width 66 height 13
paste input "480) 200-0597"
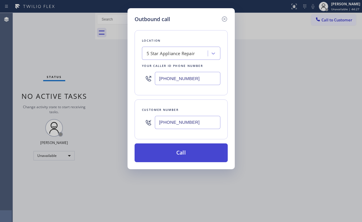
type input "[PHONE_NUMBER]"
click at [180, 154] on button "Call" at bounding box center [181, 153] width 93 height 19
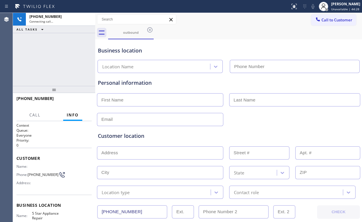
type input "[PHONE_NUMBER]"
click at [59, 60] on div "[PHONE_NUMBER] Connecting call… ALL TASKS ALL TASKS ACTIVE TASKS TASKS IN WRAP …" at bounding box center [54, 49] width 82 height 73
click at [51, 73] on div "[PHONE_NUMBER] Connecting call… ALL TASKS ALL TASKS ACTIVE TASKS TASKS IN WRAP …" at bounding box center [54, 49] width 82 height 73
click at [59, 58] on div "[PHONE_NUMBER] Connecting call… ALL TASKS ALL TASKS ACTIVE TASKS TASKS IN WRAP …" at bounding box center [54, 49] width 82 height 73
click at [58, 60] on div "[PHONE_NUMBER] Connecting call… ALL TASKS ALL TASKS ACTIVE TASKS TASKS IN WRAP …" at bounding box center [54, 49] width 82 height 73
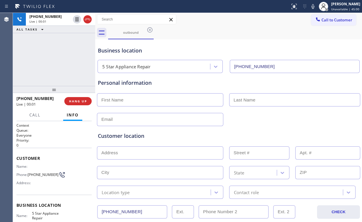
click at [58, 60] on div "[PHONE_NUMBER] Live | 00:01 ALL TASKS ALL TASKS ACTIVE TASKS TASKS IN WRAP UP" at bounding box center [54, 49] width 82 height 73
click at [58, 60] on div "[PHONE_NUMBER] Live | 00:02 ALL TASKS ALL TASKS ACTIVE TASKS TASKS IN WRAP UP" at bounding box center [54, 49] width 82 height 73
click at [79, 101] on span "HANG UP" at bounding box center [78, 101] width 18 height 4
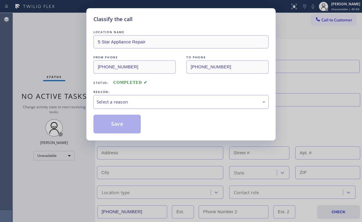
click at [119, 103] on div "Select a reason" at bounding box center [181, 102] width 169 height 7
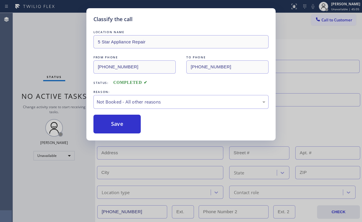
drag, startPoint x: 119, startPoint y: 123, endPoint x: 60, endPoint y: 52, distance: 91.8
click at [118, 122] on button "Save" at bounding box center [116, 124] width 47 height 19
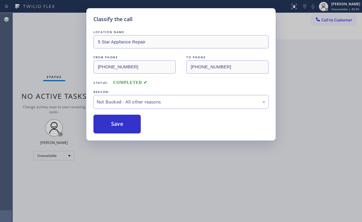
click at [60, 49] on div "Classify the call LOCATION NAME 5 Star Appliance Repair FROM PHONE [PHONE_NUMBE…" at bounding box center [181, 111] width 362 height 222
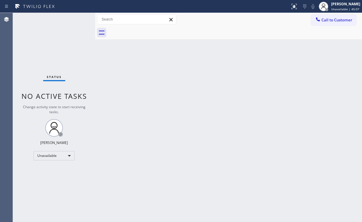
drag, startPoint x: 337, startPoint y: 21, endPoint x: 217, endPoint y: 83, distance: 135.3
click at [335, 21] on span "Call to Customer" at bounding box center [336, 19] width 31 height 5
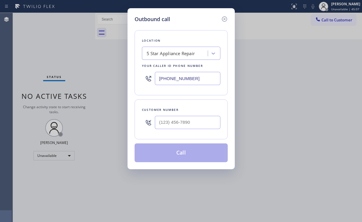
drag, startPoint x: 197, startPoint y: 77, endPoint x: 90, endPoint y: 75, distance: 106.9
click at [117, 76] on div "Outbound call Location 5 Star Appliance Repair Your caller id phone number [PHO…" at bounding box center [181, 111] width 362 height 222
paste input "626) 508-7417"
type input "[PHONE_NUMBER]"
click at [181, 122] on input "(___) ___-____" at bounding box center [188, 122] width 66 height 13
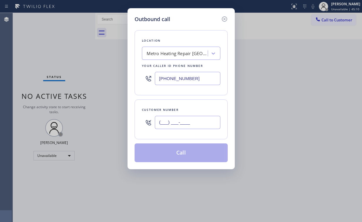
paste input "833) 637-0667"
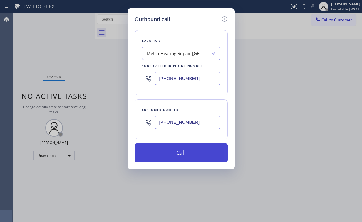
type input "[PHONE_NUMBER]"
click at [180, 152] on button "Call" at bounding box center [181, 153] width 93 height 19
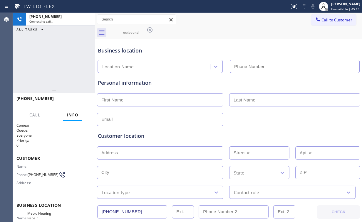
type input "[PHONE_NUMBER]"
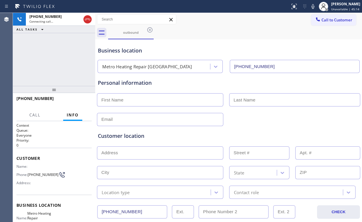
click at [60, 62] on div "[PHONE_NUMBER] Connecting call… ALL TASKS ALL TASKS ACTIVE TASKS TASKS IN WRAP …" at bounding box center [54, 49] width 82 height 73
click at [66, 67] on div "[PHONE_NUMBER] Live | 00:02 ALL TASKS ALL TASKS ACTIVE TASKS TASKS IN WRAP UP" at bounding box center [54, 49] width 82 height 73
click at [80, 100] on span "HANG UP" at bounding box center [78, 101] width 18 height 4
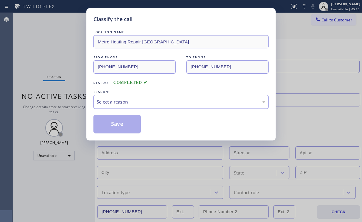
drag, startPoint x: 112, startPoint y: 100, endPoint x: 113, endPoint y: 105, distance: 5.5
click at [112, 100] on div "Select a reason" at bounding box center [181, 102] width 169 height 7
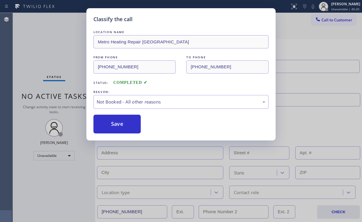
drag, startPoint x: 116, startPoint y: 125, endPoint x: 108, endPoint y: 109, distance: 17.5
click at [116, 124] on button "Save" at bounding box center [116, 124] width 47 height 19
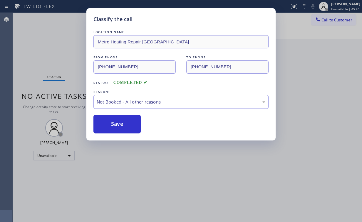
click at [57, 48] on div "Classify the call LOCATION NAME Metro Heating Repair [GEOGRAPHIC_DATA] FROM PHO…" at bounding box center [181, 111] width 362 height 222
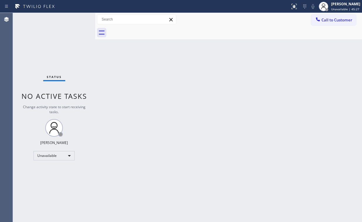
drag, startPoint x: 229, startPoint y: 18, endPoint x: 271, endPoint y: 21, distance: 42.4
click at [229, 18] on div "Call to Customer Outbound call Location Metro Heating Repair [GEOGRAPHIC_DATA] …" at bounding box center [228, 19] width 267 height 10
click at [320, 20] on icon at bounding box center [318, 19] width 6 height 6
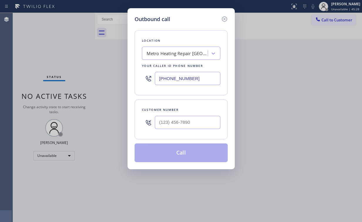
drag, startPoint x: 134, startPoint y: 83, endPoint x: 58, endPoint y: 87, distance: 76.2
click at [101, 86] on div "Outbound call Location Metro Heating Repair [GEOGRAPHIC_DATA] Your caller id ph…" at bounding box center [181, 111] width 362 height 222
paste input "855) 731-4952"
type input "[PHONE_NUMBER]"
click at [189, 36] on div "Location 5 Star Appliance Repair Your caller id phone number [PHONE_NUMBER]" at bounding box center [181, 62] width 93 height 65
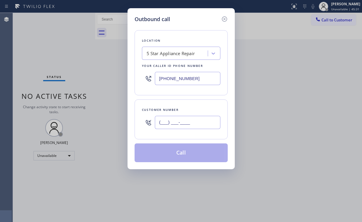
click at [188, 123] on input "(___) ___-____" at bounding box center [188, 122] width 66 height 13
paste input "480) 200-0597"
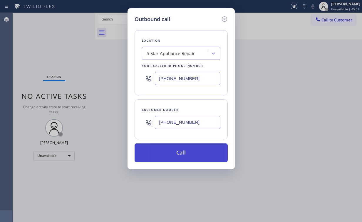
type input "[PHONE_NUMBER]"
drag, startPoint x: 174, startPoint y: 150, endPoint x: 172, endPoint y: 157, distance: 7.6
click at [174, 150] on button "Call" at bounding box center [181, 153] width 93 height 19
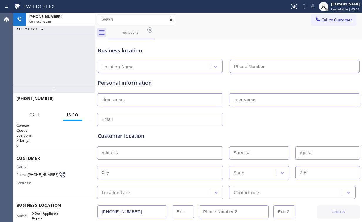
type input "[PHONE_NUMBER]"
click at [51, 58] on div "[PHONE_NUMBER] Connecting call… ALL TASKS ALL TASKS ACTIVE TASKS TASKS IN WRAP …" at bounding box center [54, 49] width 82 height 73
click at [57, 59] on div "[PHONE_NUMBER] Connecting call… ALL TASKS ALL TASKS ACTIVE TASKS TASKS IN WRAP …" at bounding box center [54, 49] width 82 height 73
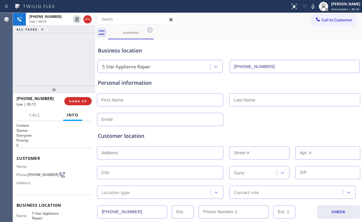
click at [74, 108] on div "[PHONE_NUMBER] Live | 00:15 HANG UP" at bounding box center [53, 101] width 75 height 15
click at [71, 102] on span "HANG UP" at bounding box center [78, 101] width 18 height 4
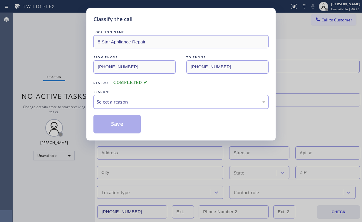
click at [121, 104] on div "Select a reason" at bounding box center [181, 102] width 169 height 7
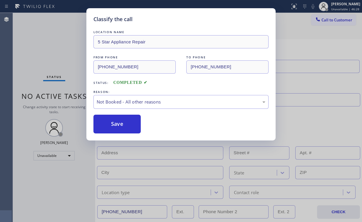
click at [125, 125] on button "Save" at bounding box center [116, 124] width 47 height 19
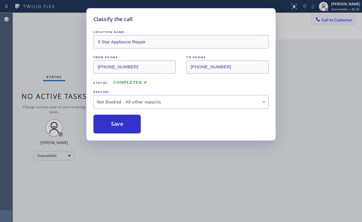
click at [69, 58] on div "Classify the call LOCATION NAME 5 Star Appliance Repair FROM PHONE [PHONE_NUMBE…" at bounding box center [181, 111] width 362 height 222
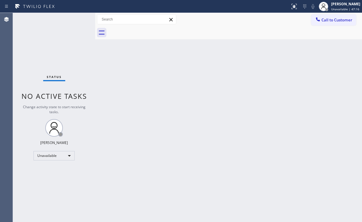
drag, startPoint x: 333, startPoint y: 18, endPoint x: 310, endPoint y: 32, distance: 26.7
click at [331, 20] on span "Call to Customer" at bounding box center [336, 19] width 31 height 5
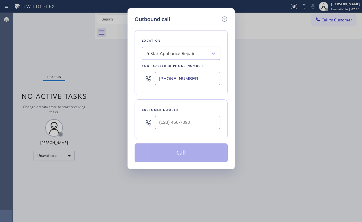
drag, startPoint x: 205, startPoint y: 80, endPoint x: 92, endPoint y: 77, distance: 113.1
click at [115, 80] on div "Outbound call Location 5 Star Appliance Repair Your caller id phone number [PHO…" at bounding box center [181, 111] width 362 height 222
paste input "18) 812-5401"
type input "[PHONE_NUMBER]"
click at [194, 122] on input "(___) ___-____" at bounding box center [188, 122] width 66 height 13
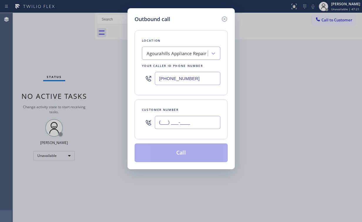
paste input "818) 651-1275"
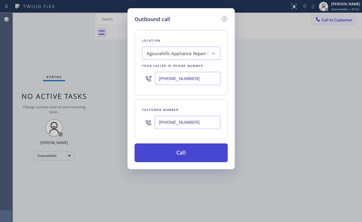
type input "[PHONE_NUMBER]"
click at [177, 155] on button "Call" at bounding box center [181, 153] width 93 height 19
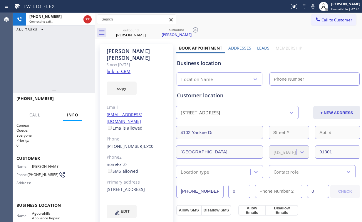
type input "[PHONE_NUMBER]"
click at [58, 67] on div "[PHONE_NUMBER] Connecting call… ALL TASKS ALL TASKS ACTIVE TASKS TASKS IN WRAP …" at bounding box center [54, 49] width 82 height 73
click at [285, 35] on div "outbound [PERSON_NAME] outbound [PERSON_NAME]" at bounding box center [235, 32] width 254 height 13
click at [31, 59] on div "[PHONE_NUMBER] Connecting call… ALL TASKS ALL TASKS ACTIVE TASKS TASKS IN WRAP …" at bounding box center [54, 49] width 82 height 73
click at [58, 59] on div "[PHONE_NUMBER] Connecting call… ALL TASKS ALL TASKS ACTIVE TASKS TASKS IN WRAP …" at bounding box center [54, 49] width 82 height 73
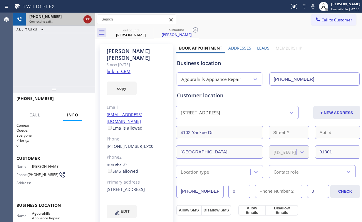
drag, startPoint x: 85, startPoint y: 20, endPoint x: 109, endPoint y: 26, distance: 25.1
click at [85, 20] on icon at bounding box center [87, 19] width 7 height 7
drag, startPoint x: 132, startPoint y: 30, endPoint x: 166, endPoint y: 29, distance: 34.4
click at [137, 31] on div "outbound" at bounding box center [131, 30] width 44 height 4
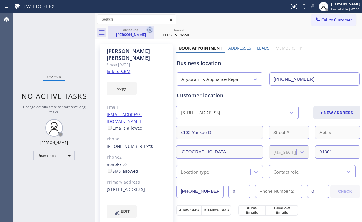
click at [150, 29] on icon at bounding box center [149, 29] width 5 height 5
click at [0, 0] on icon at bounding box center [0, 0] width 0 height 0
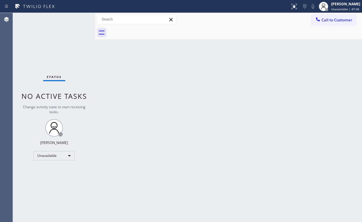
drag, startPoint x: 338, startPoint y: 22, endPoint x: 312, endPoint y: 41, distance: 31.8
click at [337, 23] on button "Call to Customer" at bounding box center [333, 19] width 45 height 11
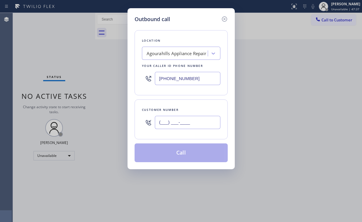
click at [197, 125] on input "(___) ___-____" at bounding box center [188, 122] width 66 height 13
paste input "818) 651-1275"
type input "[PHONE_NUMBER]"
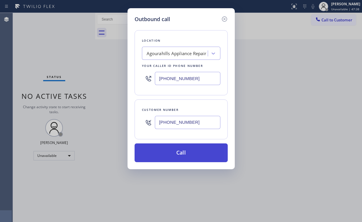
click at [170, 153] on button "Call" at bounding box center [181, 153] width 93 height 19
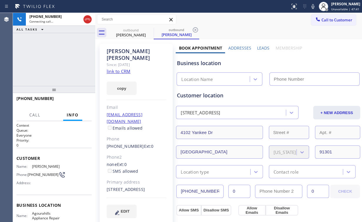
click at [73, 61] on div "[PHONE_NUMBER] Connecting call… ALL TASKS ALL TASKS ACTIVE TASKS TASKS IN WRAP …" at bounding box center [54, 49] width 82 height 73
type input "[PHONE_NUMBER]"
click at [58, 59] on div "[PHONE_NUMBER] Connecting call… ALL TASKS ALL TASKS ACTIVE TASKS TASKS IN WRAP …" at bounding box center [54, 49] width 82 height 73
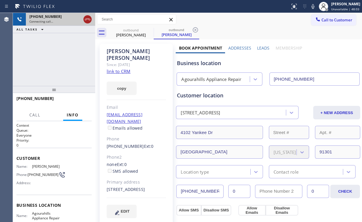
click at [90, 19] on icon at bounding box center [87, 19] width 7 height 7
click at [130, 35] on div "[PERSON_NAME]" at bounding box center [131, 34] width 44 height 5
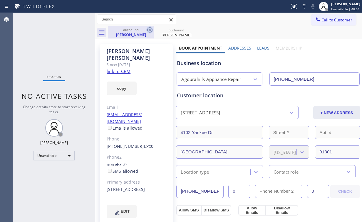
click at [150, 29] on icon at bounding box center [149, 29] width 5 height 5
click at [0, 0] on icon at bounding box center [0, 0] width 0 height 0
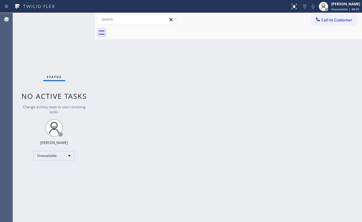
drag, startPoint x: 86, startPoint y: 43, endPoint x: 87, endPoint y: 46, distance: 3.0
click at [86, 43] on div "Status No active tasks Change activity state to start receiving tasks. [PERSON_…" at bounding box center [54, 117] width 82 height 209
click at [32, 39] on div "Status No active tasks Change activity state to start receiving tasks. [PERSON_…" at bounding box center [54, 117] width 82 height 209
drag, startPoint x: 30, startPoint y: 40, endPoint x: 48, endPoint y: 12, distance: 33.4
click at [31, 39] on div "Status No active tasks Change activity state to start receiving tasks. [PERSON_…" at bounding box center [54, 117] width 82 height 209
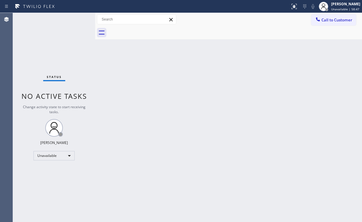
drag, startPoint x: 335, startPoint y: 26, endPoint x: 327, endPoint y: 22, distance: 8.8
click at [335, 26] on div at bounding box center [235, 32] width 254 height 13
drag, startPoint x: 327, startPoint y: 22, endPoint x: 251, endPoint y: 41, distance: 78.0
click at [326, 22] on span "Call to Customer" at bounding box center [336, 19] width 31 height 5
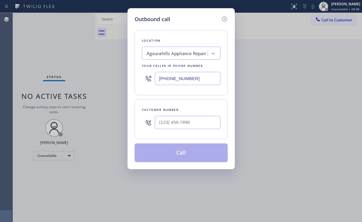
drag, startPoint x: 201, startPoint y: 74, endPoint x: 74, endPoint y: 69, distance: 127.3
click at [104, 75] on div "Outbound call Location [GEOGRAPHIC_DATA] Appliance Repair Your caller id phone …" at bounding box center [181, 111] width 362 height 222
paste input "55) 731-4952"
type input "[PHONE_NUMBER]"
click at [184, 122] on input "(___) ___-____" at bounding box center [188, 122] width 66 height 13
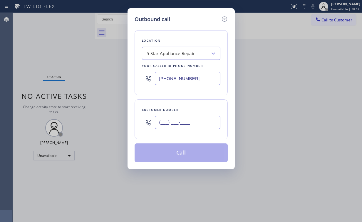
paste input "818) 712-0525"
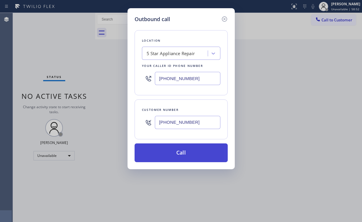
type input "[PHONE_NUMBER]"
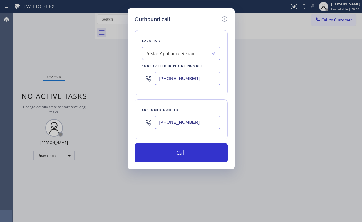
drag, startPoint x: 165, startPoint y: 153, endPoint x: 145, endPoint y: 211, distance: 61.1
click at [165, 153] on button "Call" at bounding box center [181, 153] width 93 height 19
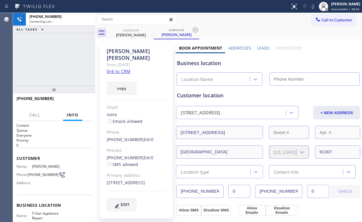
click at [56, 50] on div "[PHONE_NUMBER] Connecting call… ALL TASKS ALL TASKS ACTIVE TASKS TASKS IN WRAP …" at bounding box center [54, 49] width 82 height 73
type input "[PHONE_NUMBER]"
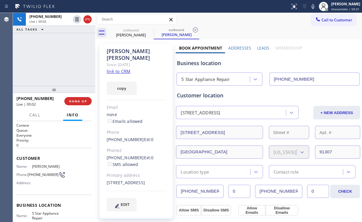
click at [78, 107] on div "[PHONE_NUMBER] Live | 00:02 HANG UP" at bounding box center [53, 101] width 75 height 15
click at [78, 102] on span "HANG UP" at bounding box center [78, 101] width 18 height 4
click at [78, 104] on button "HANG UP" at bounding box center [77, 101] width 27 height 8
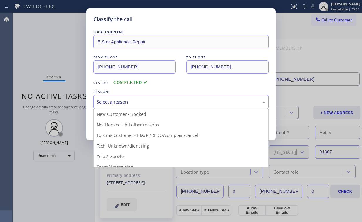
click at [106, 103] on div "Select a reason" at bounding box center [181, 102] width 169 height 7
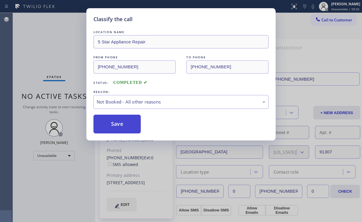
drag, startPoint x: 117, startPoint y: 126, endPoint x: 113, endPoint y: 119, distance: 7.8
click at [117, 126] on button "Save" at bounding box center [116, 124] width 47 height 19
click at [63, 43] on div "Classify the call LOCATION NAME 5 Star Appliance Repair FROM PHONE [PHONE_NUMBE…" at bounding box center [181, 111] width 362 height 222
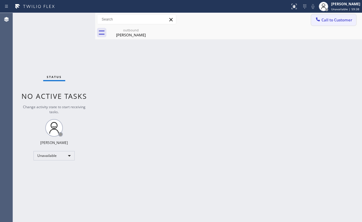
click at [335, 18] on span "Call to Customer" at bounding box center [336, 19] width 31 height 5
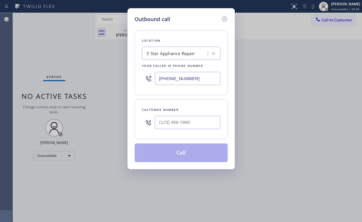
drag, startPoint x: 155, startPoint y: 78, endPoint x: 95, endPoint y: 63, distance: 61.2
click at [99, 76] on div "Outbound call Location 5 Star Appliance Repair Your caller id phone number [PHO…" at bounding box center [181, 111] width 362 height 222
paste input "619) 930-9126"
type input "[PHONE_NUMBER]"
click at [195, 126] on input "(___) ___-____" at bounding box center [188, 122] width 66 height 13
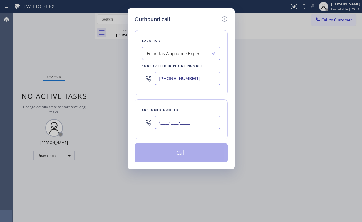
paste input "310) 613-9123"
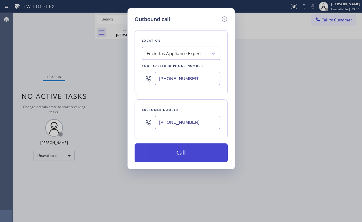
type input "[PHONE_NUMBER]"
click at [177, 155] on button "Call" at bounding box center [181, 153] width 93 height 19
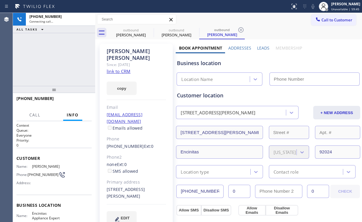
drag, startPoint x: 29, startPoint y: 45, endPoint x: 102, endPoint y: 41, distance: 73.5
click at [30, 45] on div "[PHONE_NUMBER] Connecting call… ALL TASKS ALL TASKS ACTIVE TASKS TASKS IN WRAP …" at bounding box center [54, 49] width 82 height 73
click at [123, 35] on div "[PERSON_NAME]" at bounding box center [131, 34] width 44 height 5
type input "[PHONE_NUMBER]"
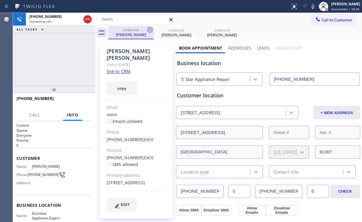
click at [151, 28] on icon at bounding box center [149, 29] width 5 height 5
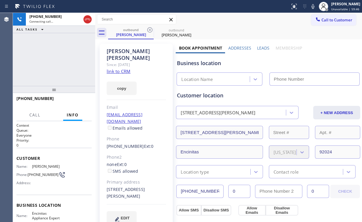
type input "[PHONE_NUMBER]"
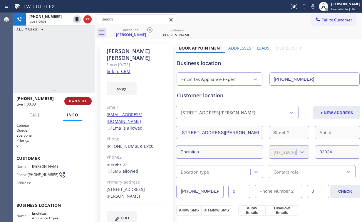
click at [74, 102] on span "HANG UP" at bounding box center [78, 101] width 18 height 4
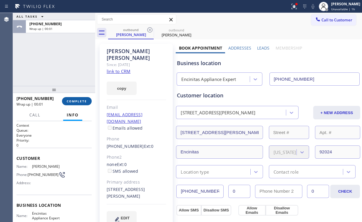
click at [82, 102] on span "COMPLETE" at bounding box center [77, 101] width 20 height 4
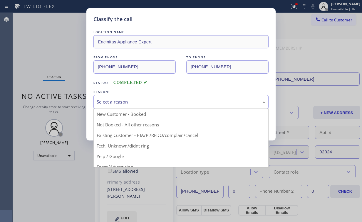
click at [114, 102] on div "Select a reason" at bounding box center [181, 102] width 169 height 7
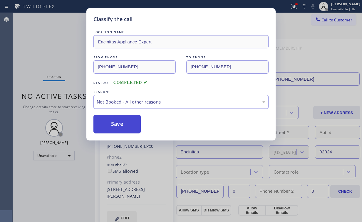
click at [121, 124] on button "Save" at bounding box center [116, 124] width 47 height 19
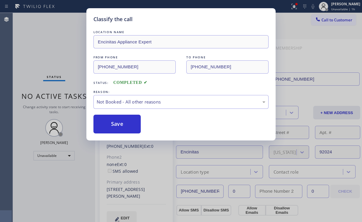
click at [30, 25] on div "Classify the call LOCATION NAME Encinitas Appliance Expert FROM PHONE [PHONE_NU…" at bounding box center [181, 111] width 362 height 222
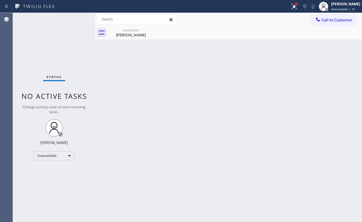
click at [298, 4] on div at bounding box center [296, 4] width 2 height 2
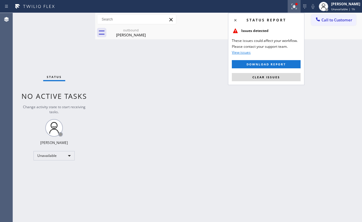
click at [279, 76] on span "Clear issues" at bounding box center [266, 77] width 28 height 4
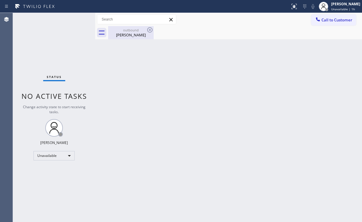
drag, startPoint x: 161, startPoint y: 66, endPoint x: 129, endPoint y: 33, distance: 45.7
click at [159, 64] on div "Back to Dashboard Change Sender ID Customers Technicians Select a contact Outbo…" at bounding box center [228, 117] width 267 height 209
click at [125, 30] on div "outbound" at bounding box center [131, 30] width 44 height 4
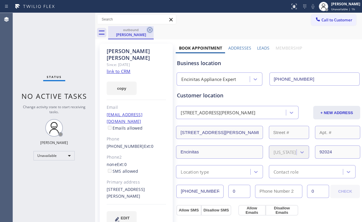
drag, startPoint x: 149, startPoint y: 28, endPoint x: 295, endPoint y: 61, distance: 149.3
click at [149, 29] on icon at bounding box center [149, 29] width 7 height 7
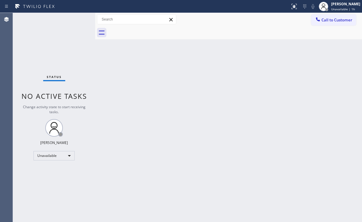
drag, startPoint x: 314, startPoint y: 60, endPoint x: 331, endPoint y: 39, distance: 27.3
click at [318, 55] on div "Back to Dashboard Change Sender ID Customers Technicians Select a contact Outbo…" at bounding box center [228, 117] width 267 height 209
drag, startPoint x: 327, startPoint y: 20, endPoint x: 275, endPoint y: 68, distance: 71.1
click at [327, 20] on span "Call to Customer" at bounding box center [336, 19] width 31 height 5
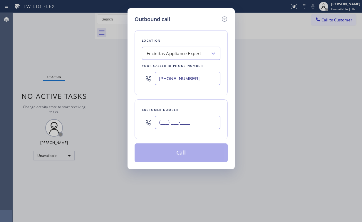
click at [194, 127] on input "(___) ___-____" at bounding box center [188, 122] width 66 height 13
paste input "310) 613-9123"
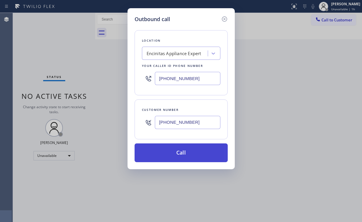
type input "[PHONE_NUMBER]"
click at [174, 152] on button "Call" at bounding box center [181, 153] width 93 height 19
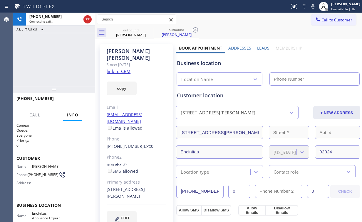
type input "[PHONE_NUMBER]"
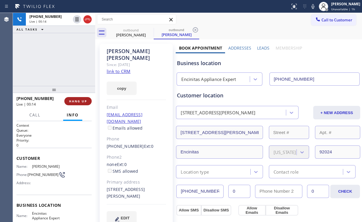
drag, startPoint x: 47, startPoint y: 58, endPoint x: 67, endPoint y: 104, distance: 50.5
click at [47, 58] on div "[PHONE_NUMBER] Live | 00:14 ALL TASKS ALL TASKS ACTIVE TASKS TASKS IN WRAP UP" at bounding box center [54, 49] width 82 height 73
click at [78, 100] on span "HANG UP" at bounding box center [78, 101] width 18 height 4
click at [77, 100] on span "HANG UP" at bounding box center [78, 101] width 18 height 4
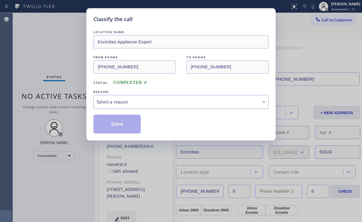
click at [122, 101] on div "Select a reason" at bounding box center [181, 102] width 169 height 7
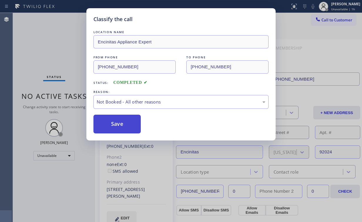
click at [119, 127] on button "Save" at bounding box center [116, 124] width 47 height 19
click at [45, 35] on div "Classify the call LOCATION NAME Encinitas Appliance Expert FROM PHONE [PHONE_NU…" at bounding box center [181, 111] width 362 height 222
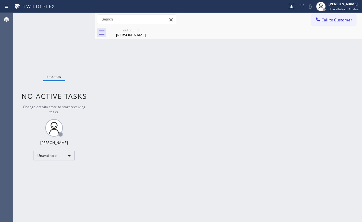
drag, startPoint x: 51, startPoint y: 42, endPoint x: 46, endPoint y: 19, distance: 24.0
click at [51, 42] on div "Status No active tasks Change activity state to start receiving tasks. [PERSON_…" at bounding box center [54, 117] width 82 height 209
click at [142, 33] on div "[PERSON_NAME]" at bounding box center [131, 34] width 44 height 5
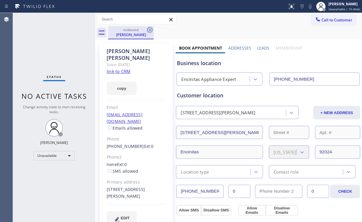
click at [151, 28] on icon at bounding box center [149, 29] width 7 height 7
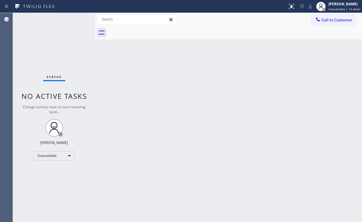
drag, startPoint x: 36, startPoint y: 29, endPoint x: 48, endPoint y: 1, distance: 30.7
click at [36, 27] on div "Status No active tasks Change activity state to start receiving tasks. [PERSON_…" at bounding box center [54, 117] width 82 height 209
click at [322, 24] on button "Call to Customer" at bounding box center [333, 19] width 45 height 11
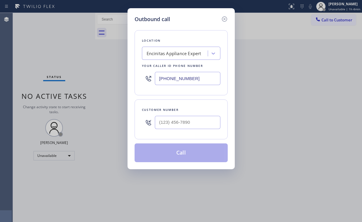
drag, startPoint x: 200, startPoint y: 79, endPoint x: 108, endPoint y: 84, distance: 91.5
click at [120, 84] on div "Outbound call Location Encinitas Appliance Expert Your caller id phone number […" at bounding box center [181, 111] width 362 height 222
paste input "215) 608-3565"
type input "[PHONE_NUMBER]"
click at [189, 122] on input "(___) ___-____" at bounding box center [188, 122] width 66 height 13
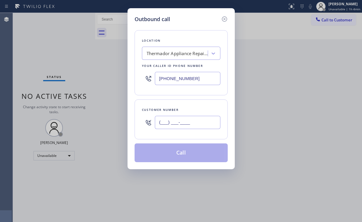
paste input "215) 254-4033"
type input "[PHONE_NUMBER]"
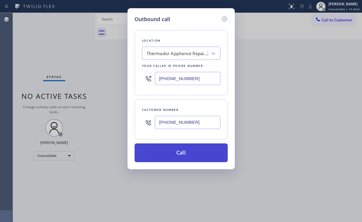
drag, startPoint x: 172, startPoint y: 150, endPoint x: 157, endPoint y: 200, distance: 53.0
click at [172, 150] on button "Call" at bounding box center [181, 153] width 93 height 19
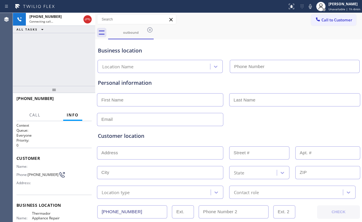
type input "[PHONE_NUMBER]"
click at [61, 60] on div "[PHONE_NUMBER] Connecting call… ALL TASKS ALL TASKS ACTIVE TASKS TASKS IN WRAP …" at bounding box center [54, 49] width 82 height 73
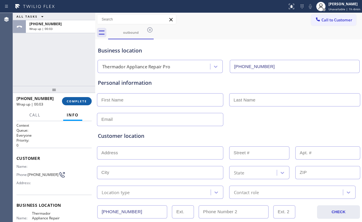
click at [83, 104] on button "COMPLETE" at bounding box center [77, 101] width 30 height 8
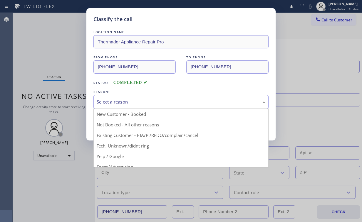
click at [121, 100] on div "Select a reason" at bounding box center [181, 102] width 169 height 7
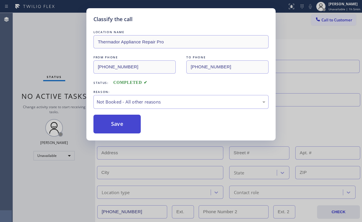
click at [117, 125] on button "Save" at bounding box center [116, 124] width 47 height 19
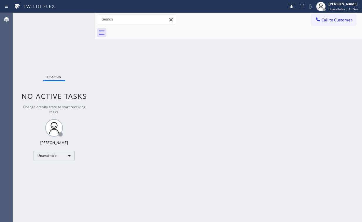
drag, startPoint x: 338, startPoint y: 18, endPoint x: 259, endPoint y: 73, distance: 96.6
click at [338, 19] on span "Call to Customer" at bounding box center [336, 19] width 31 height 5
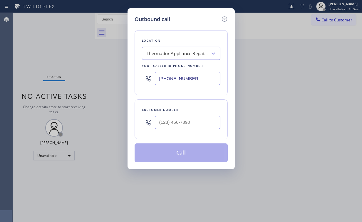
click at [189, 129] on div at bounding box center [188, 122] width 66 height 19
click at [202, 117] on input "(___) ___-____" at bounding box center [188, 122] width 66 height 13
paste input "215) 254-4033"
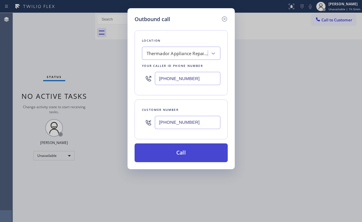
type input "[PHONE_NUMBER]"
click at [196, 152] on button "Call" at bounding box center [181, 153] width 93 height 19
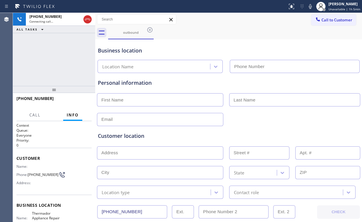
type input "[PHONE_NUMBER]"
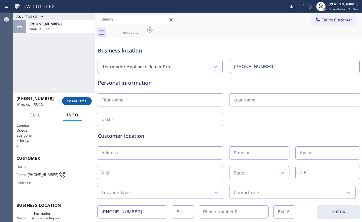
click at [80, 101] on span "COMPLETE" at bounding box center [77, 101] width 20 height 4
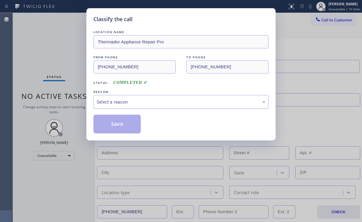
drag, startPoint x: 116, startPoint y: 100, endPoint x: 116, endPoint y: 104, distance: 4.4
click at [116, 100] on div "Select a reason" at bounding box center [181, 102] width 169 height 7
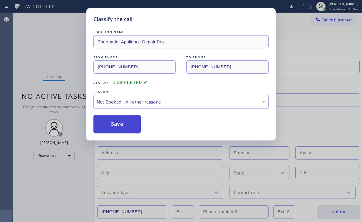
click at [117, 123] on button "Save" at bounding box center [116, 124] width 47 height 19
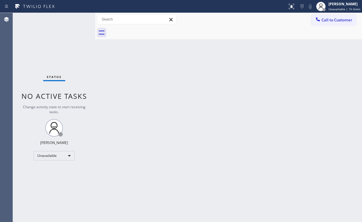
click at [107, 57] on div "Back to Dashboard Change Sender ID Customers Technicians Select a contact Outbo…" at bounding box center [228, 117] width 267 height 209
click at [31, 34] on div "Status No active tasks Change activity state to start receiving tasks. [PERSON_…" at bounding box center [54, 117] width 82 height 209
click at [333, 20] on span "Call to Customer" at bounding box center [336, 19] width 31 height 5
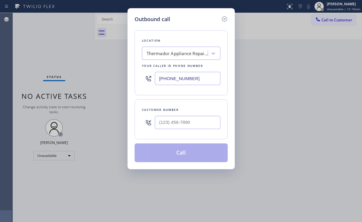
drag, startPoint x: 203, startPoint y: 75, endPoint x: 94, endPoint y: 66, distance: 109.7
click at [115, 73] on div "Outbound call Location Thermador Appliance Repair Pro Your caller id phone numb…" at bounding box center [181, 111] width 362 height 222
paste input "661) 368-9097"
type input "[PHONE_NUMBER]"
click at [182, 121] on input "(___) ___-____" at bounding box center [188, 122] width 66 height 13
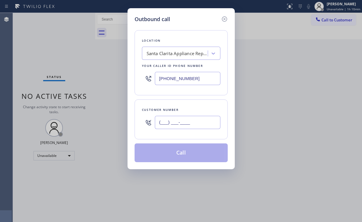
paste input "818) 648-8936"
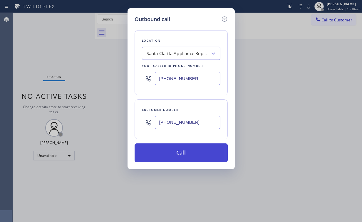
type input "[PHONE_NUMBER]"
click at [180, 151] on button "Call" at bounding box center [181, 153] width 93 height 19
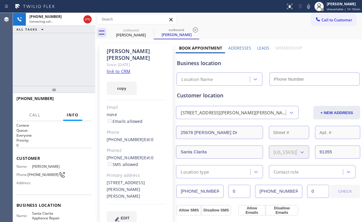
type input "[PHONE_NUMBER]"
click at [33, 58] on div "[PHONE_NUMBER] Connecting call… ALL TASKS ALL TASKS ACTIVE TASKS TASKS IN WRAP …" at bounding box center [54, 49] width 82 height 73
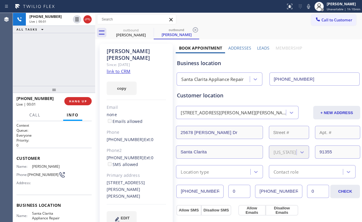
click at [78, 63] on div "[PHONE_NUMBER] Live | 00:01 ALL TASKS ALL TASKS ACTIVE TASKS TASKS IN WRAP UP" at bounding box center [54, 49] width 82 height 73
click at [87, 100] on button "HANG UP" at bounding box center [77, 101] width 27 height 8
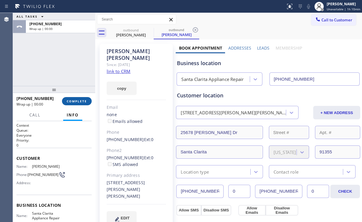
click at [87, 100] on button "COMPLETE" at bounding box center [77, 101] width 30 height 8
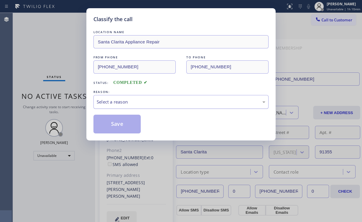
click at [111, 100] on div "Select a reason" at bounding box center [181, 102] width 169 height 7
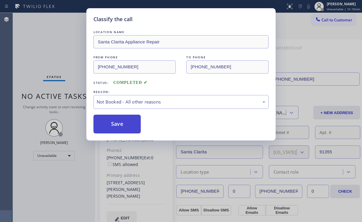
drag, startPoint x: 114, startPoint y: 121, endPoint x: 66, endPoint y: 58, distance: 79.8
click at [114, 120] on button "Save" at bounding box center [116, 124] width 47 height 19
click at [66, 56] on div "Classify the call LOCATION NAME [GEOGRAPHIC_DATA] Appliance Repair FROM PHONE […" at bounding box center [181, 111] width 362 height 222
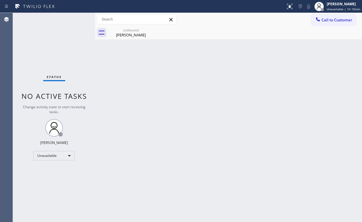
drag, startPoint x: 332, startPoint y: 24, endPoint x: 302, endPoint y: 43, distance: 35.4
click at [331, 24] on button "Call to Customer" at bounding box center [333, 19] width 45 height 11
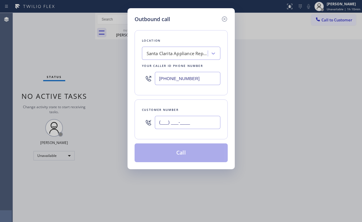
click at [193, 124] on input "(___) ___-____" at bounding box center [188, 122] width 66 height 13
paste input "818) 648-8936"
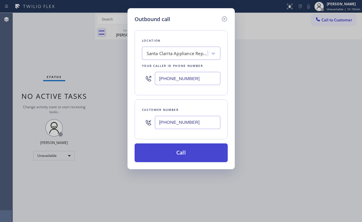
type input "[PHONE_NUMBER]"
click at [172, 152] on button "Call" at bounding box center [181, 153] width 93 height 19
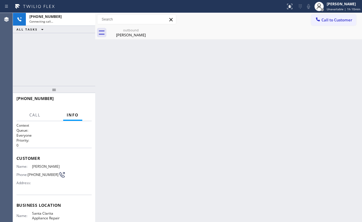
click at [68, 65] on div "[PHONE_NUMBER] Connecting call… ALL TASKS ALL TASKS ACTIVE TASKS TASKS IN WRAP …" at bounding box center [54, 49] width 82 height 73
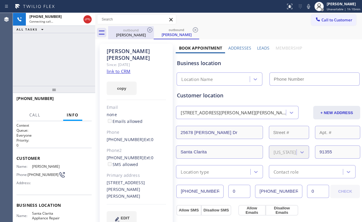
click at [131, 33] on div "[PERSON_NAME]" at bounding box center [131, 34] width 44 height 5
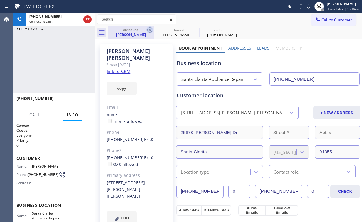
click at [150, 31] on icon at bounding box center [149, 29] width 7 height 7
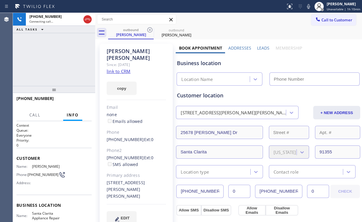
drag, startPoint x: 51, startPoint y: 53, endPoint x: 41, endPoint y: 4, distance: 50.1
click at [52, 52] on div "[PHONE_NUMBER] Connecting call… ALL TASKS ALL TASKS ACTIVE TASKS TASKS IN WRAP …" at bounding box center [54, 49] width 82 height 73
type input "[PHONE_NUMBER]"
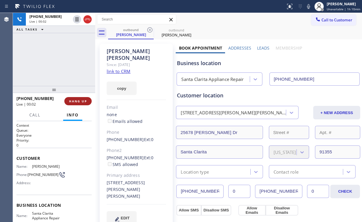
click at [82, 99] on span "HANG UP" at bounding box center [78, 101] width 18 height 4
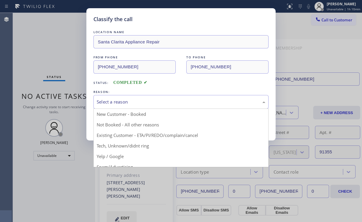
click at [128, 103] on div "Select a reason" at bounding box center [181, 102] width 169 height 7
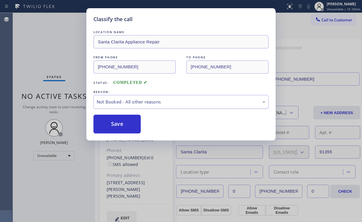
drag, startPoint x: 122, startPoint y: 125, endPoint x: 108, endPoint y: 104, distance: 24.4
click at [122, 125] on button "Save" at bounding box center [116, 124] width 47 height 19
click at [54, 39] on div "Classify the call LOCATION NAME [GEOGRAPHIC_DATA] Appliance Repair FROM PHONE […" at bounding box center [181, 111] width 362 height 222
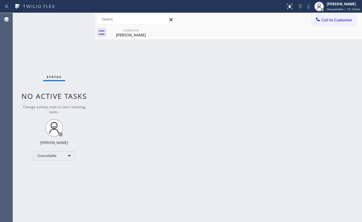
click at [130, 40] on div "Back to Dashboard Change Sender ID Customers Technicians Select a contact Outbo…" at bounding box center [228, 117] width 267 height 209
click at [149, 32] on icon at bounding box center [149, 29] width 7 height 7
drag, startPoint x: 197, startPoint y: 83, endPoint x: 134, endPoint y: 22, distance: 87.3
click at [186, 69] on div "Back to Dashboard Change Sender ID Customers Technicians Select a contact Outbo…" at bounding box center [228, 117] width 267 height 209
drag, startPoint x: 127, startPoint y: 42, endPoint x: 131, endPoint y: 37, distance: 7.1
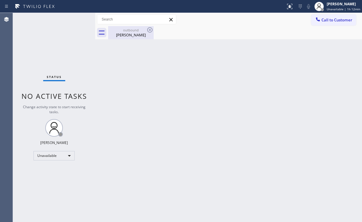
click at [127, 42] on div "Back to Dashboard Change Sender ID Customers Technicians Select a contact Outbo…" at bounding box center [228, 117] width 267 height 209
click at [131, 37] on div "[PERSON_NAME]" at bounding box center [131, 34] width 44 height 5
click at [325, 23] on button "Call to Customer" at bounding box center [333, 19] width 45 height 11
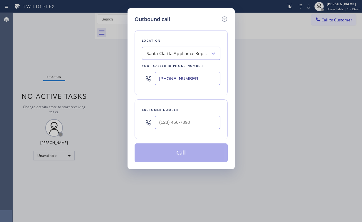
drag, startPoint x: 212, startPoint y: 70, endPoint x: 107, endPoint y: 73, distance: 105.5
click at [113, 73] on div "Outbound call Location [GEOGRAPHIC_DATA] Appliance Repair Your caller id phone …" at bounding box center [181, 111] width 362 height 222
drag, startPoint x: 204, startPoint y: 79, endPoint x: 98, endPoint y: 69, distance: 106.8
click at [106, 71] on div "Outbound call Location [GEOGRAPHIC_DATA] Appliance Repair Your caller id phone …" at bounding box center [181, 111] width 362 height 222
paste input "text"
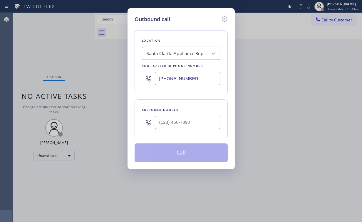
type input "[PHONE_NUMBER]"
drag, startPoint x: 188, startPoint y: 122, endPoint x: 195, endPoint y: 117, distance: 8.8
click at [189, 122] on input "(___) ___-____" at bounding box center [188, 122] width 66 height 13
paste input "661) 212-5112"
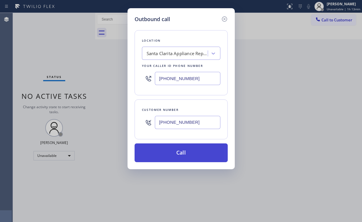
type input "[PHONE_NUMBER]"
click at [175, 151] on button "Call" at bounding box center [181, 153] width 93 height 19
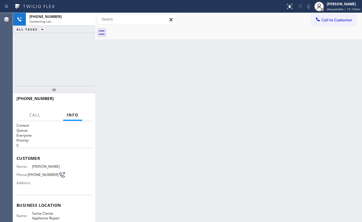
click at [61, 56] on div "[PHONE_NUMBER] Connecting call… ALL TASKS ALL TASKS ACTIVE TASKS TASKS IN WRAP …" at bounding box center [54, 49] width 82 height 73
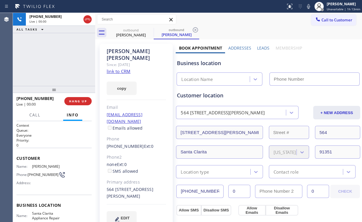
type input "[PHONE_NUMBER]"
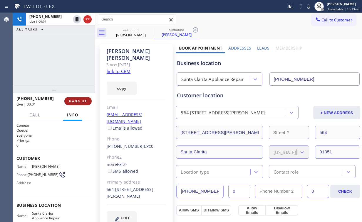
click at [74, 102] on span "HANG UP" at bounding box center [78, 101] width 18 height 4
click at [77, 100] on span "HANG UP" at bounding box center [78, 101] width 18 height 4
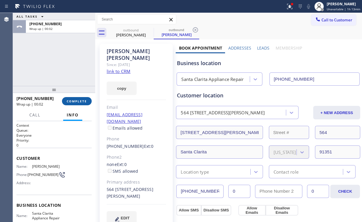
click at [79, 104] on button "COMPLETE" at bounding box center [77, 101] width 30 height 8
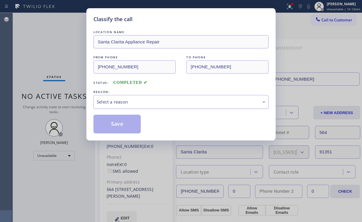
drag, startPoint x: 113, startPoint y: 94, endPoint x: 113, endPoint y: 103, distance: 9.1
click at [113, 94] on div "REASON:" at bounding box center [180, 92] width 175 height 6
click at [113, 103] on div "Select a reason" at bounding box center [181, 102] width 169 height 7
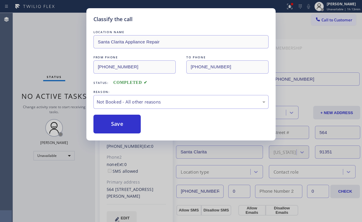
drag, startPoint x: 115, startPoint y: 123, endPoint x: 110, endPoint y: 109, distance: 15.2
click at [116, 123] on button "Save" at bounding box center [116, 124] width 47 height 19
click at [55, 49] on div "Classify the call LOCATION NAME [GEOGRAPHIC_DATA] Appliance Repair FROM PHONE […" at bounding box center [181, 111] width 362 height 222
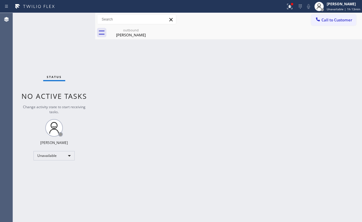
drag, startPoint x: 288, startPoint y: 7, endPoint x: 270, endPoint y: 60, distance: 55.9
click at [288, 7] on icon at bounding box center [289, 6] width 7 height 7
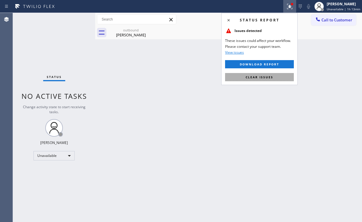
click at [261, 76] on span "Clear issues" at bounding box center [260, 77] width 28 height 4
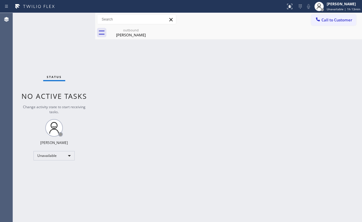
drag, startPoint x: 145, startPoint y: 53, endPoint x: 135, endPoint y: 41, distance: 15.6
click at [145, 52] on div "Back to Dashboard Change Sender ID Customers Technicians Select a contact Outbo…" at bounding box center [228, 117] width 267 height 209
click at [128, 33] on div "[PERSON_NAME]" at bounding box center [131, 34] width 44 height 5
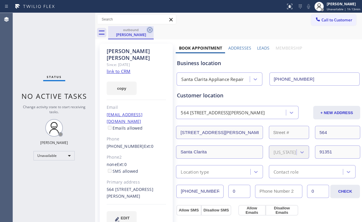
click at [151, 29] on icon at bounding box center [149, 29] width 7 height 7
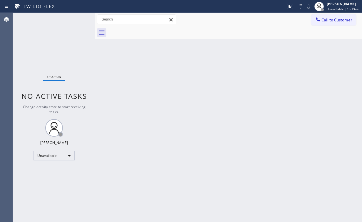
click at [278, 59] on div "Back to Dashboard Change Sender ID Customers Technicians Select a contact Outbo…" at bounding box center [228, 117] width 267 height 209
click at [335, 17] on button "Call to Customer" at bounding box center [333, 19] width 45 height 11
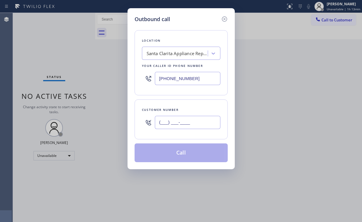
click at [187, 120] on input "(___) ___-____" at bounding box center [188, 122] width 66 height 13
paste input "661) 212-5112"
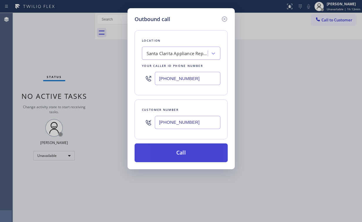
type input "[PHONE_NUMBER]"
click at [174, 148] on button "Call" at bounding box center [181, 153] width 93 height 19
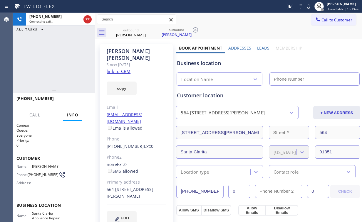
click at [52, 54] on div "[PHONE_NUMBER] Connecting call… ALL TASKS ALL TASKS ACTIVE TASKS TASKS IN WRAP …" at bounding box center [54, 49] width 82 height 73
type input "[PHONE_NUMBER]"
click at [59, 56] on div "[PHONE_NUMBER] Connecting call… ALL TASKS ALL TASKS ACTIVE TASKS TASKS IN WRAP …" at bounding box center [54, 49] width 82 height 73
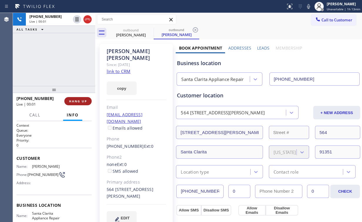
click at [78, 102] on span "HANG UP" at bounding box center [78, 101] width 18 height 4
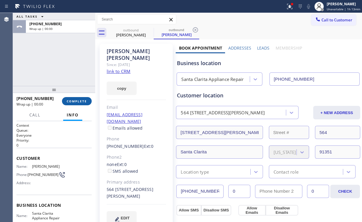
click at [85, 102] on span "COMPLETE" at bounding box center [77, 101] width 20 height 4
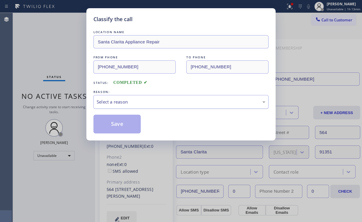
click at [115, 103] on div "Select a reason" at bounding box center [181, 102] width 169 height 7
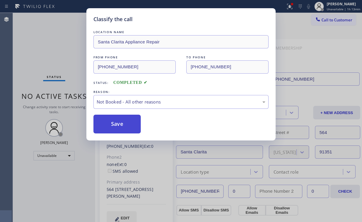
drag, startPoint x: 116, startPoint y: 126, endPoint x: 113, endPoint y: 118, distance: 8.1
click at [117, 125] on button "Save" at bounding box center [116, 124] width 47 height 19
click at [64, 55] on div "Classify the call LOCATION NAME [GEOGRAPHIC_DATA] Appliance Repair FROM PHONE […" at bounding box center [181, 111] width 362 height 222
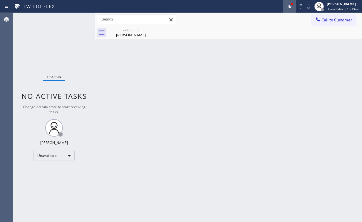
click at [295, 8] on div at bounding box center [289, 6] width 13 height 7
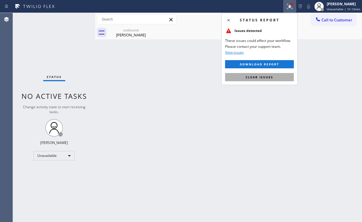
drag, startPoint x: 263, startPoint y: 76, endPoint x: 331, endPoint y: 67, distance: 68.5
click at [265, 77] on span "Clear issues" at bounding box center [260, 77] width 28 height 4
drag, startPoint x: 331, startPoint y: 67, endPoint x: 331, endPoint y: 56, distance: 11.2
click at [331, 63] on div "Back to Dashboard Change Sender ID Customers Technicians Select a contact Outbo…" at bounding box center [228, 117] width 267 height 209
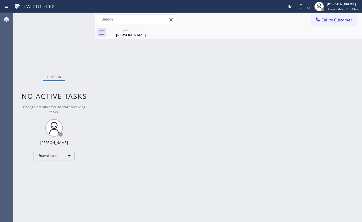
drag, startPoint x: 329, startPoint y: 17, endPoint x: 261, endPoint y: 50, distance: 75.7
click at [328, 18] on span "Call to Customer" at bounding box center [336, 19] width 31 height 5
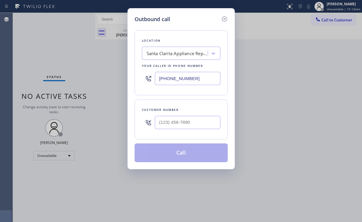
drag, startPoint x: 199, startPoint y: 76, endPoint x: 110, endPoint y: 80, distance: 88.5
click at [110, 80] on div "Outbound call Location [GEOGRAPHIC_DATA] Appliance Repair Your caller id phone …" at bounding box center [181, 111] width 362 height 222
paste input "310) 935-042"
type input "[PHONE_NUMBER]"
click at [193, 127] on input "(___) ___-____" at bounding box center [188, 122] width 66 height 13
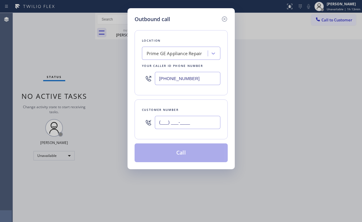
paste input "310) 924-2277"
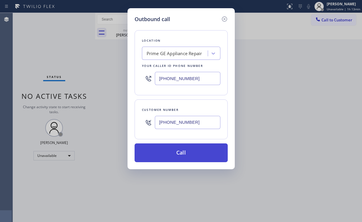
type input "[PHONE_NUMBER]"
click at [184, 153] on button "Call" at bounding box center [181, 153] width 93 height 19
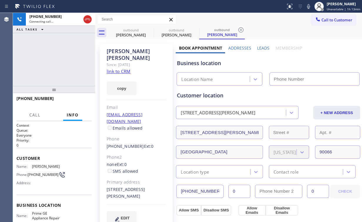
drag, startPoint x: 58, startPoint y: 62, endPoint x: 69, endPoint y: 63, distance: 11.5
click at [59, 62] on div "[PHONE_NUMBER] Connecting call… ALL TASKS ALL TASKS ACTIVE TASKS TASKS IN WRAP …" at bounding box center [54, 49] width 82 height 73
type input "[PHONE_NUMBER]"
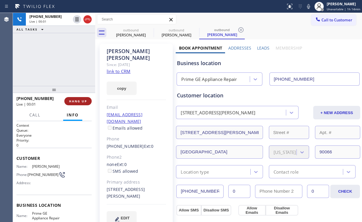
drag, startPoint x: 82, startPoint y: 93, endPoint x: 80, endPoint y: 98, distance: 4.9
click at [82, 93] on div at bounding box center [54, 89] width 82 height 7
click at [78, 101] on span "HANG UP" at bounding box center [78, 102] width 18 height 4
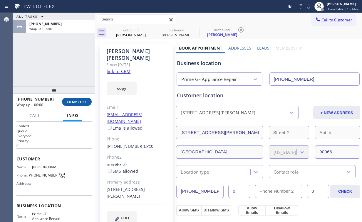
click at [77, 100] on span "COMPLETE" at bounding box center [77, 102] width 20 height 4
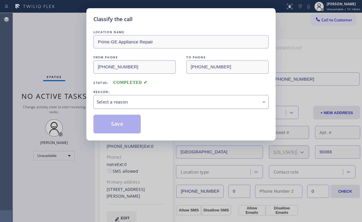
click at [114, 103] on div "Select a reason" at bounding box center [181, 102] width 169 height 7
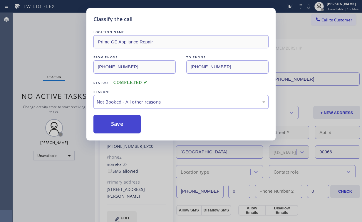
drag, startPoint x: 115, startPoint y: 123, endPoint x: 56, endPoint y: 37, distance: 104.2
click at [115, 123] on button "Save" at bounding box center [116, 124] width 47 height 19
click at [56, 35] on div "Classify the call LOCATION NAME Prime GE Appliance Repair FROM PHONE [PHONE_NUM…" at bounding box center [181, 111] width 362 height 222
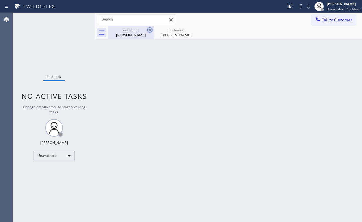
click at [137, 31] on div "outbound" at bounding box center [131, 30] width 44 height 4
type input "[PHONE_NUMBER]"
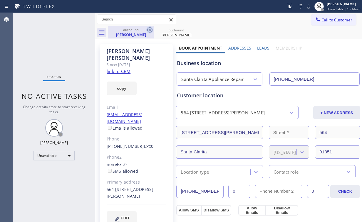
click at [149, 29] on icon at bounding box center [149, 29] width 5 height 5
type input "[PHONE_NUMBER]"
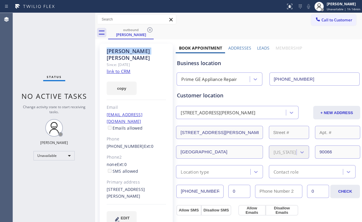
click at [149, 29] on icon at bounding box center [149, 29] width 5 height 5
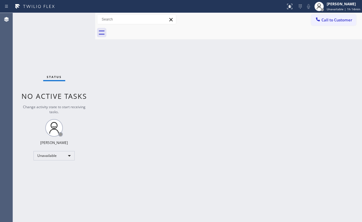
drag, startPoint x: 52, startPoint y: 44, endPoint x: 51, endPoint y: 7, distance: 37.0
click at [51, 42] on div "Status No active tasks Change activity state to start receiving tasks. [PERSON_…" at bounding box center [54, 117] width 82 height 209
drag, startPoint x: 337, startPoint y: 20, endPoint x: 331, endPoint y: 23, distance: 6.6
click at [334, 22] on span "Call to Customer" at bounding box center [336, 19] width 31 height 5
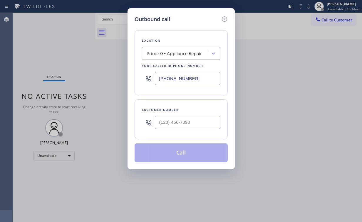
drag, startPoint x: 140, startPoint y: 73, endPoint x: 122, endPoint y: 48, distance: 30.4
click at [98, 71] on div "Outbound call Location Prime GE Appliance Repair Your caller id phone number [P…" at bounding box center [181, 111] width 362 height 222
paste input "714) 855-4254"
type input "[PHONE_NUMBER]"
click at [196, 122] on input "(___) ___-____" at bounding box center [188, 122] width 66 height 13
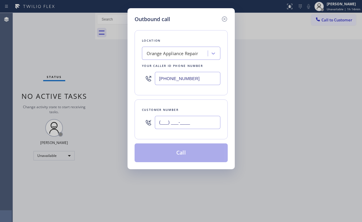
paste input "714) 501-9873"
type input "[PHONE_NUMBER]"
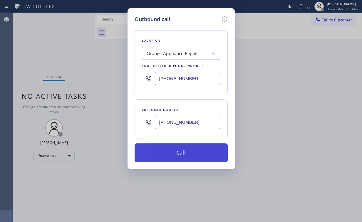
drag, startPoint x: 167, startPoint y: 153, endPoint x: 147, endPoint y: 212, distance: 61.8
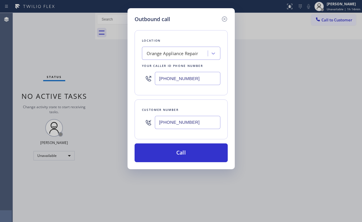
click at [167, 155] on button "Call" at bounding box center [181, 153] width 93 height 19
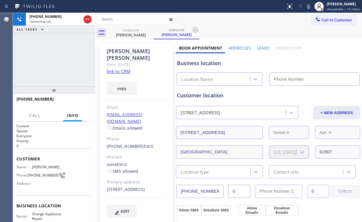
drag, startPoint x: 58, startPoint y: 55, endPoint x: 103, endPoint y: 78, distance: 51.4
click at [57, 56] on div "[PHONE_NUMBER] Connecting call… ALL TASKS ALL TASKS ACTIVE TASKS TASKS IN WRAP …" at bounding box center [54, 50] width 82 height 74
type input "[PHONE_NUMBER]"
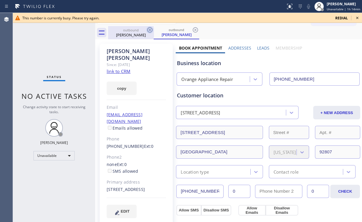
drag, startPoint x: 133, startPoint y: 33, endPoint x: 147, endPoint y: 30, distance: 14.3
click at [133, 33] on div "[PERSON_NAME]" at bounding box center [131, 34] width 44 height 5
click at [149, 29] on icon at bounding box center [149, 29] width 5 height 5
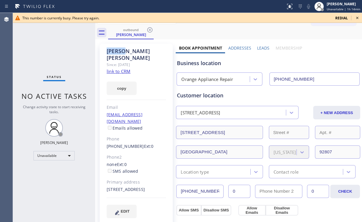
drag, startPoint x: 149, startPoint y: 29, endPoint x: 69, endPoint y: 46, distance: 81.5
click at [150, 29] on icon at bounding box center [149, 29] width 5 height 5
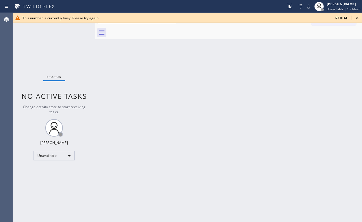
drag, startPoint x: 43, startPoint y: 47, endPoint x: 92, endPoint y: 46, distance: 49.1
click at [50, 49] on div "Status No active tasks Change activity state to start receiving tasks. [PERSON_…" at bounding box center [54, 117] width 82 height 209
click at [357, 17] on icon at bounding box center [357, 17] width 7 height 7
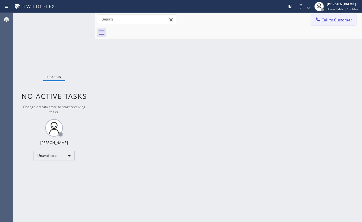
click at [334, 15] on button "Call to Customer" at bounding box center [333, 19] width 45 height 11
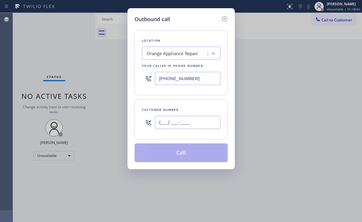
click at [195, 120] on input "(___) ___-____" at bounding box center [188, 122] width 66 height 13
paste input "714) 501-9873"
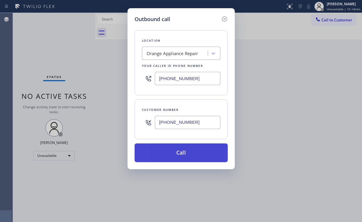
type input "[PHONE_NUMBER]"
click at [176, 155] on button "Call" at bounding box center [181, 153] width 93 height 19
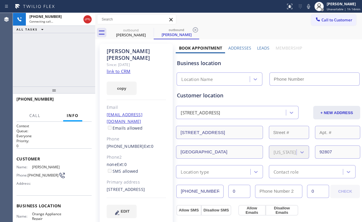
type input "[PHONE_NUMBER]"
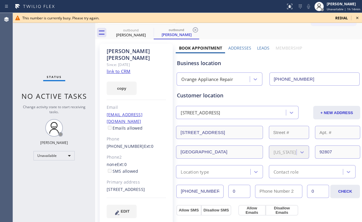
click at [50, 43] on div "Status No active tasks Change activity state to start receiving tasks. [PERSON_…" at bounding box center [54, 117] width 82 height 209
click at [356, 18] on icon at bounding box center [357, 17] width 7 height 7
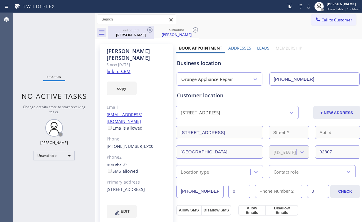
click at [138, 34] on div "[PERSON_NAME]" at bounding box center [131, 34] width 44 height 5
click at [150, 29] on icon at bounding box center [149, 29] width 7 height 7
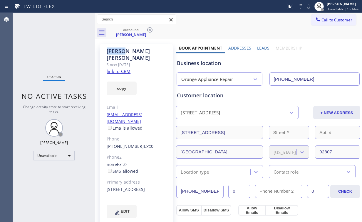
drag, startPoint x: 150, startPoint y: 29, endPoint x: 63, endPoint y: 43, distance: 88.4
click at [150, 29] on icon at bounding box center [149, 29] width 7 height 7
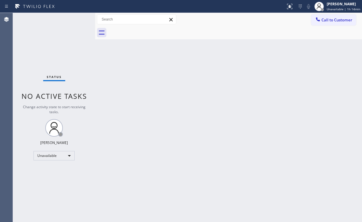
click at [62, 43] on div "Status No active tasks Change activity state to start receiving tasks. [PERSON_…" at bounding box center [54, 117] width 82 height 209
click at [196, 89] on div "Back to Dashboard Change Sender ID Customers Technicians Select a contact Outbo…" at bounding box center [228, 117] width 267 height 209
click at [71, 155] on div "Unavailable" at bounding box center [53, 155] width 41 height 9
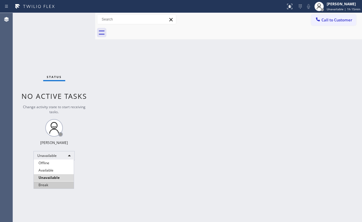
click at [59, 183] on li "Break" at bounding box center [54, 185] width 40 height 7
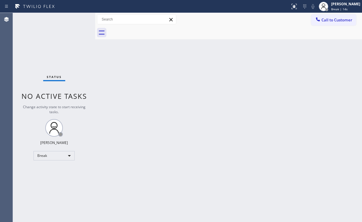
click at [54, 51] on div "Status No active tasks Change activity state to start receiving tasks. [PERSON_…" at bounding box center [54, 117] width 82 height 209
